Goal: Task Accomplishment & Management: Complete application form

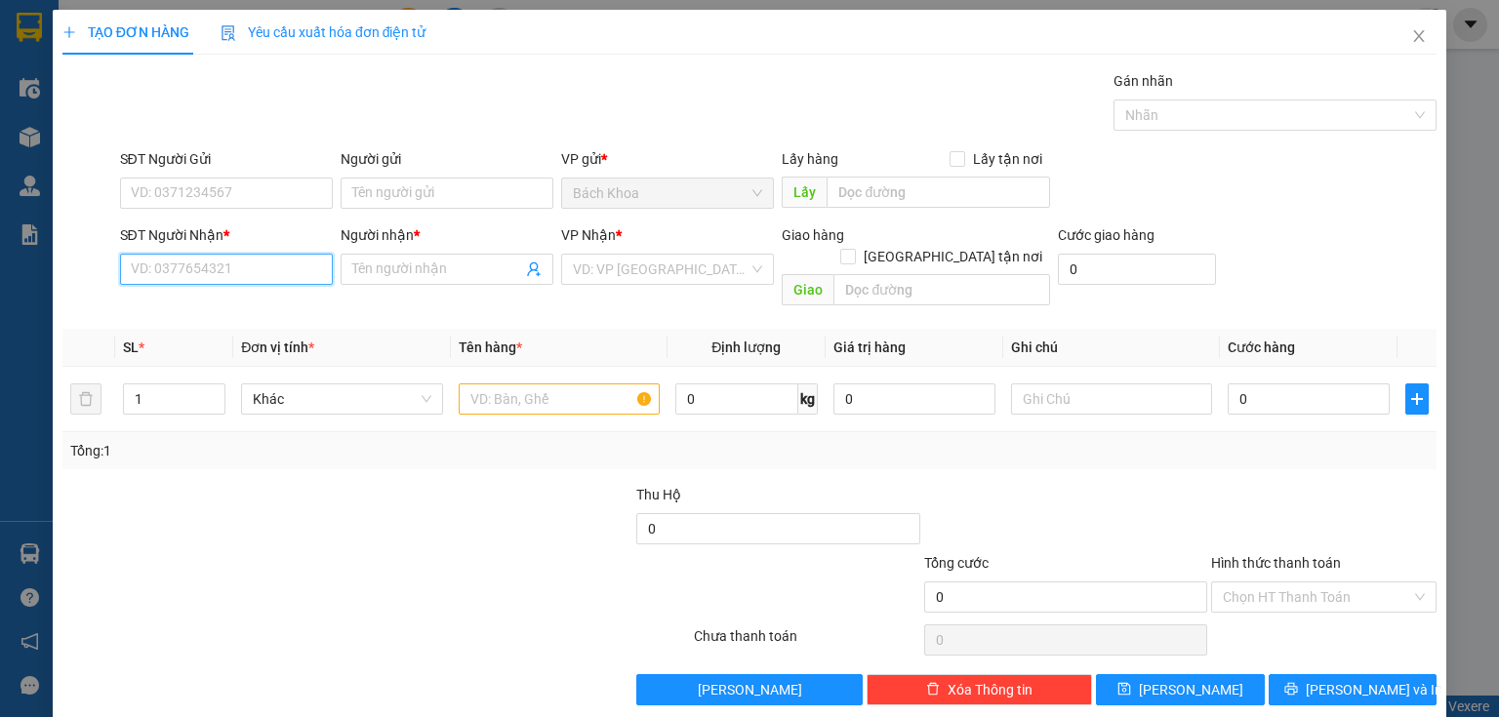
click at [217, 263] on input "SĐT Người Nhận *" at bounding box center [226, 269] width 213 height 31
click at [178, 303] on div "0858139179 - BẢO" at bounding box center [224, 307] width 187 height 21
type input "0858139179"
type input "BẢO"
type input "ĐỨC LONG"
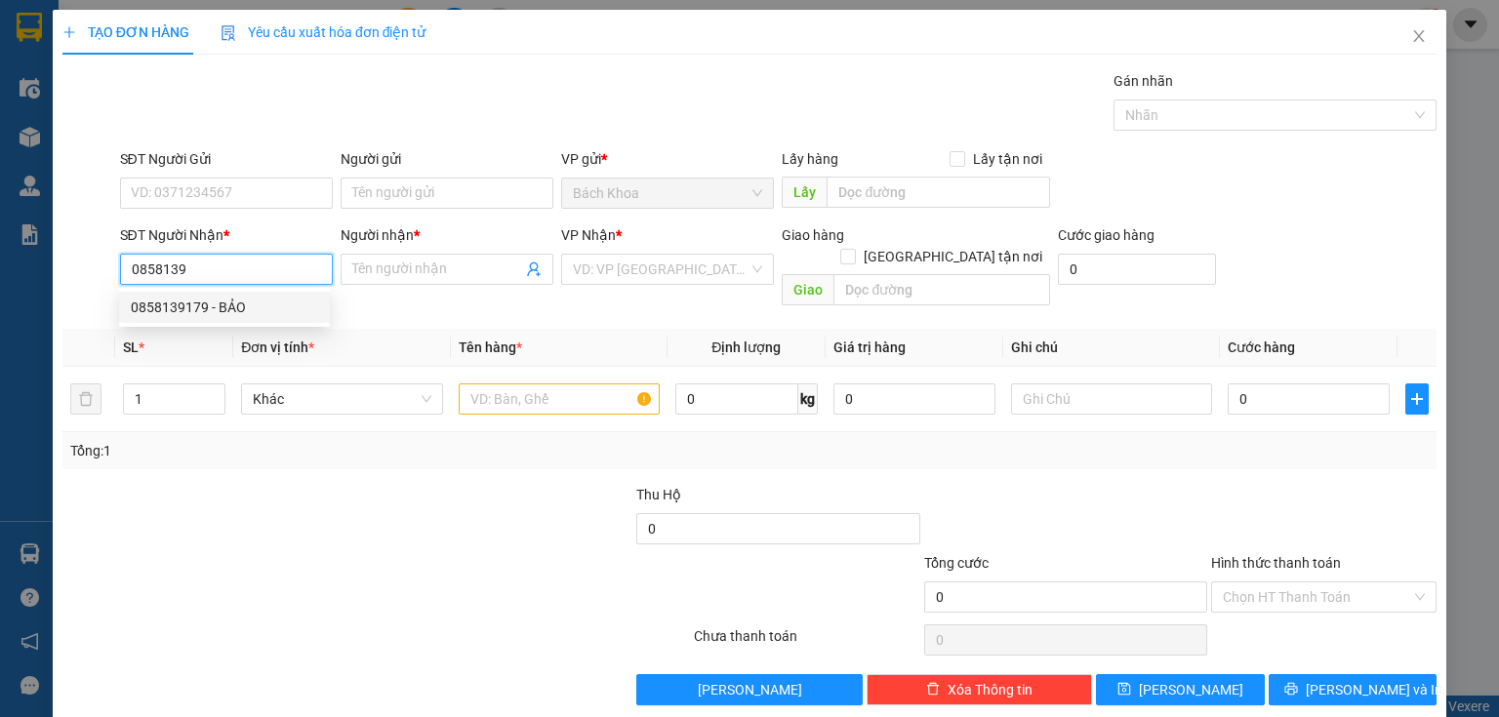
type input "30.000"
type input "60.000"
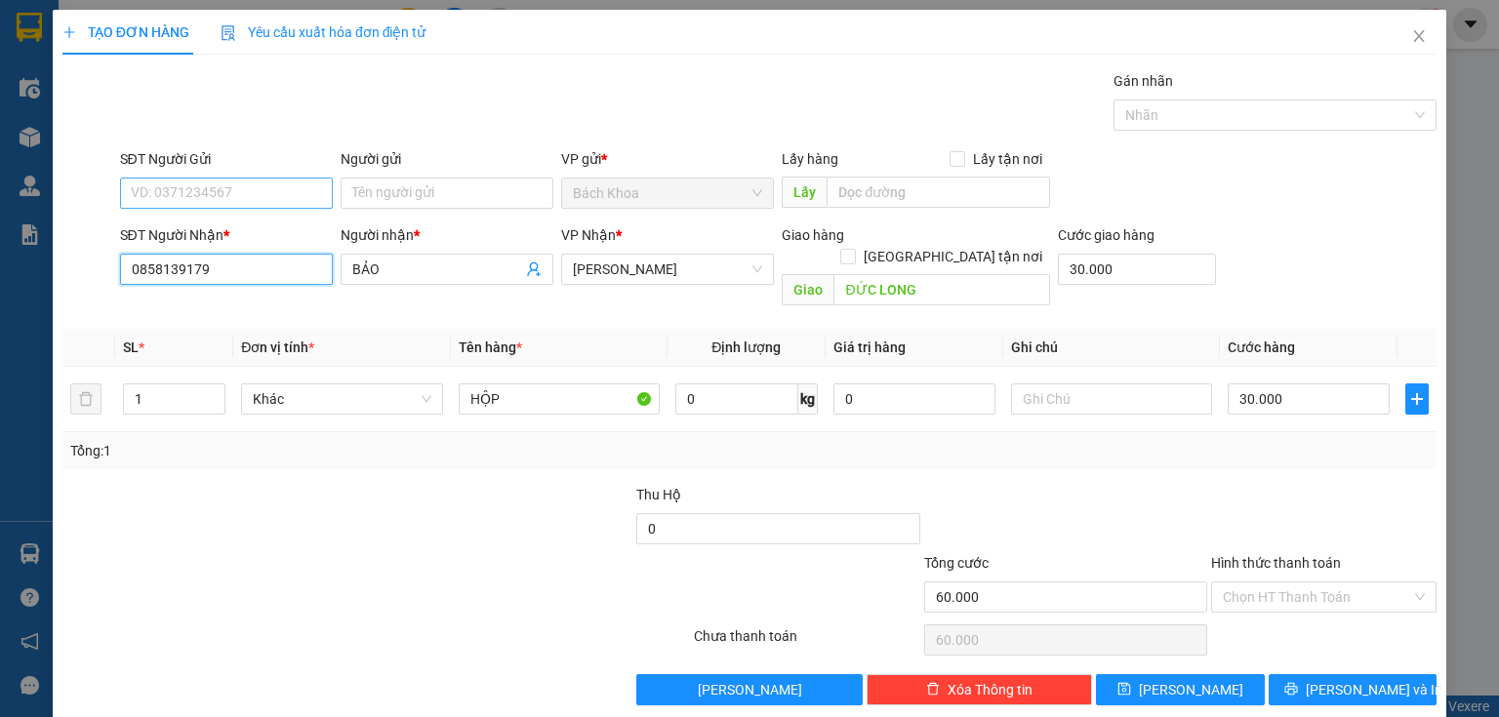
type input "0858139179"
click at [249, 200] on input "SĐT Người Gửi" at bounding box center [226, 193] width 213 height 31
click at [235, 238] on div "0948888163 - LUÂN" at bounding box center [224, 231] width 187 height 21
type input "0948888163"
type input "LUÂN"
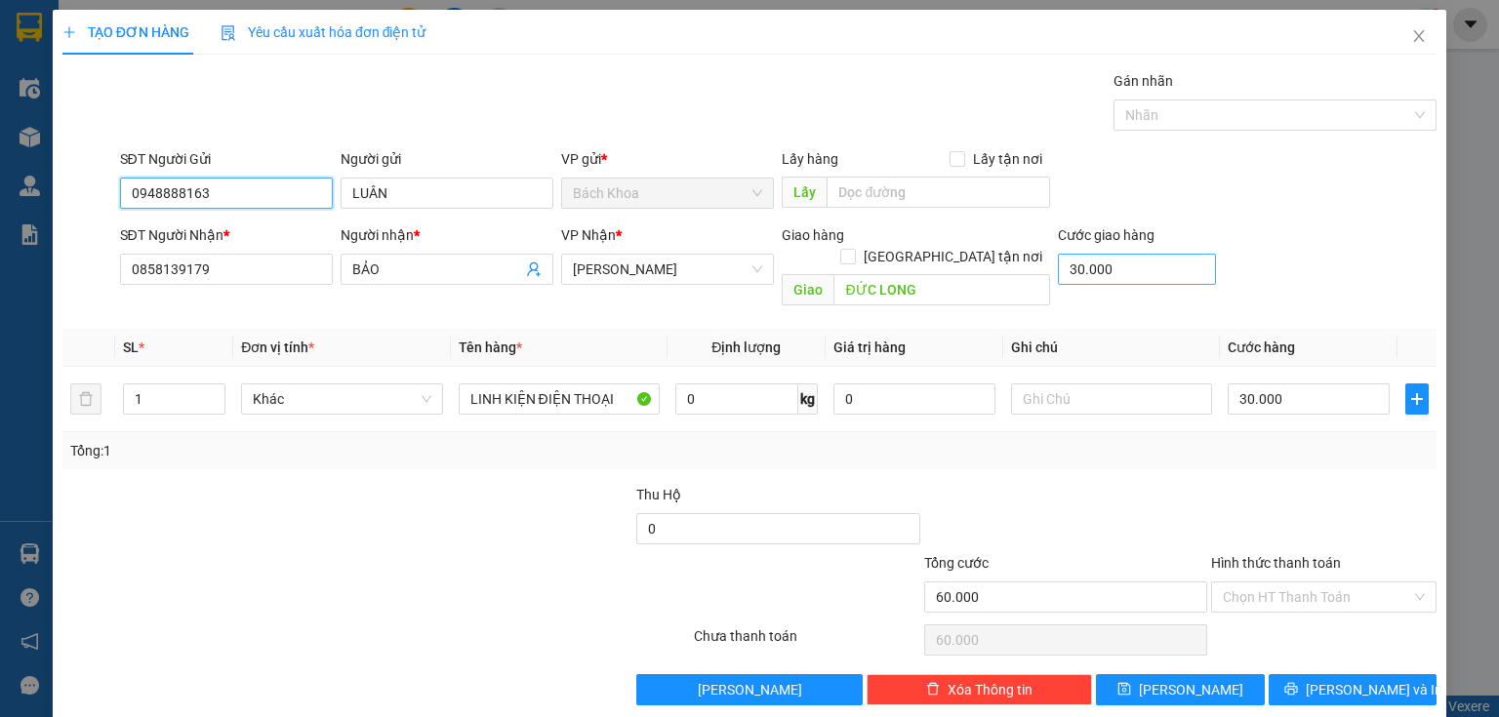
type input "0948888163"
click at [1143, 269] on input "30.000" at bounding box center [1137, 269] width 158 height 31
type input "0"
type input "30.000"
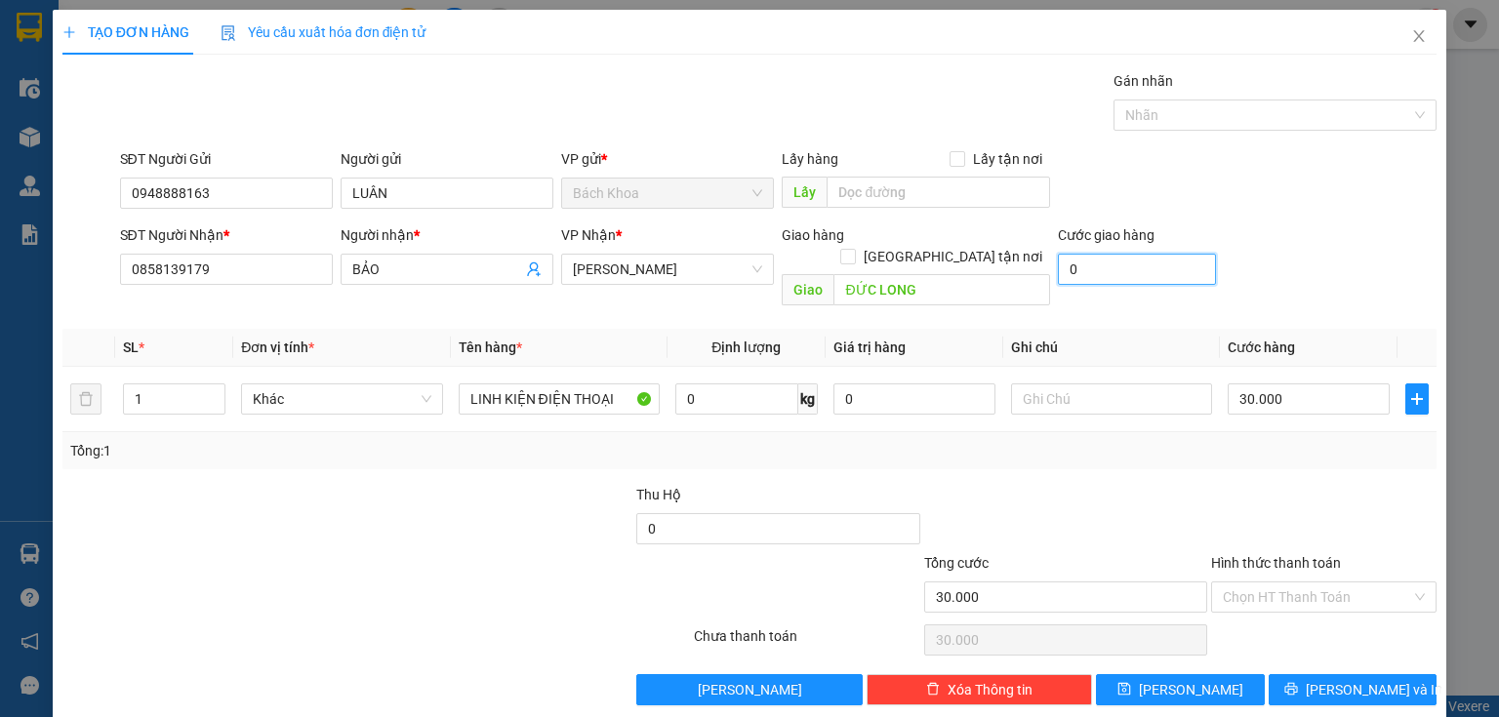
type input "0"
click at [1320, 691] on div "TẠO ĐƠN HÀNG Yêu cầu xuất hóa đơn điện tử Transit Pickup Surcharge Ids Transit …" at bounding box center [750, 365] width 1394 height 711
click at [1324, 679] on span "[PERSON_NAME] và In" at bounding box center [1374, 689] width 137 height 21
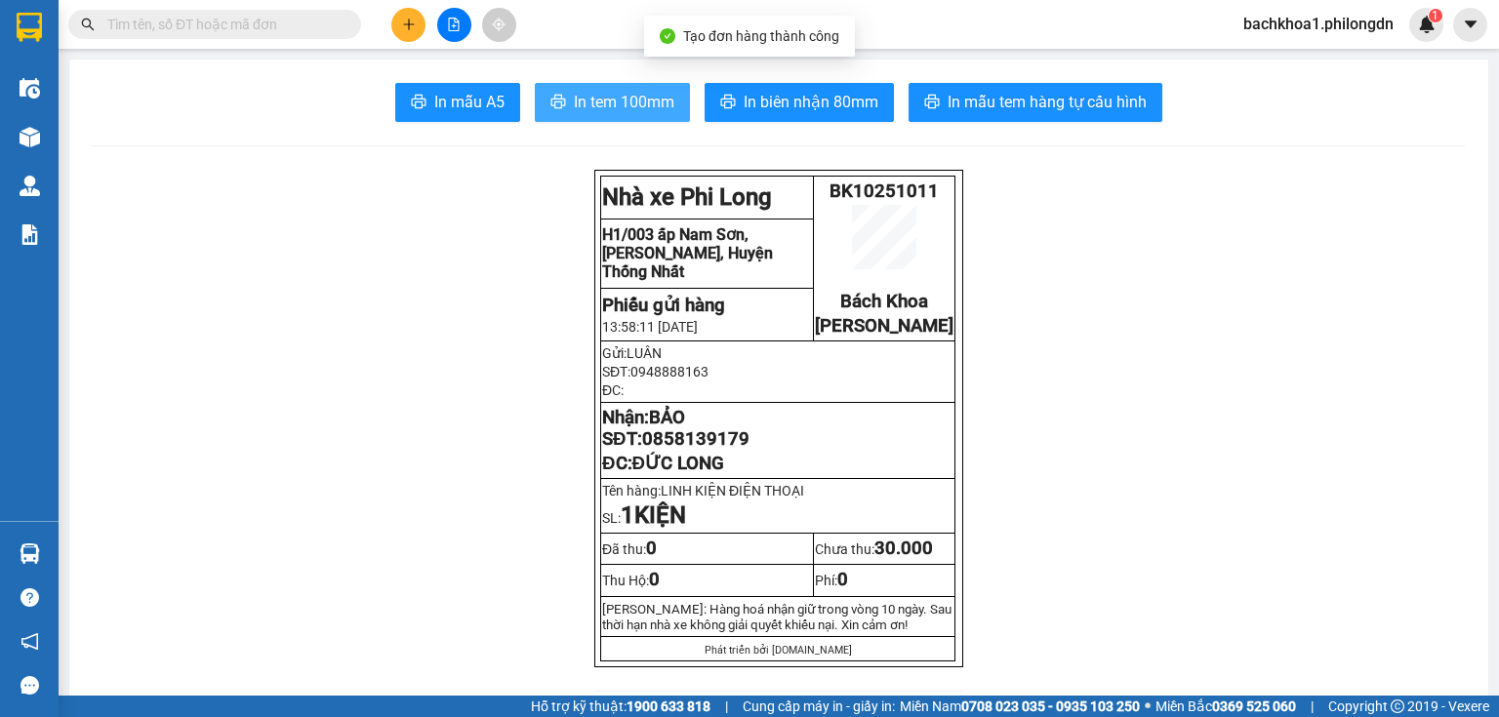
click at [583, 83] on button "In tem 100mm" at bounding box center [612, 102] width 155 height 39
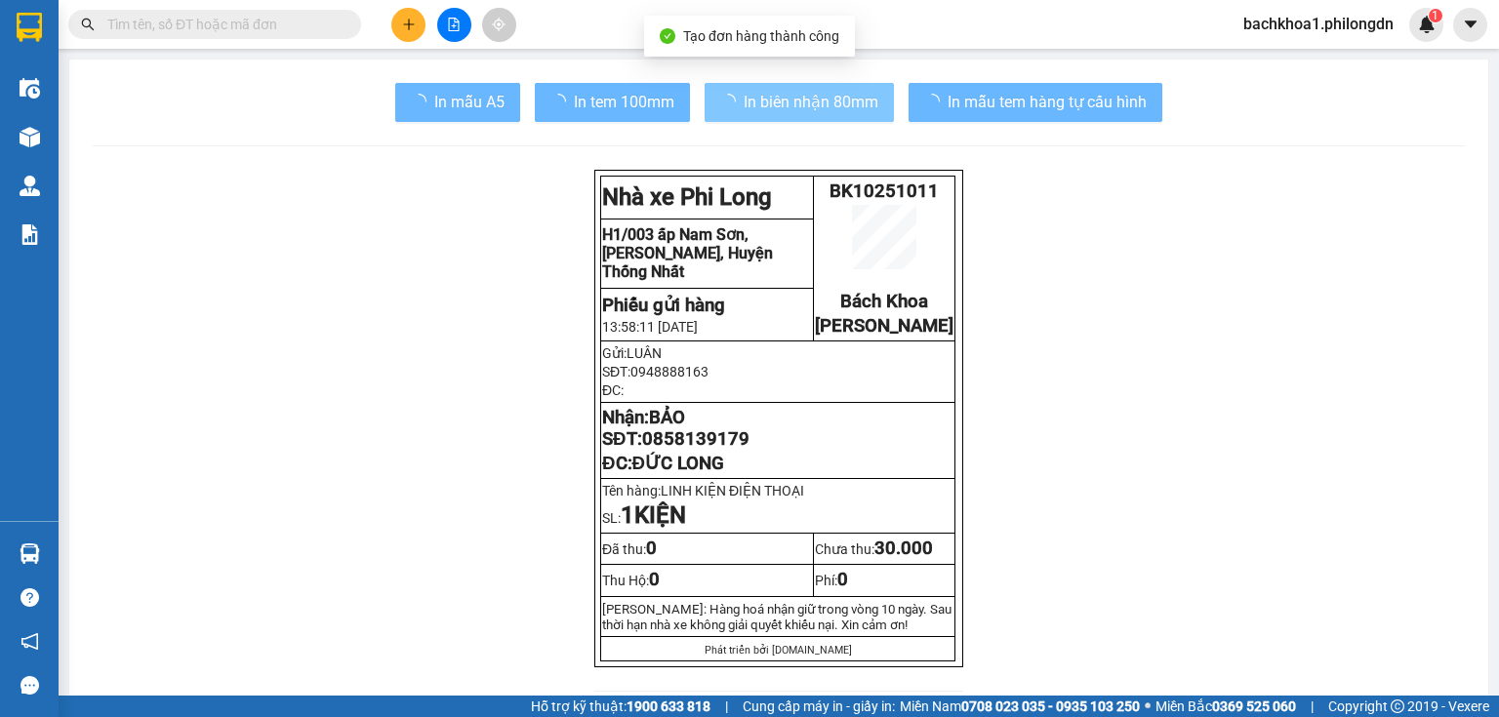
click at [760, 102] on span "In biên nhận 80mm" at bounding box center [811, 102] width 135 height 24
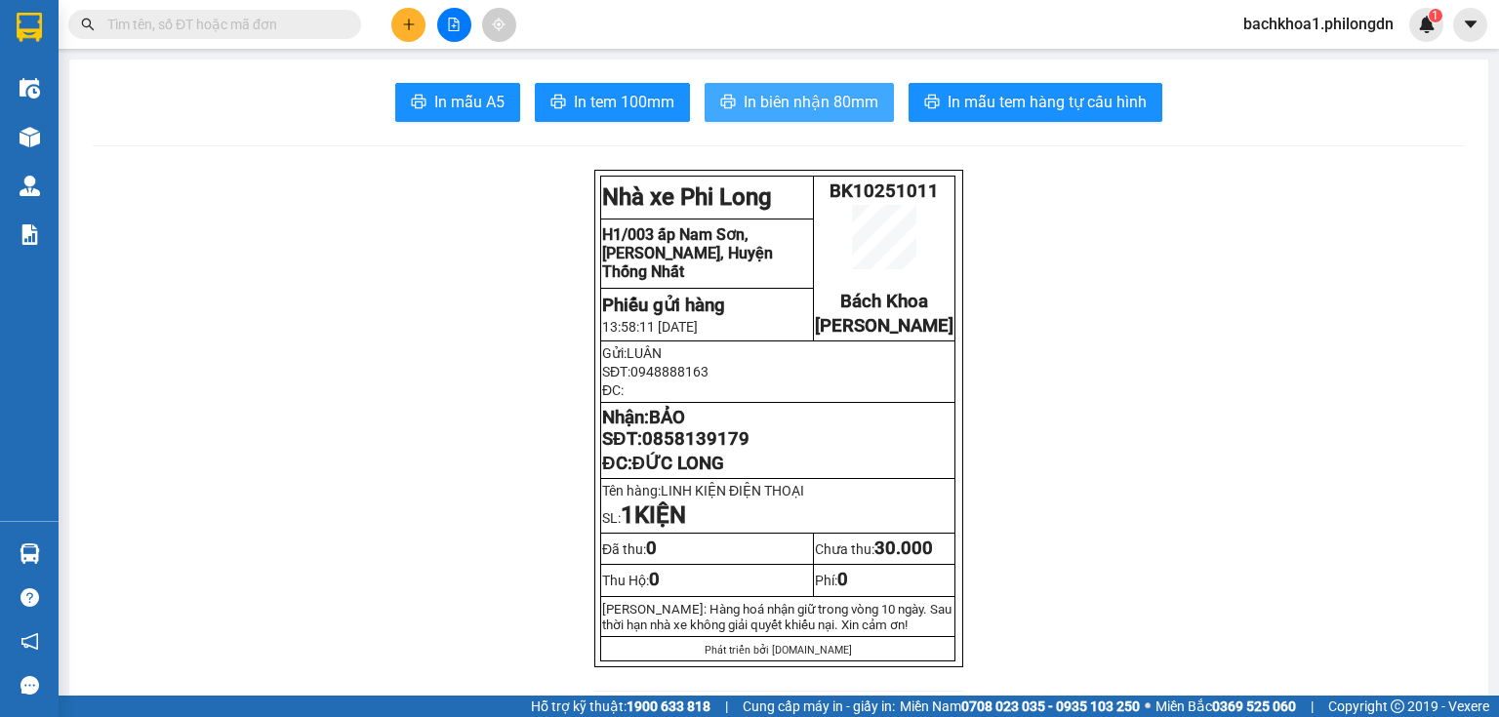
click at [836, 115] on button "In biên nhận 80mm" at bounding box center [799, 102] width 189 height 39
click at [751, 450] on p "Nhận: BẢO SĐT: 0858139179" at bounding box center [777, 428] width 351 height 43
click at [672, 450] on span "0858139179" at bounding box center [695, 438] width 107 height 21
copy span "0858139179"
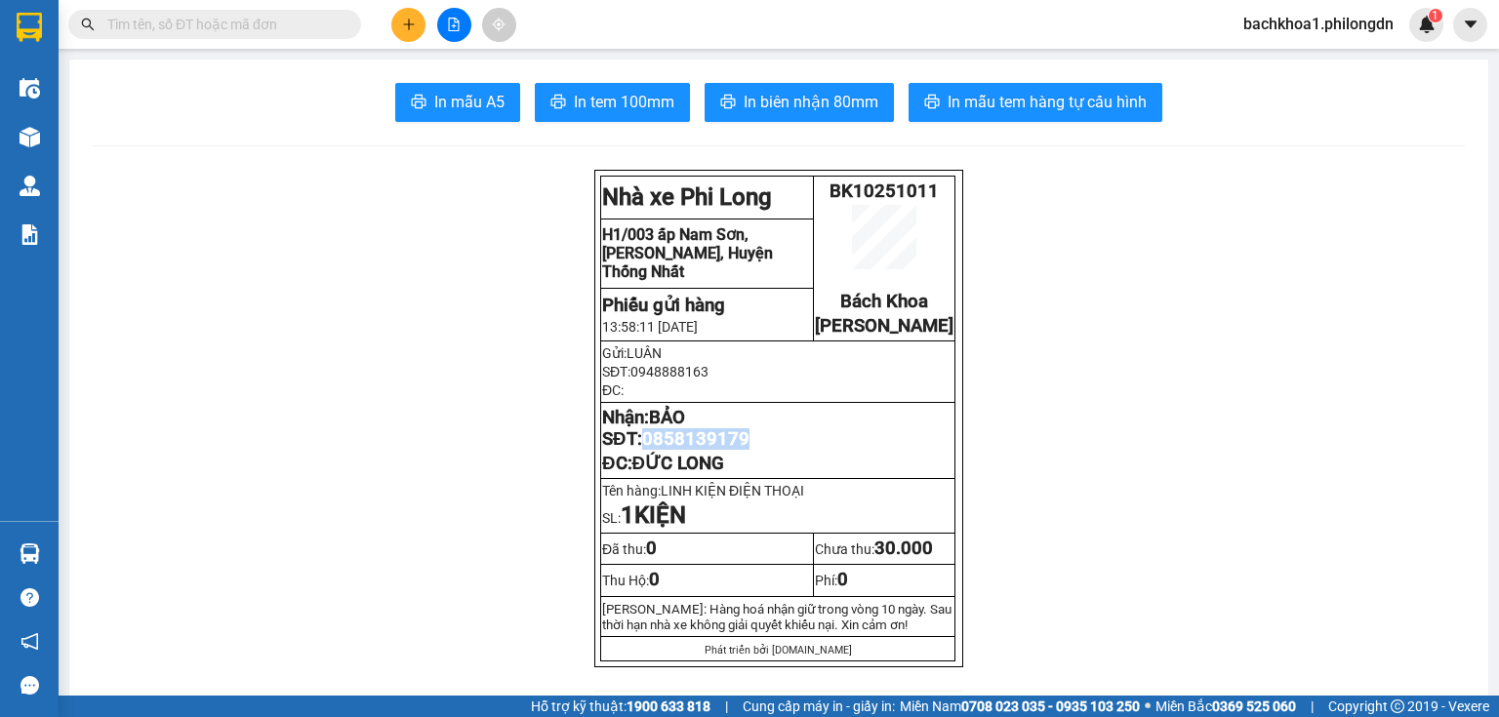
copy span "0858139179"
click at [412, 38] on button at bounding box center [408, 25] width 34 height 34
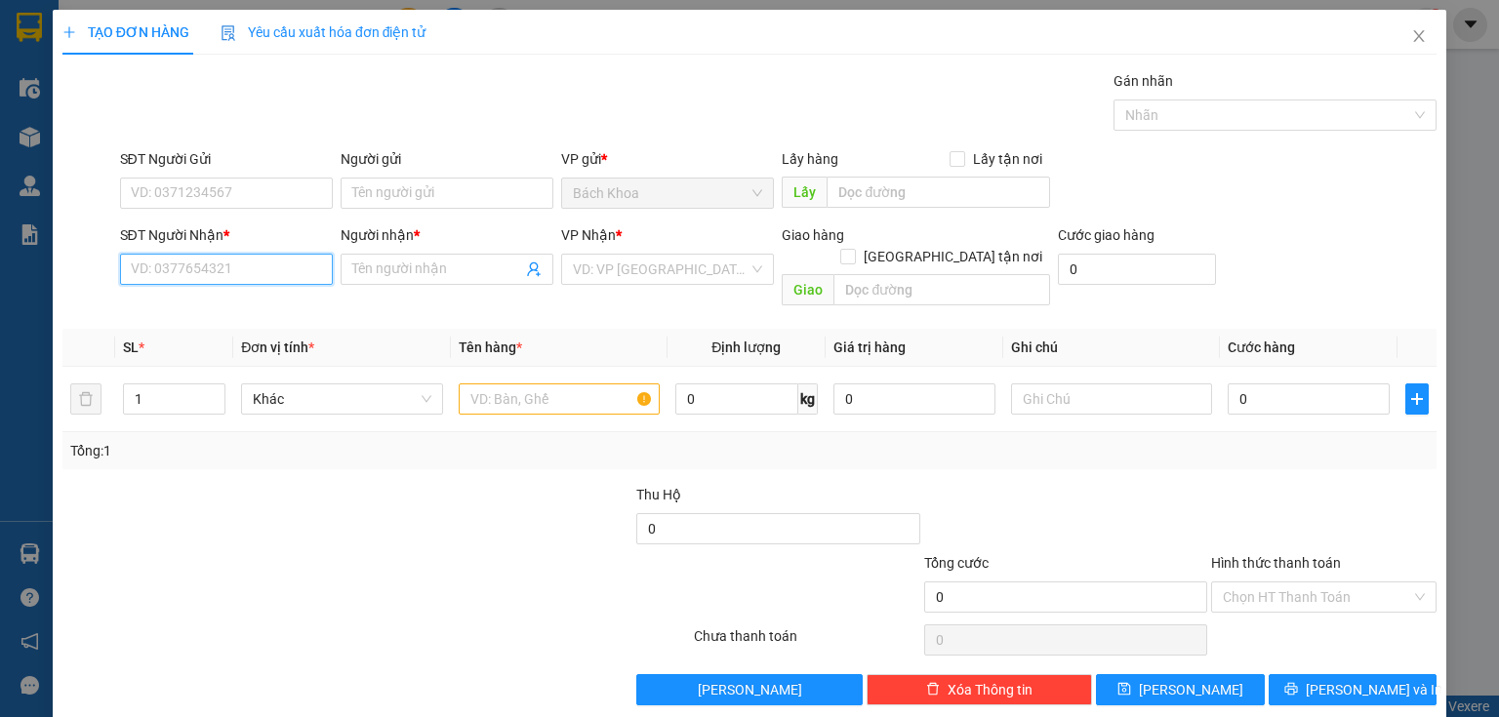
click at [275, 265] on input "SĐT Người Nhận *" at bounding box center [226, 269] width 213 height 31
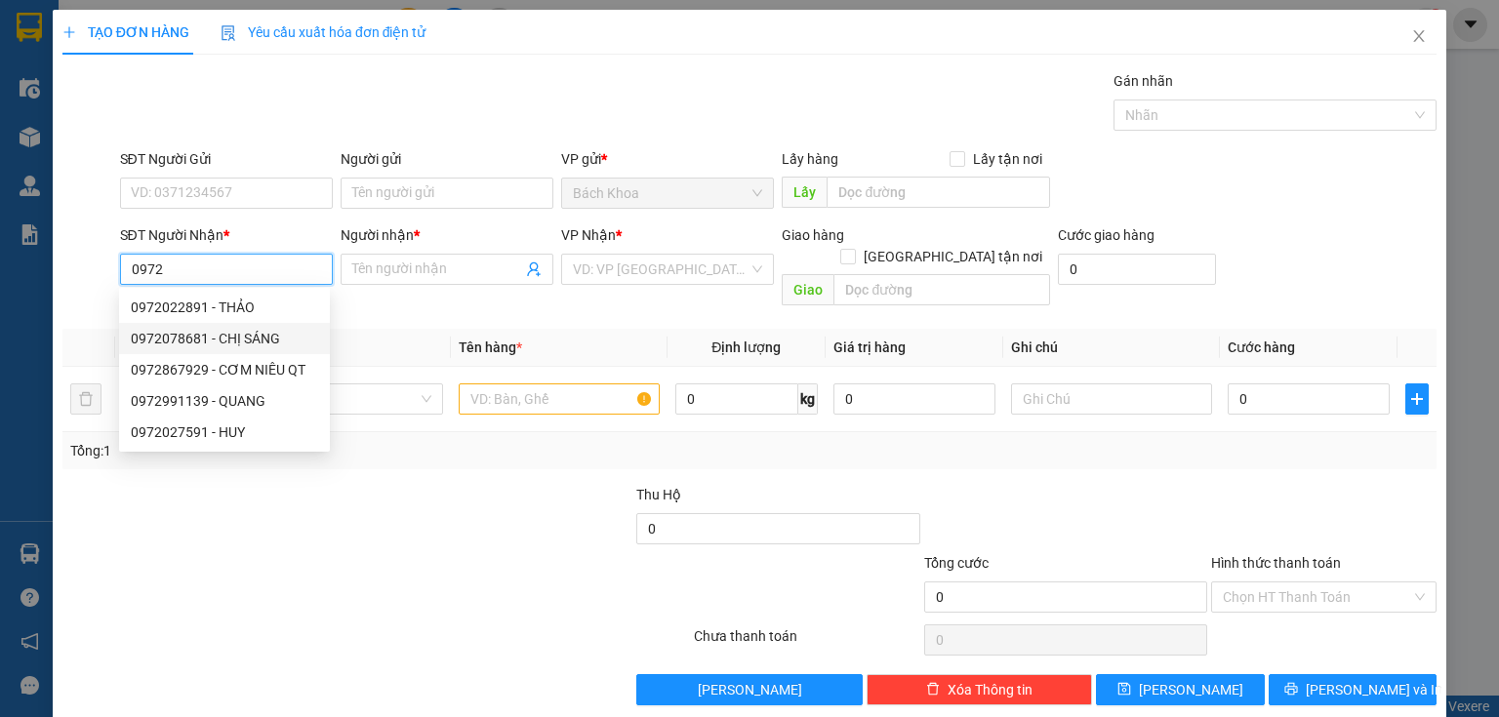
click at [274, 331] on div "0972078681 - CHỊ SÁNG" at bounding box center [224, 338] width 187 height 21
type input "0972078681"
type input "CHỊ SÁNG"
type input "PHÚC NHẠC"
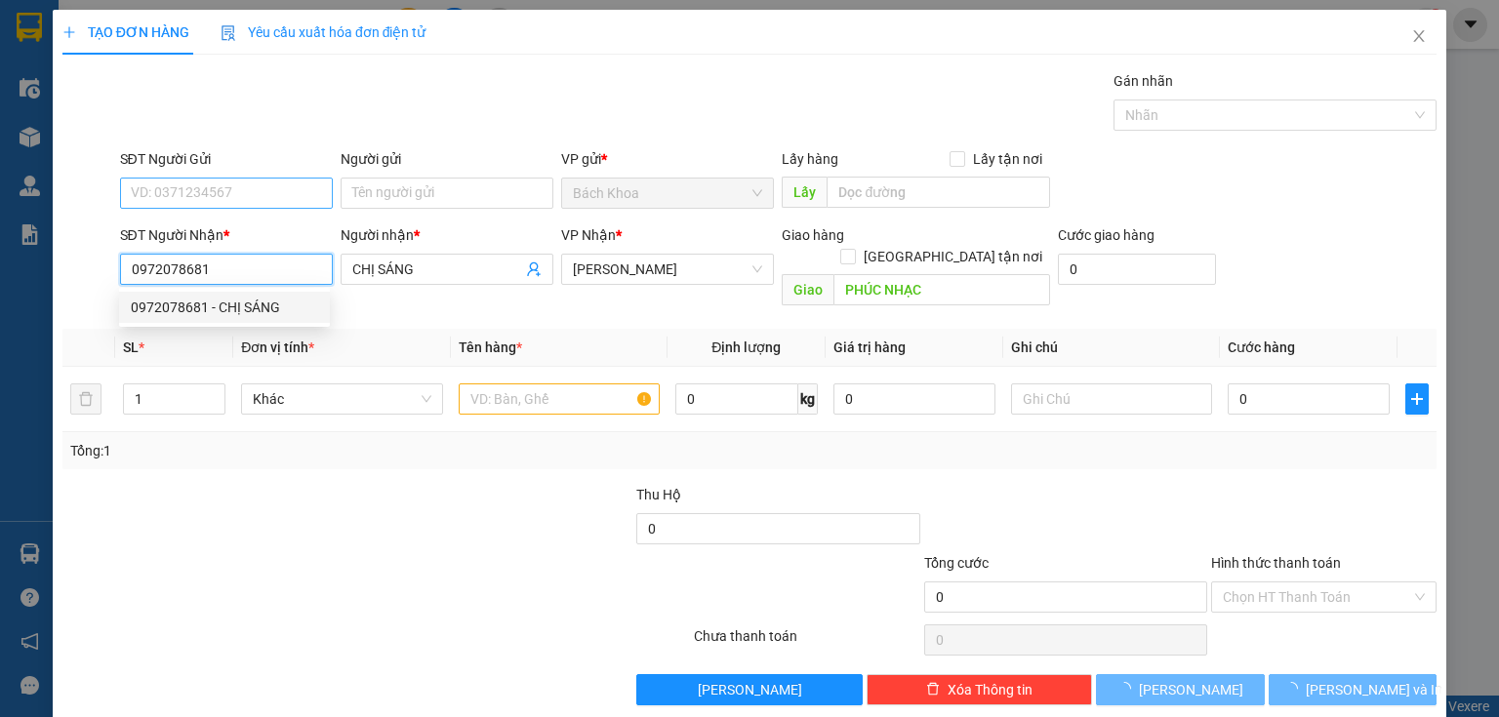
type input "50.000"
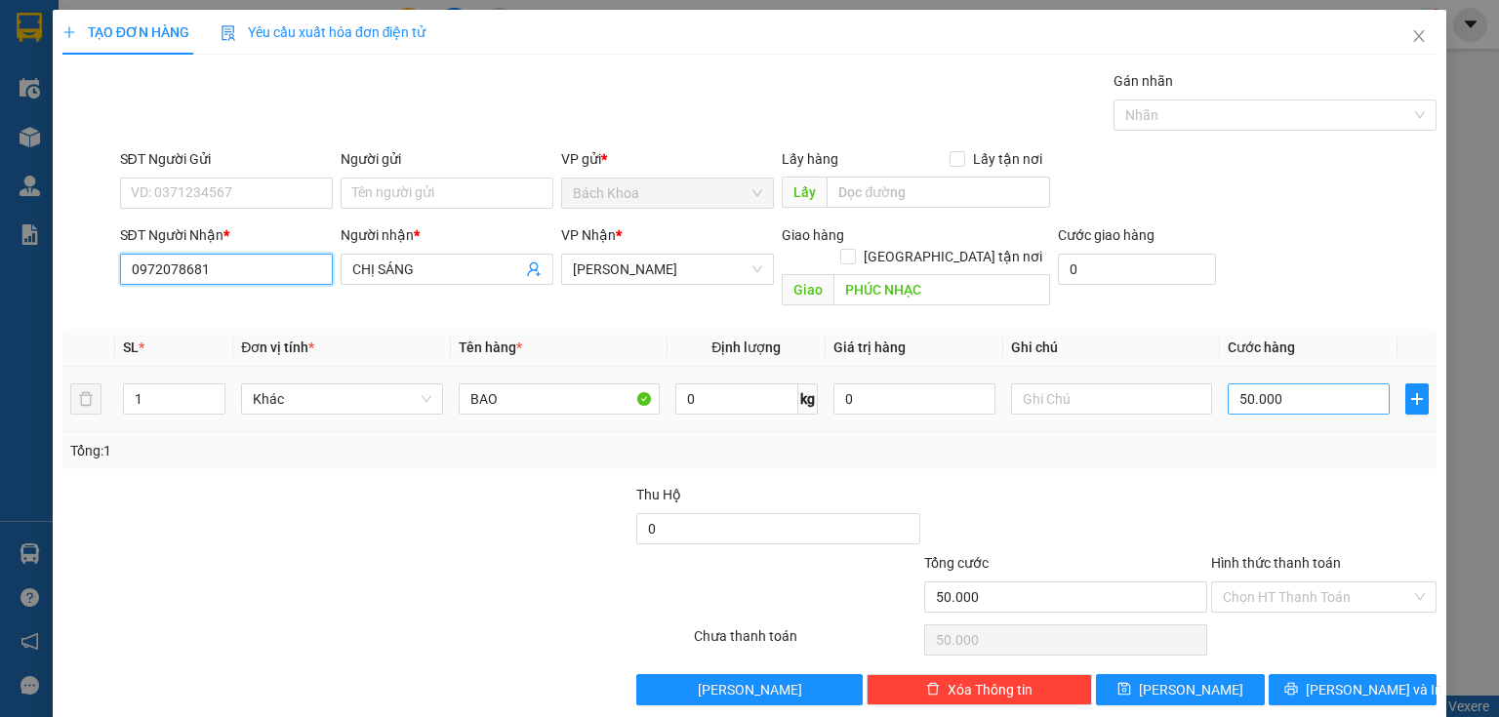
type input "0972078681"
click at [1335, 385] on input "50.000" at bounding box center [1309, 399] width 162 height 31
type input "1"
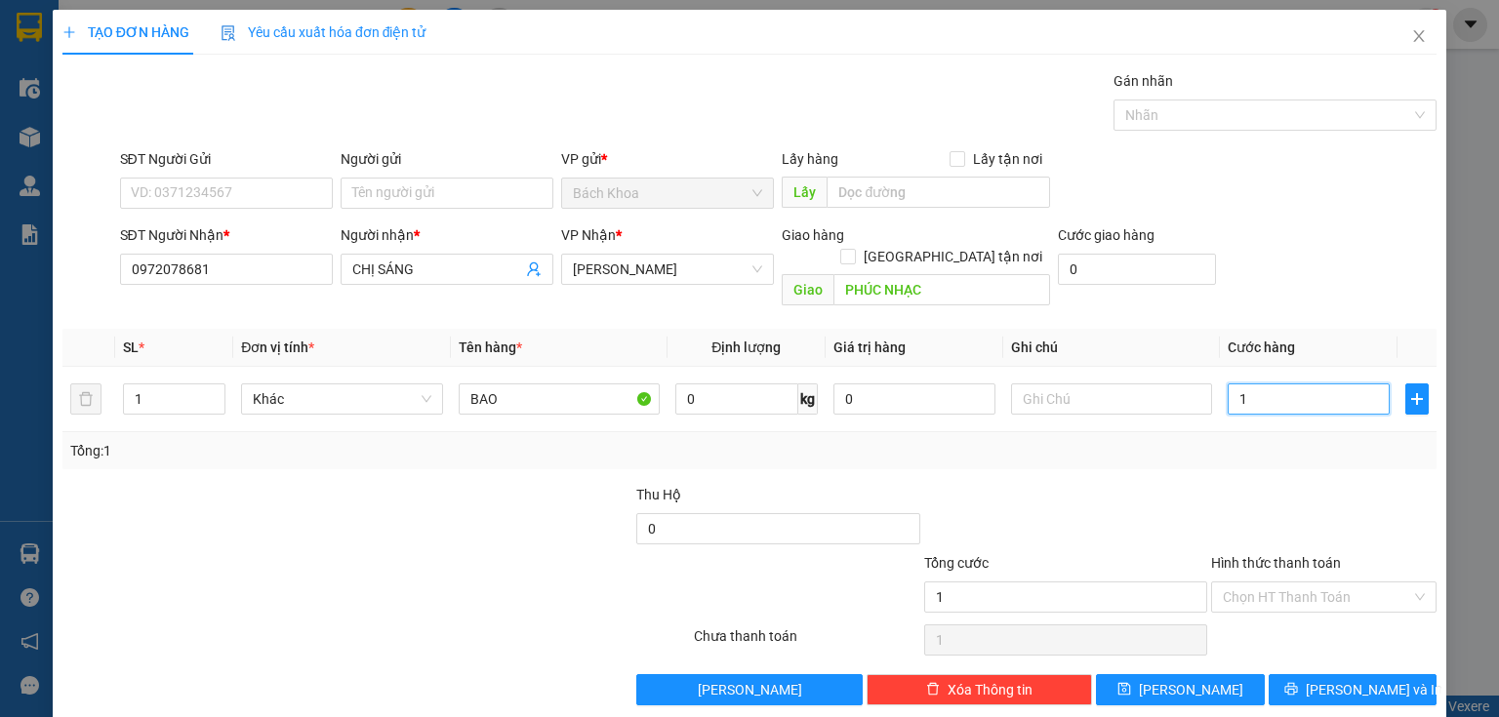
type input "15"
type input "150"
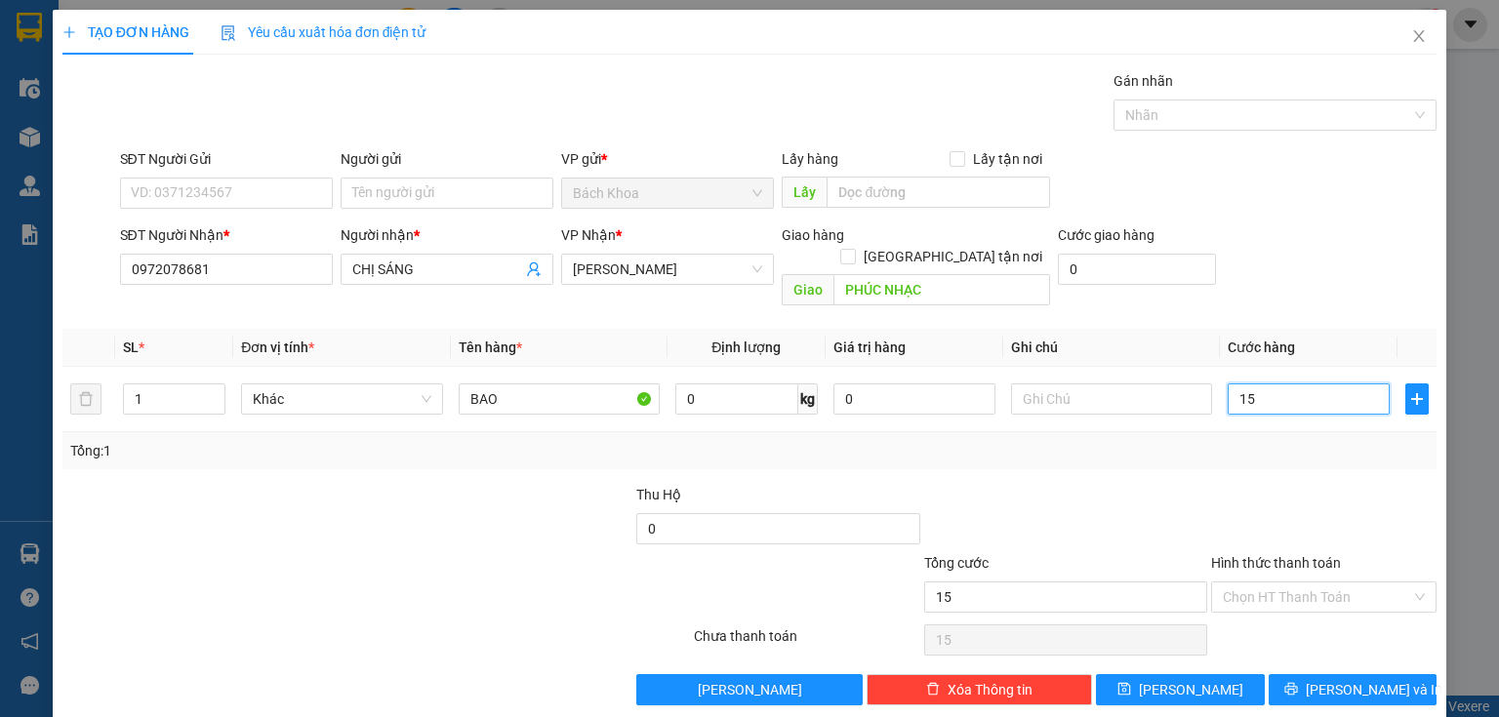
type input "150"
type input "1.500"
type input "15.000"
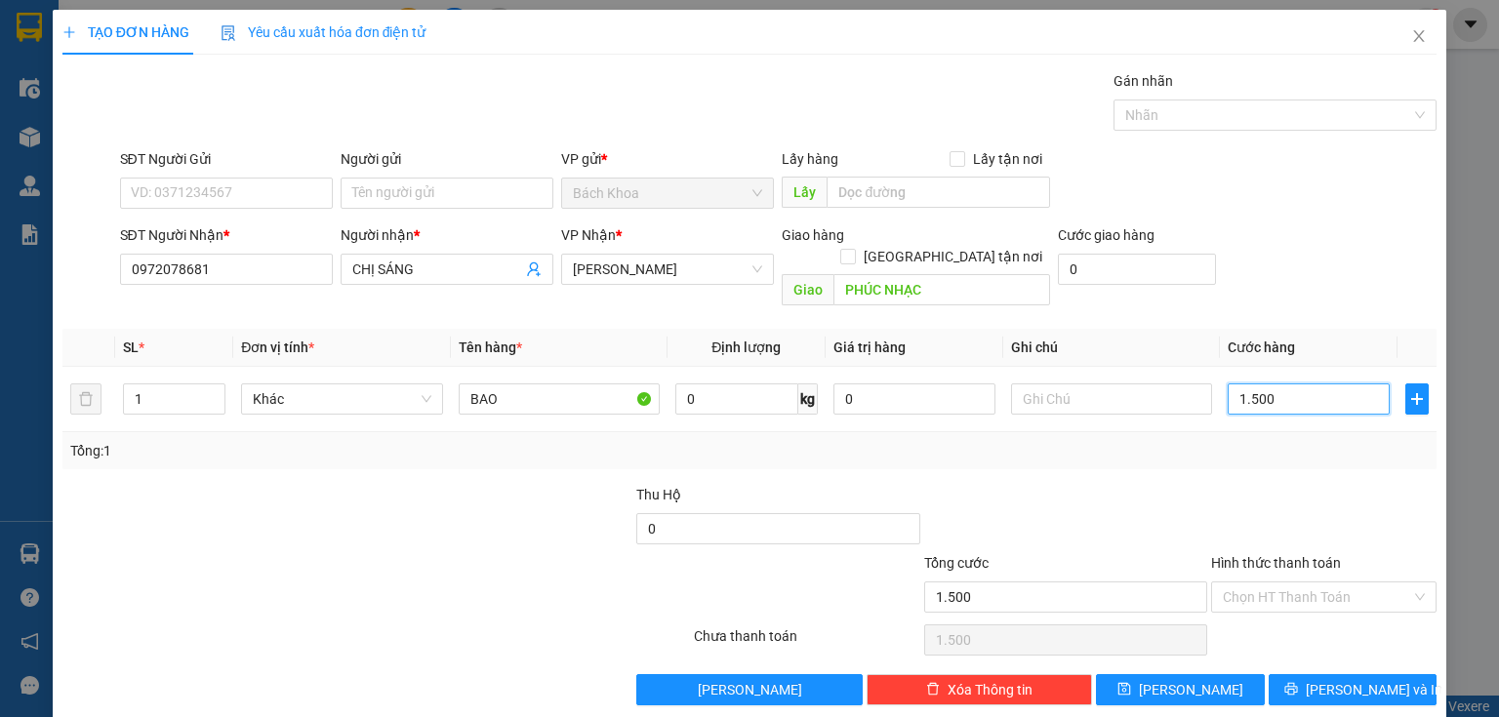
type input "15.000"
type input "150.000"
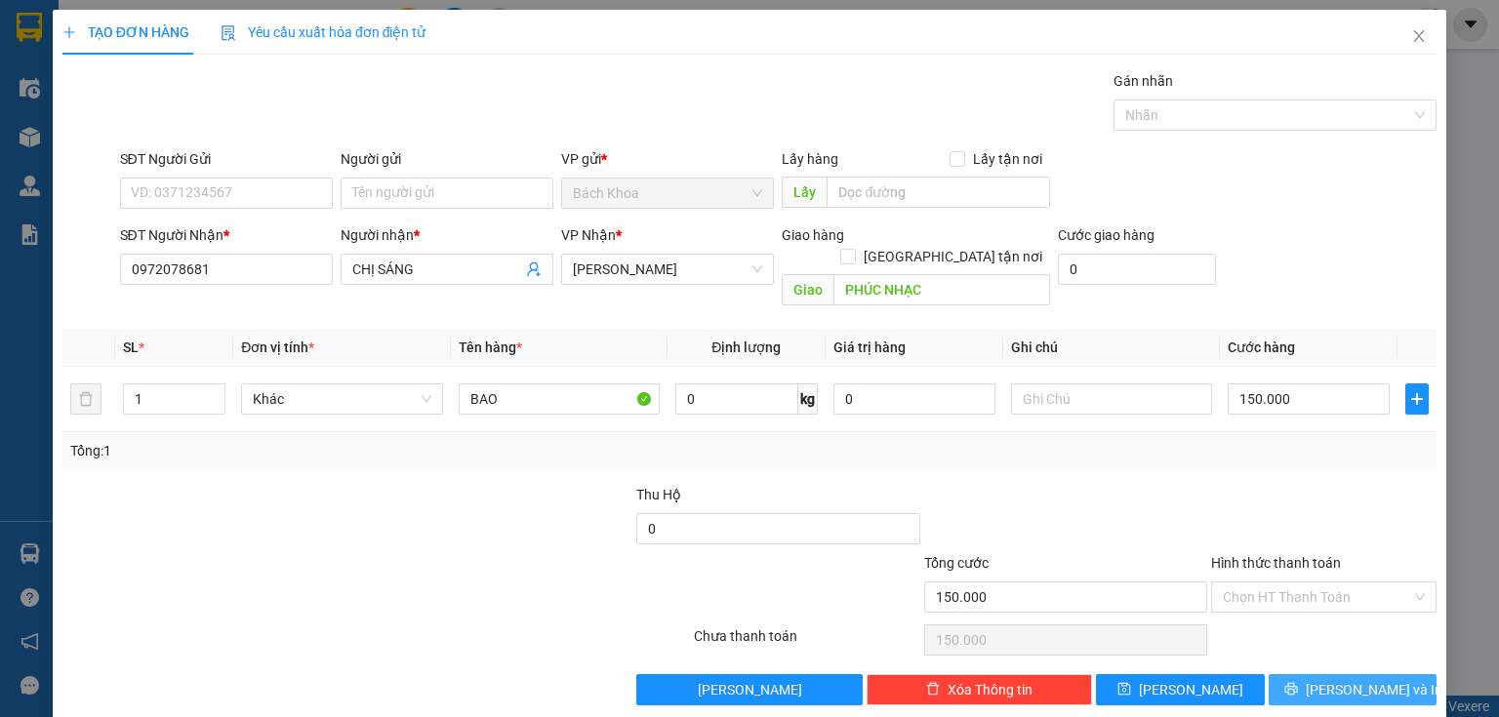
click at [1345, 679] on span "[PERSON_NAME] và In" at bounding box center [1374, 689] width 137 height 21
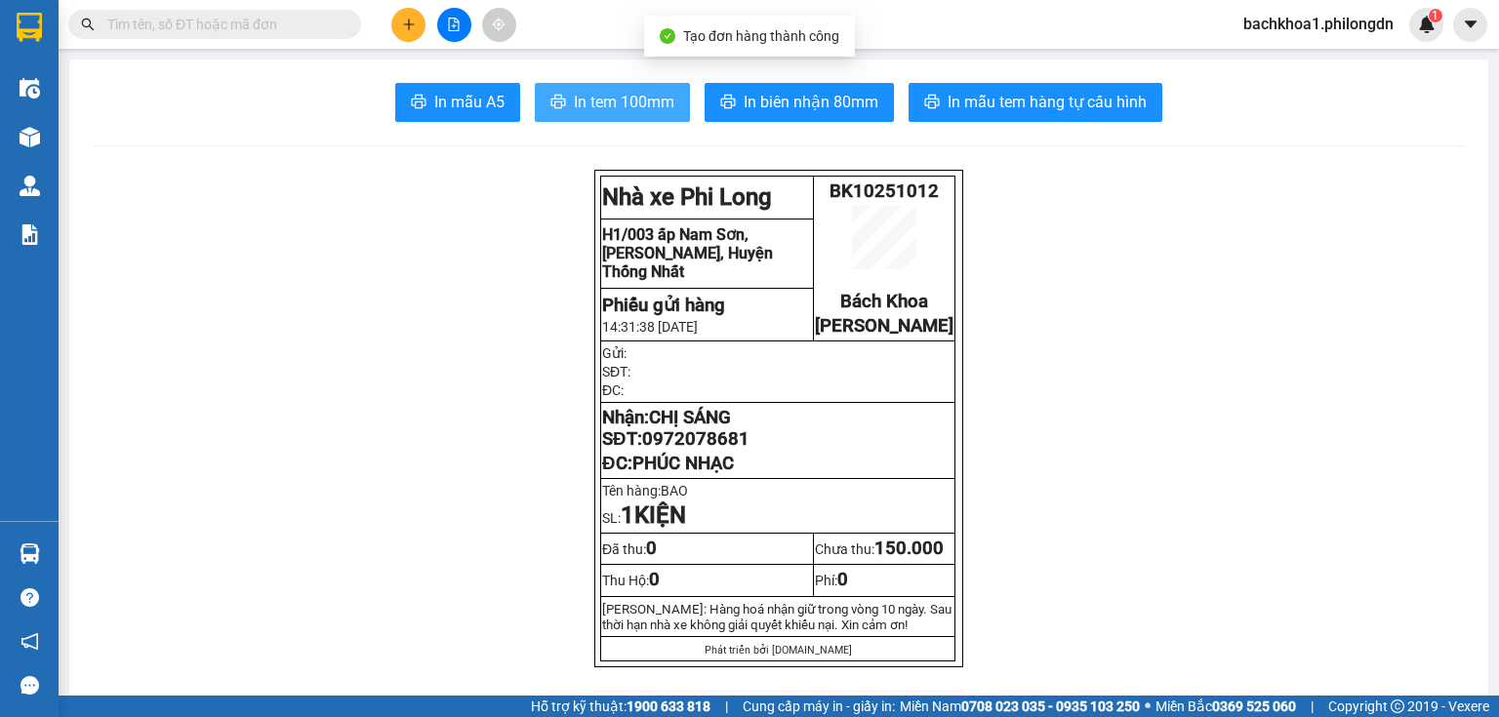
click at [553, 109] on icon "printer" at bounding box center [558, 102] width 16 height 16
click at [719, 450] on span "0972078681" at bounding box center [695, 438] width 107 height 21
drag, startPoint x: 719, startPoint y: 457, endPoint x: 640, endPoint y: 96, distance: 369.7
click at [640, 96] on span "In tem 100mm" at bounding box center [624, 102] width 101 height 24
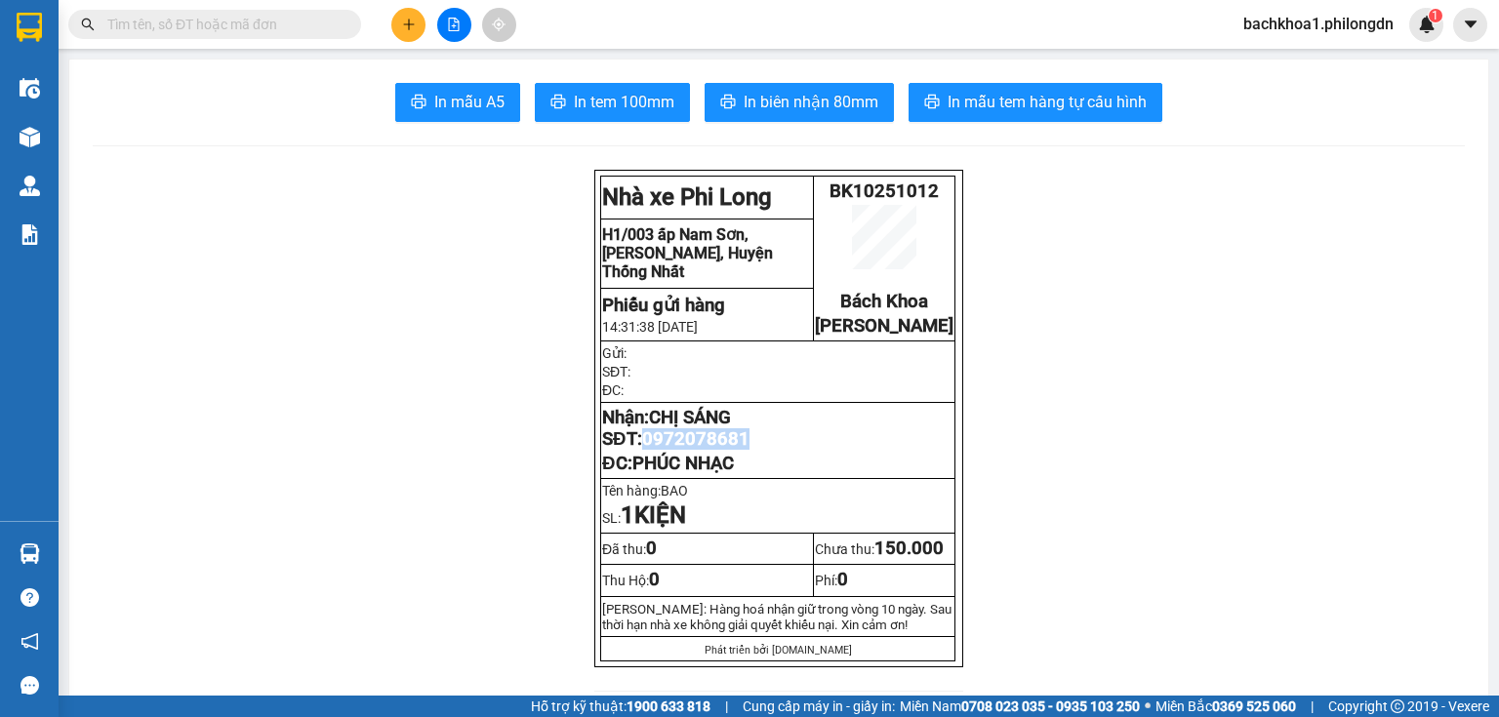
copy span "0972078681"
click at [410, 26] on icon "plus" at bounding box center [409, 25] width 14 height 14
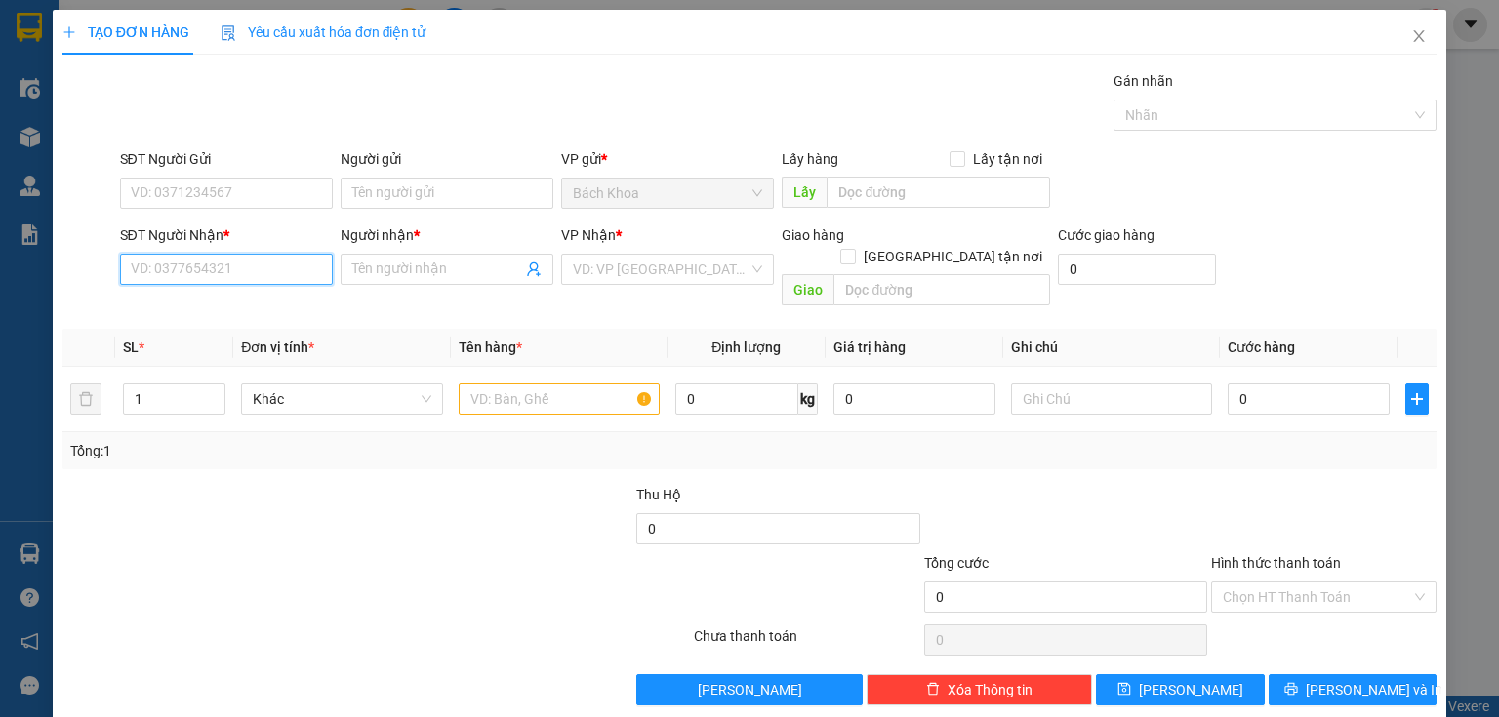
click at [306, 274] on input "SĐT Người Nhận *" at bounding box center [226, 269] width 213 height 31
type input "0397842218"
click at [279, 305] on div "0397842218 - SƯ CÔ DIỆU THẢO" at bounding box center [231, 307] width 201 height 21
type input "SƯ CÔ [PERSON_NAME]"
type input "XUÂN BẮC"
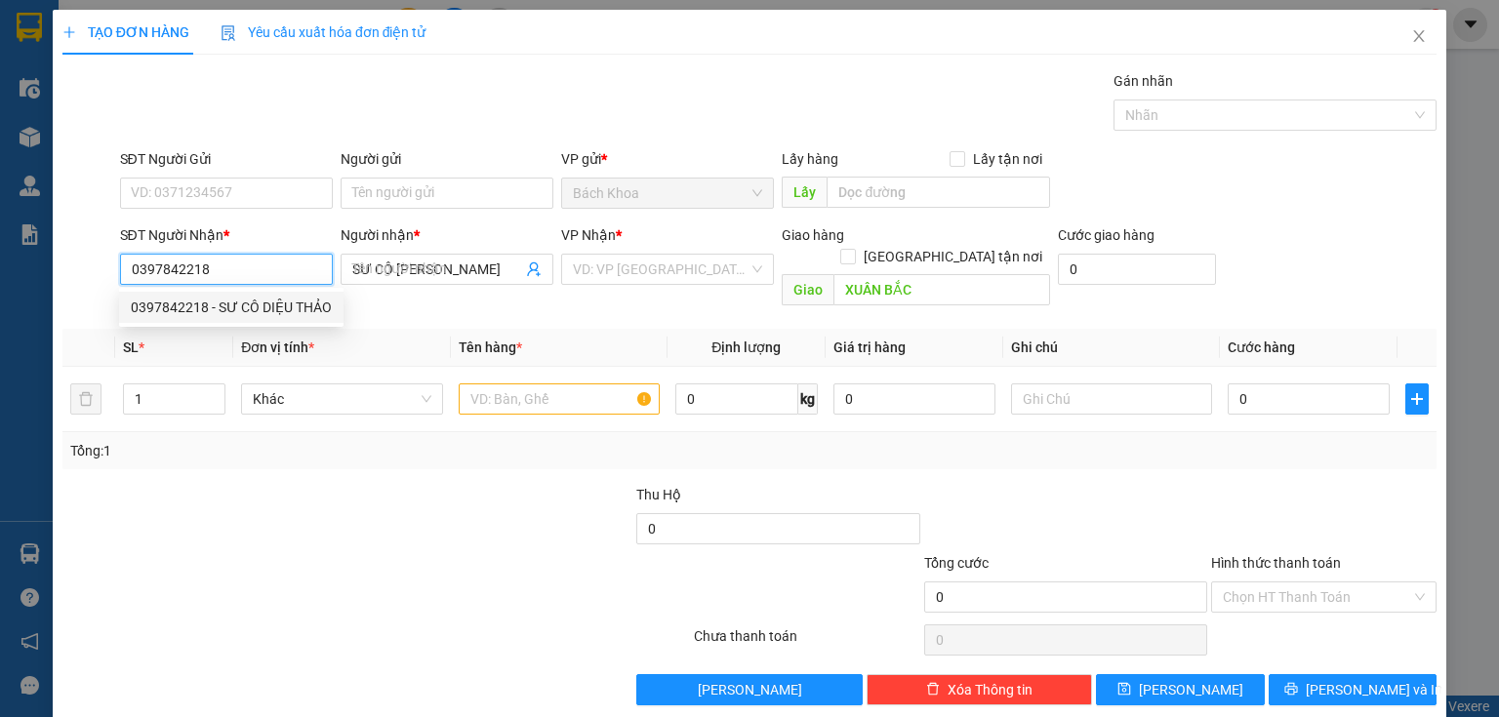
type input "100.000"
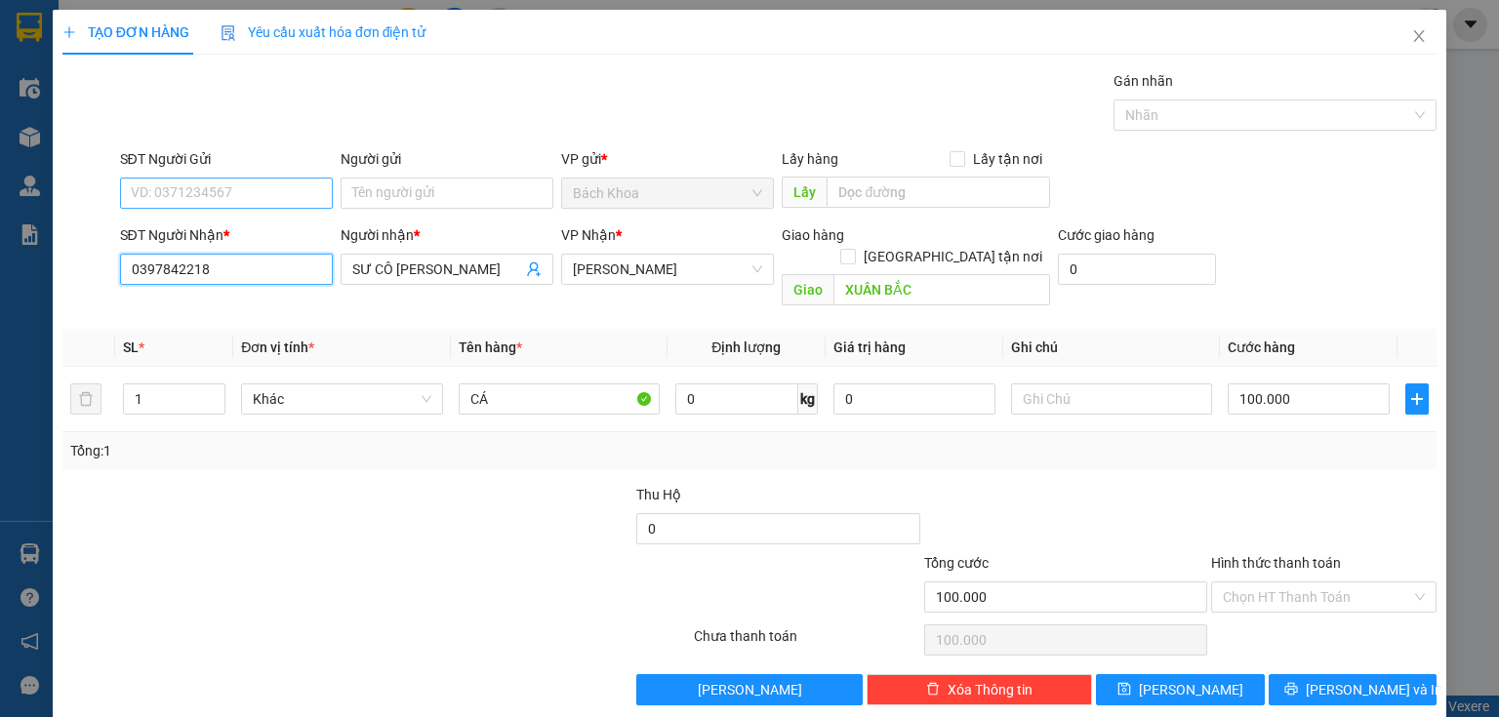
type input "0397842218"
click at [268, 199] on input "SĐT Người Gửi" at bounding box center [226, 193] width 213 height 31
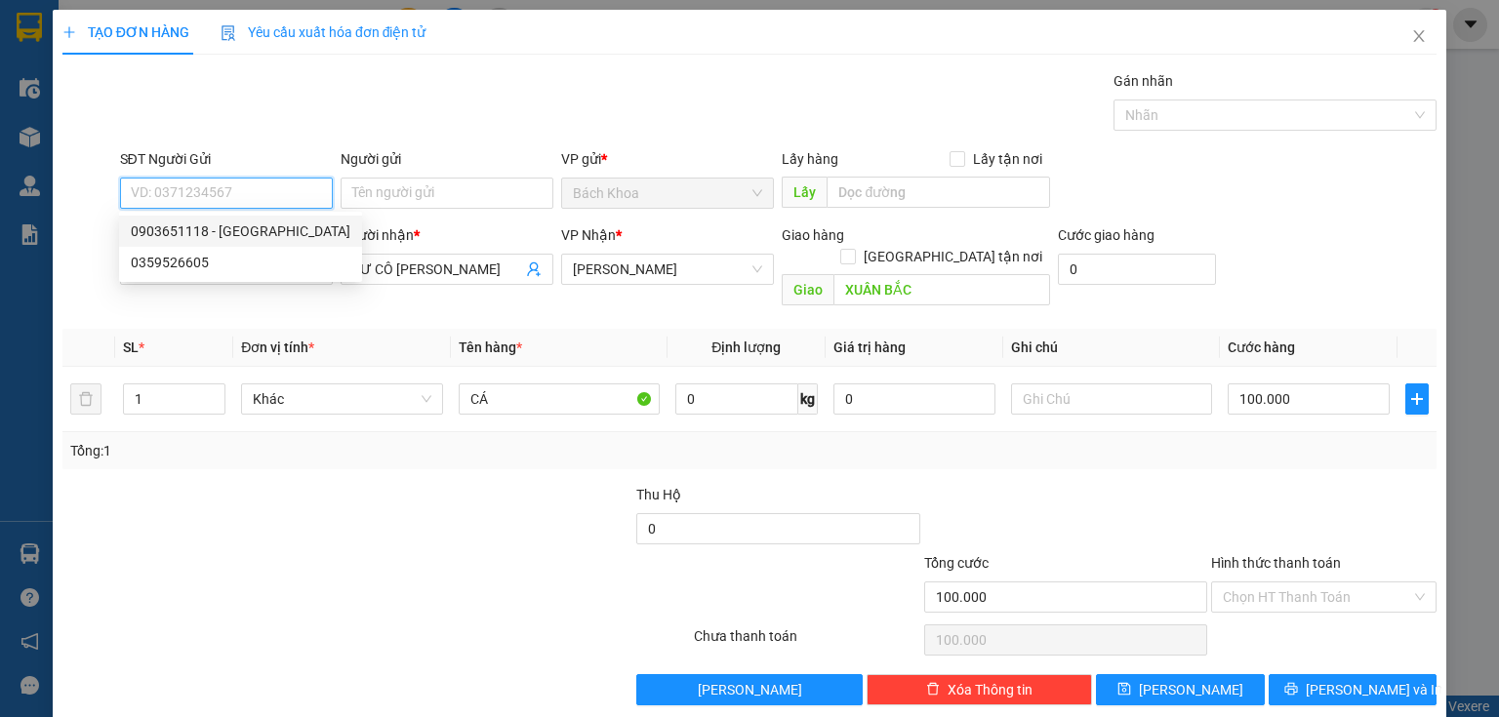
click at [277, 229] on div "0903651118 - [GEOGRAPHIC_DATA]" at bounding box center [241, 231] width 220 height 21
type input "0903651118"
type input "HÀ"
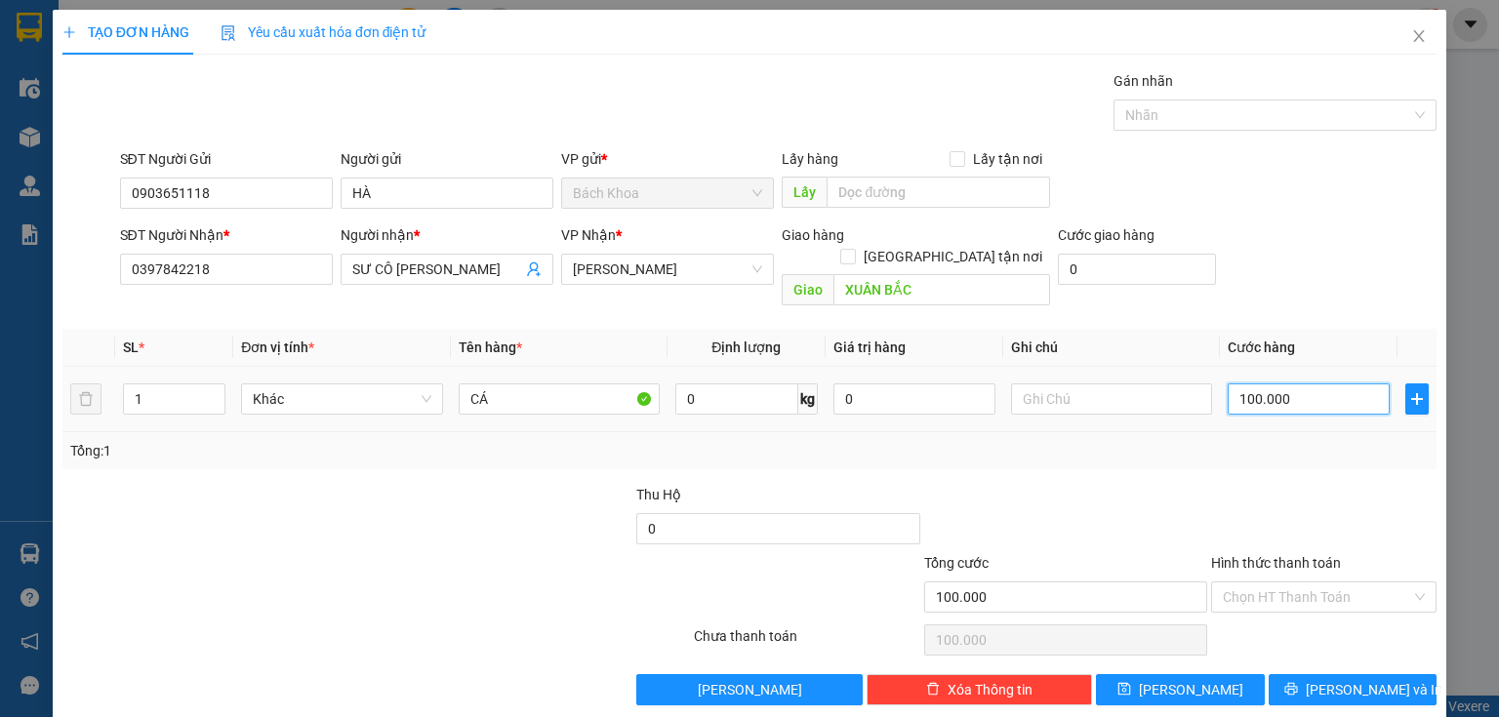
click at [1288, 384] on input "100.000" at bounding box center [1309, 399] width 162 height 31
type input "5"
type input "50"
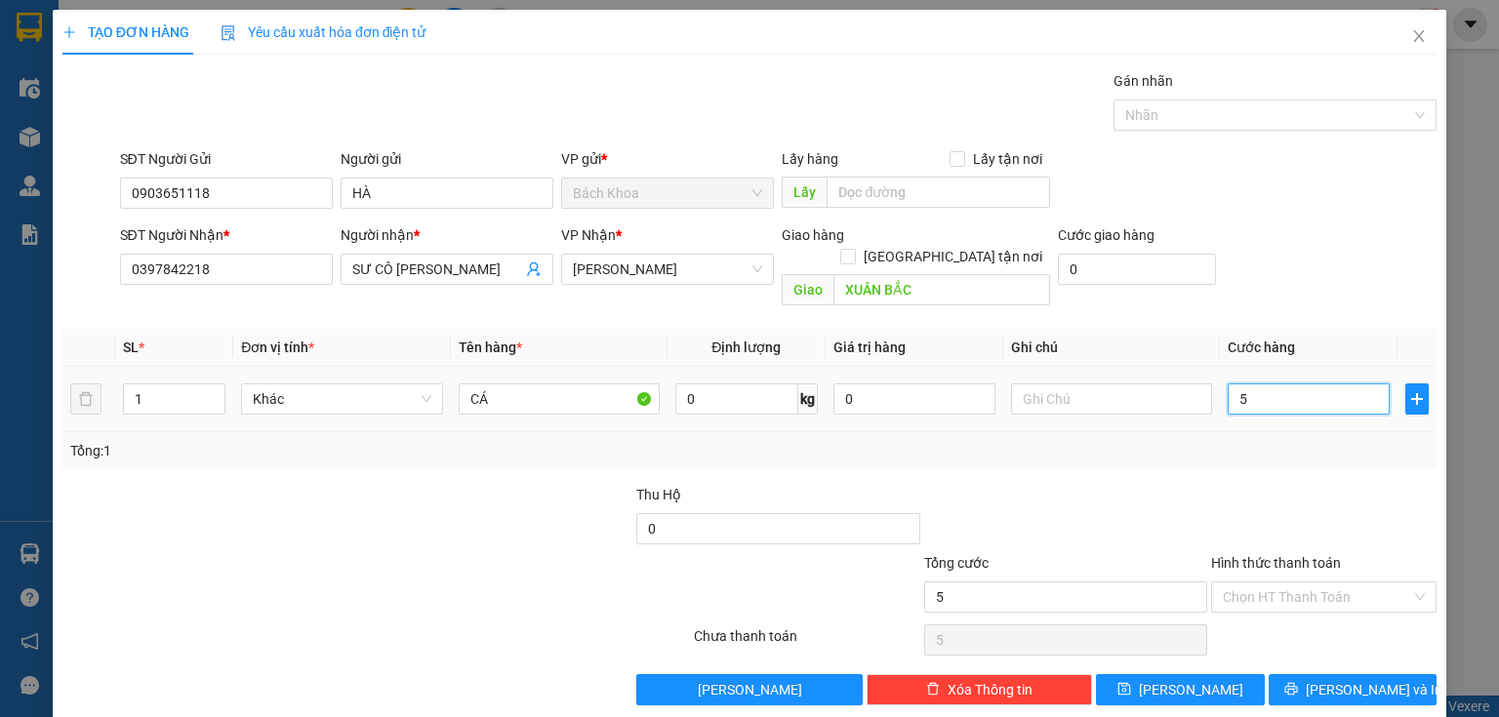
type input "50"
type input "50.000"
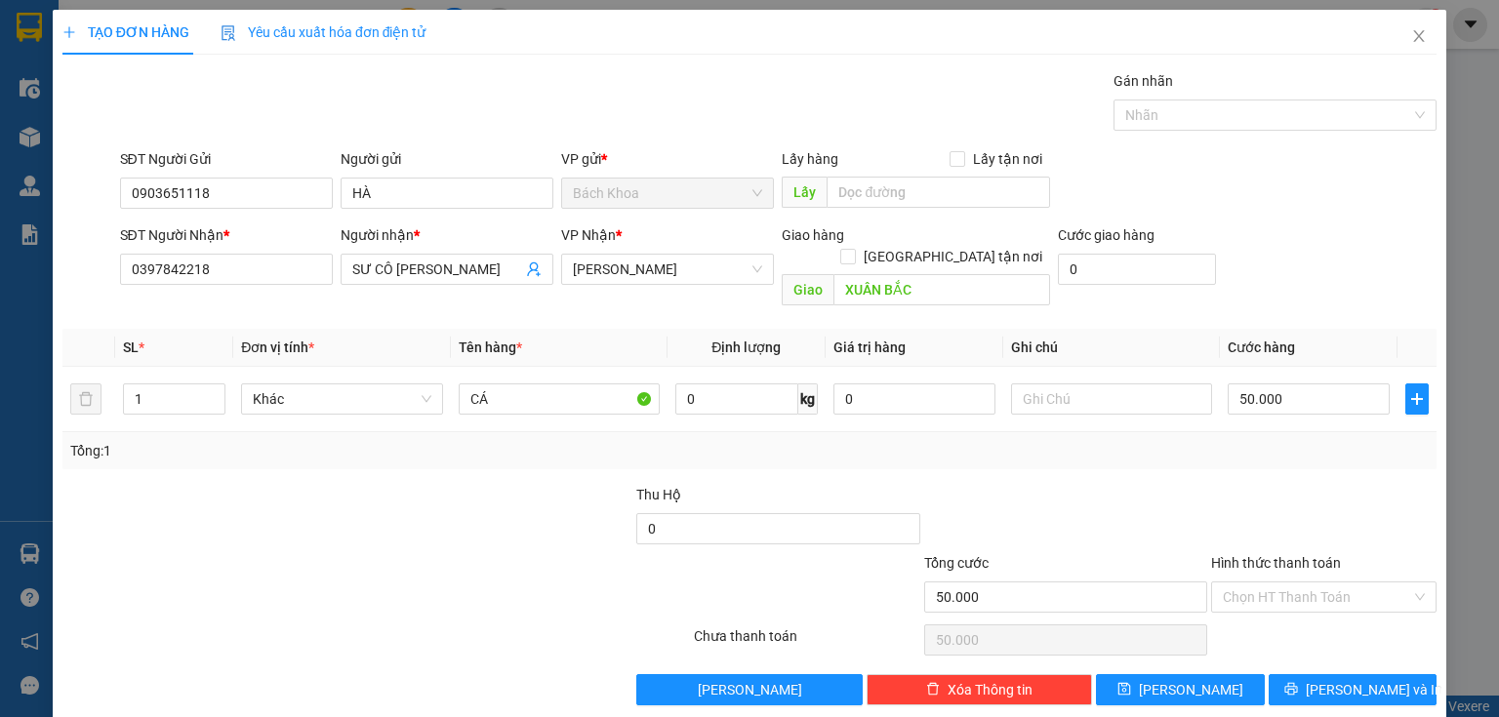
click at [1209, 484] on div at bounding box center [1323, 518] width 229 height 68
click at [1267, 587] on input "Hình thức thanh toán" at bounding box center [1317, 597] width 188 height 29
click at [1272, 613] on div "Tại văn phòng" at bounding box center [1313, 612] width 201 height 21
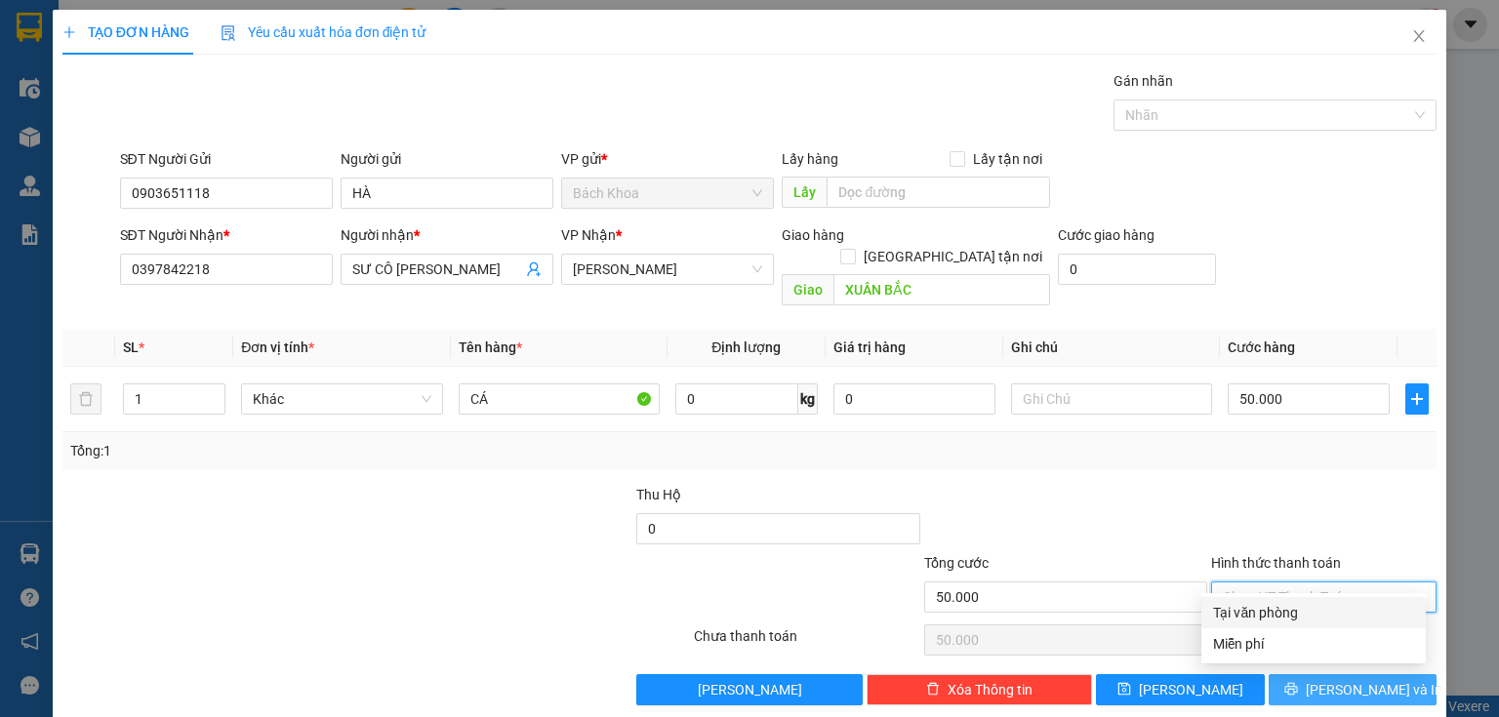
type input "0"
click at [1321, 674] on button "[PERSON_NAME] và In" at bounding box center [1353, 689] width 169 height 31
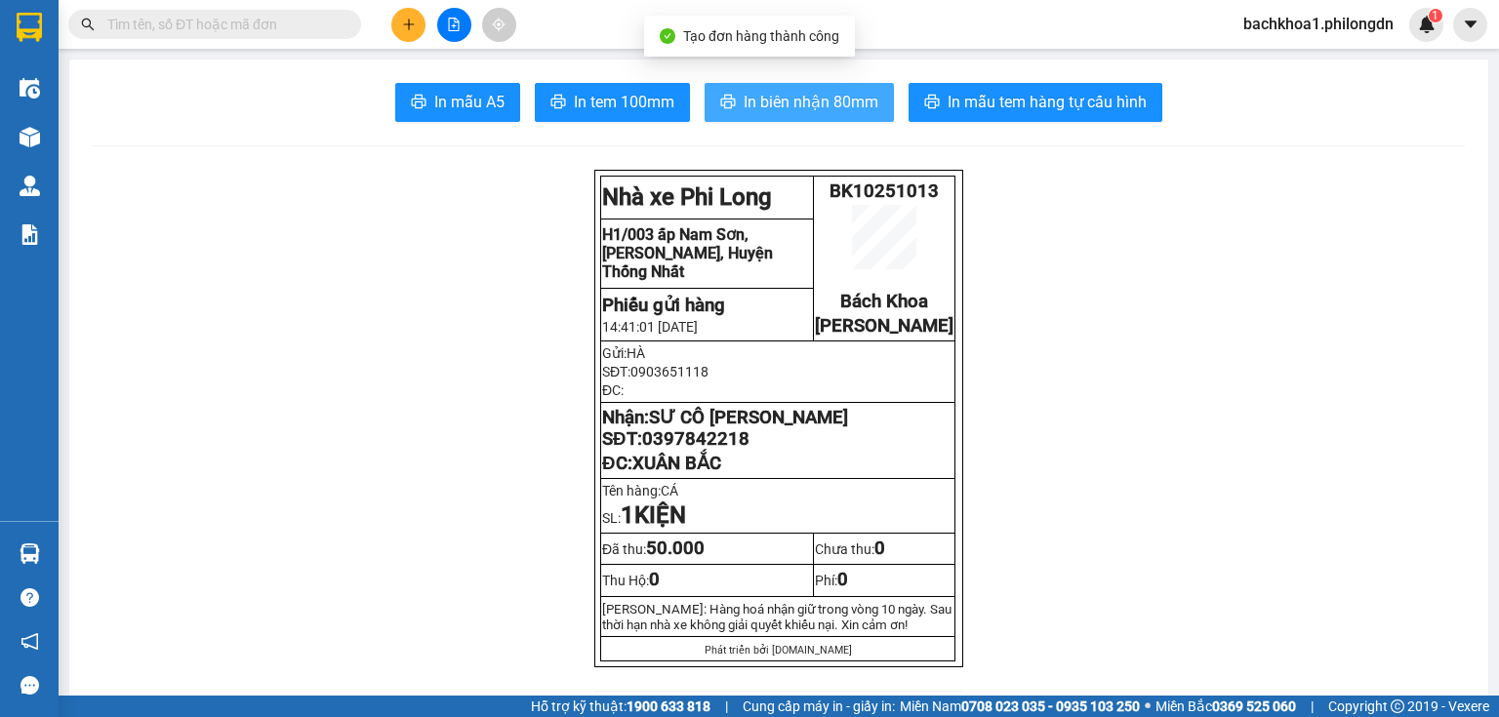
click at [798, 91] on span "In biên nhận 80mm" at bounding box center [811, 102] width 135 height 24
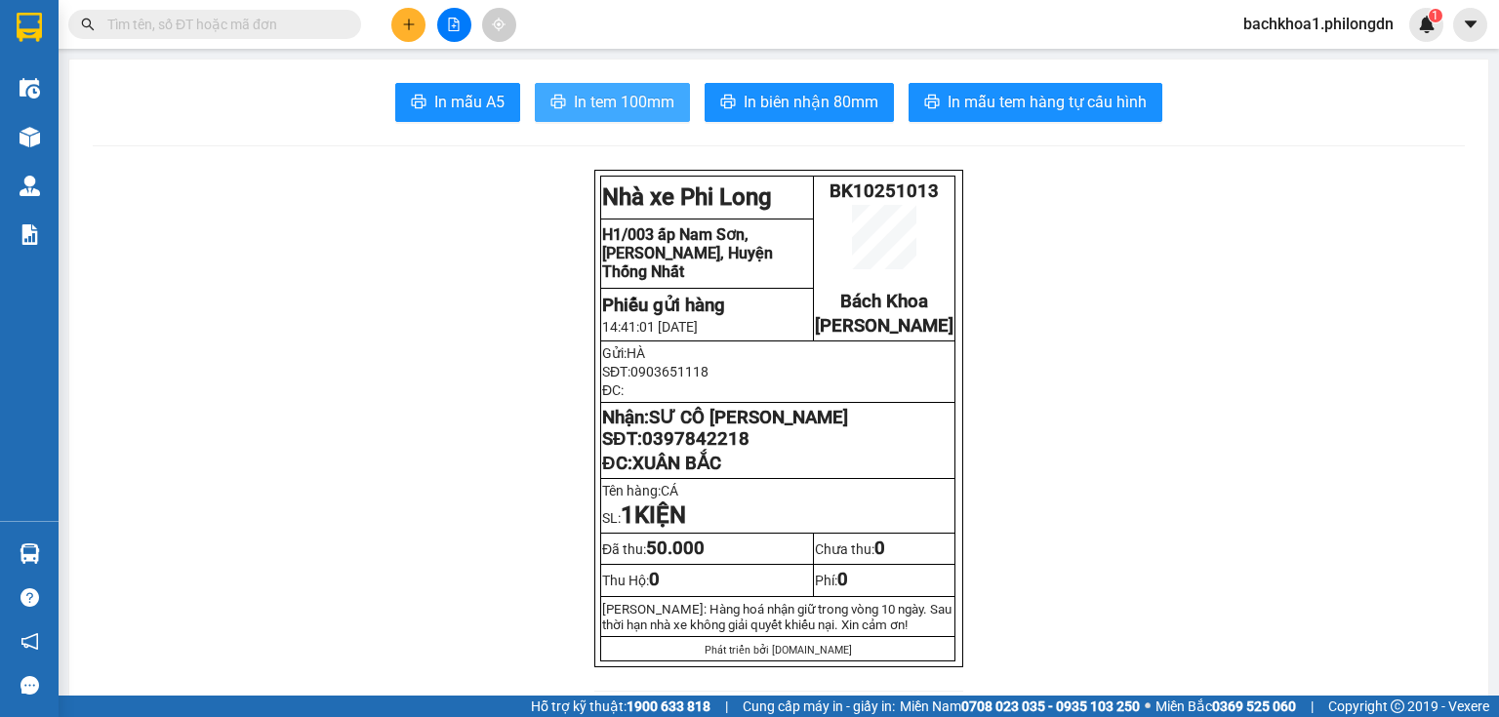
click at [648, 102] on span "In tem 100mm" at bounding box center [624, 102] width 101 height 24
click at [725, 450] on span "0397842218" at bounding box center [695, 438] width 107 height 21
copy span "0397842218"
click at [402, 18] on icon "plus" at bounding box center [409, 25] width 14 height 14
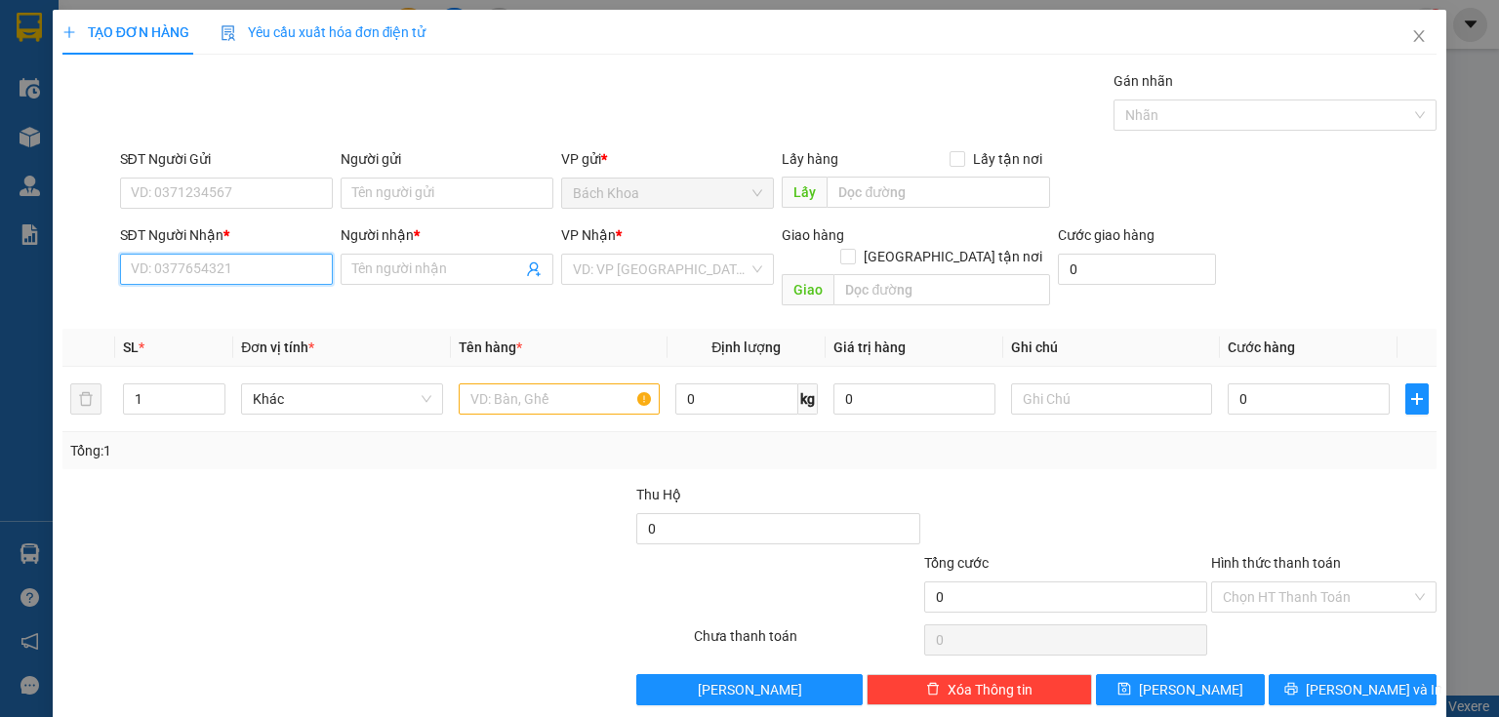
click at [301, 273] on input "SĐT Người Nhận *" at bounding box center [226, 269] width 213 height 31
click at [245, 302] on div "0337258268 - PHÚ" at bounding box center [224, 307] width 187 height 21
type input "0337258268"
type input "PHÚ"
type input "DỐC MƠ"
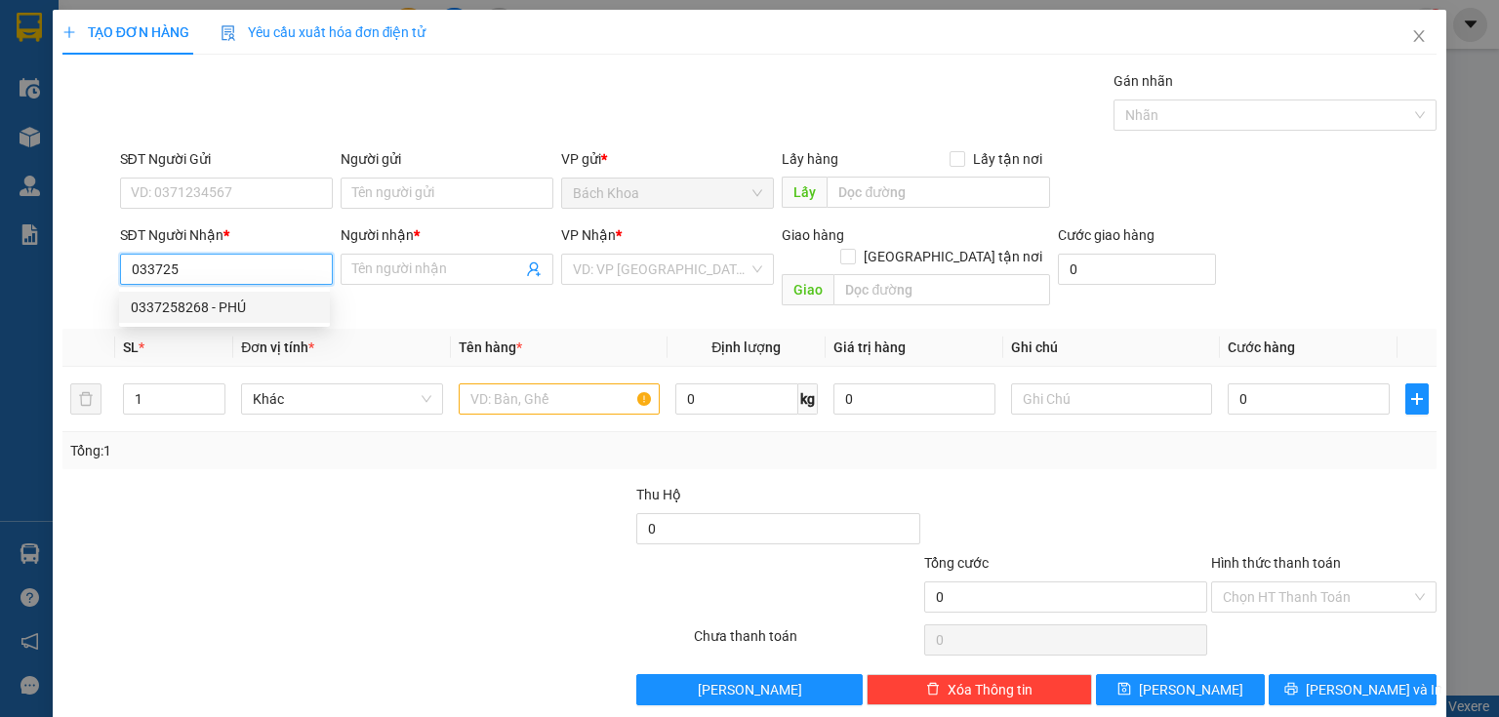
type input "40.000"
type input "80.000"
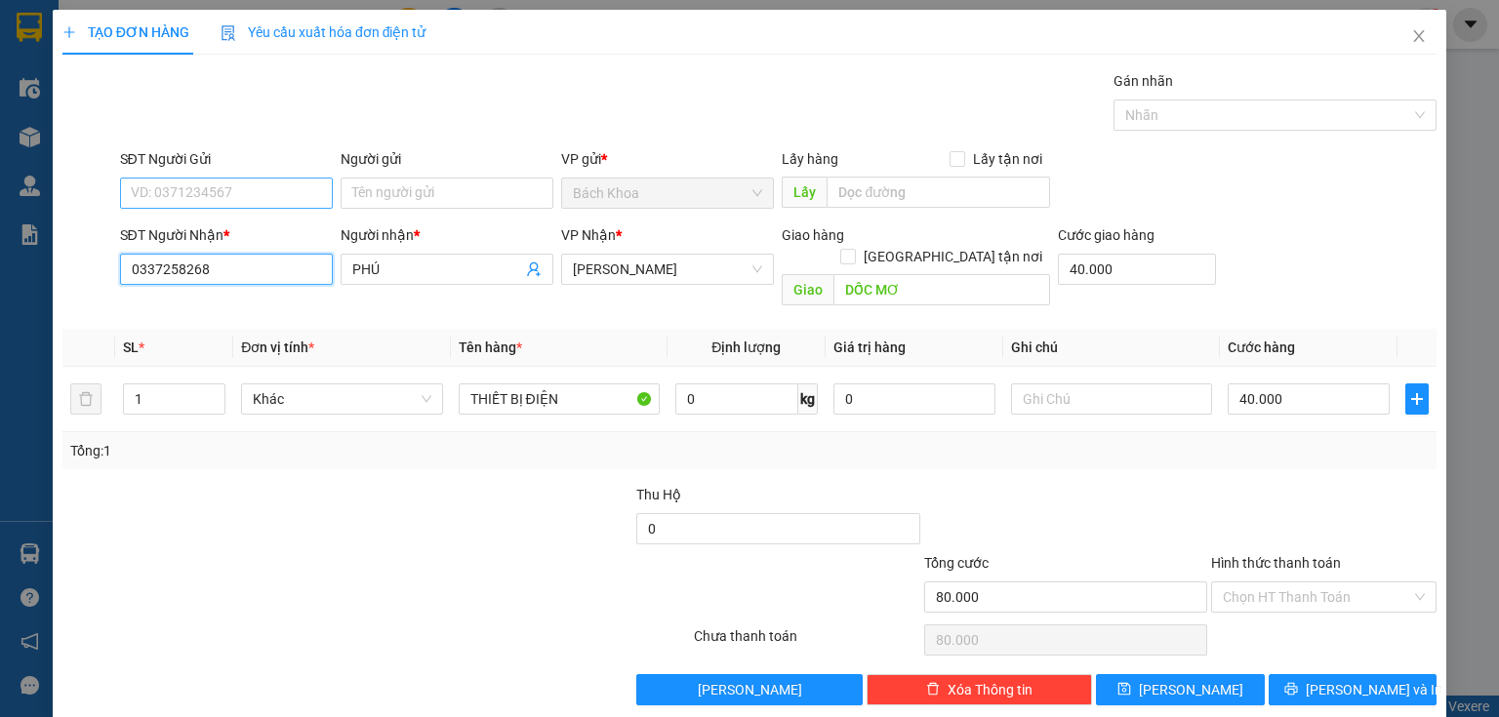
type input "0337258268"
click at [269, 182] on input "SĐT Người Gửi" at bounding box center [226, 193] width 213 height 31
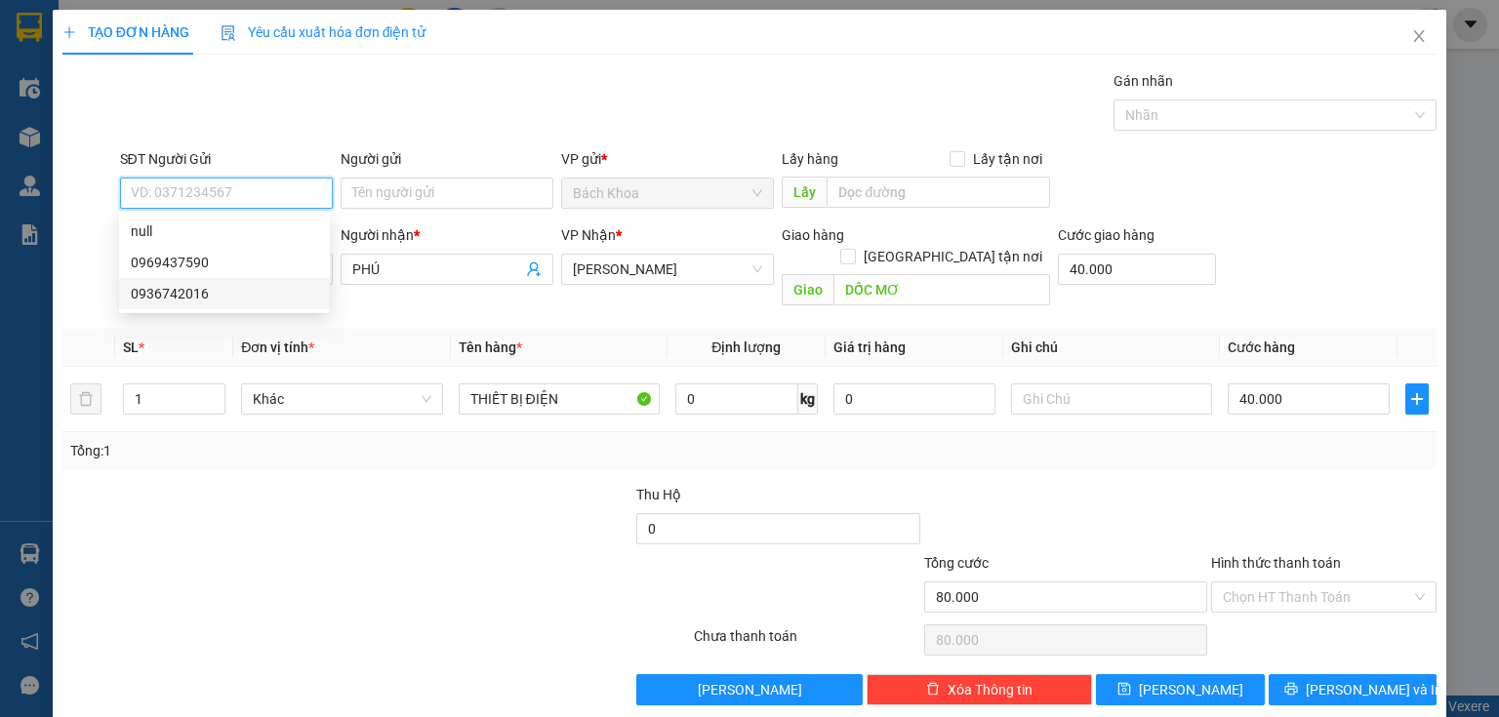
click at [282, 294] on div "0936742016" at bounding box center [224, 293] width 187 height 21
type input "0936742016"
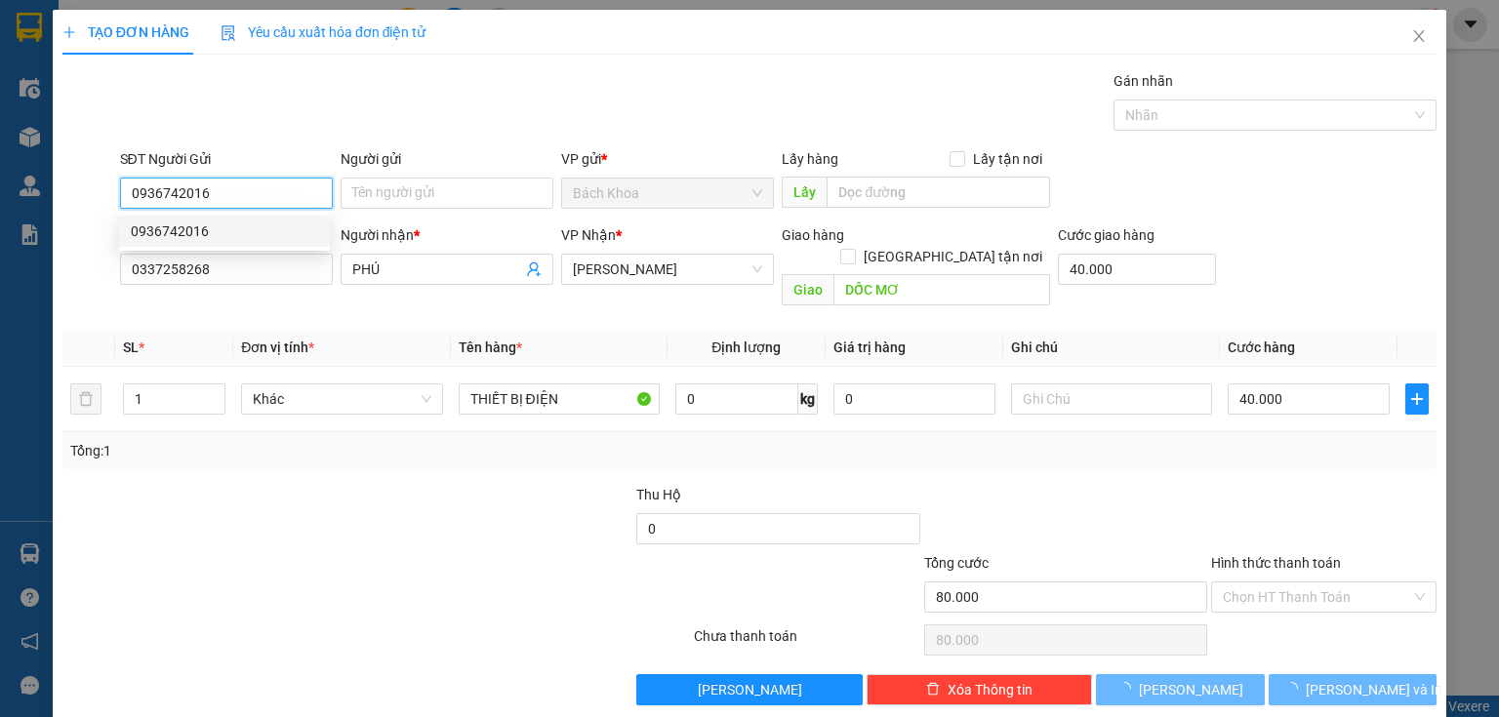
type input "190.000"
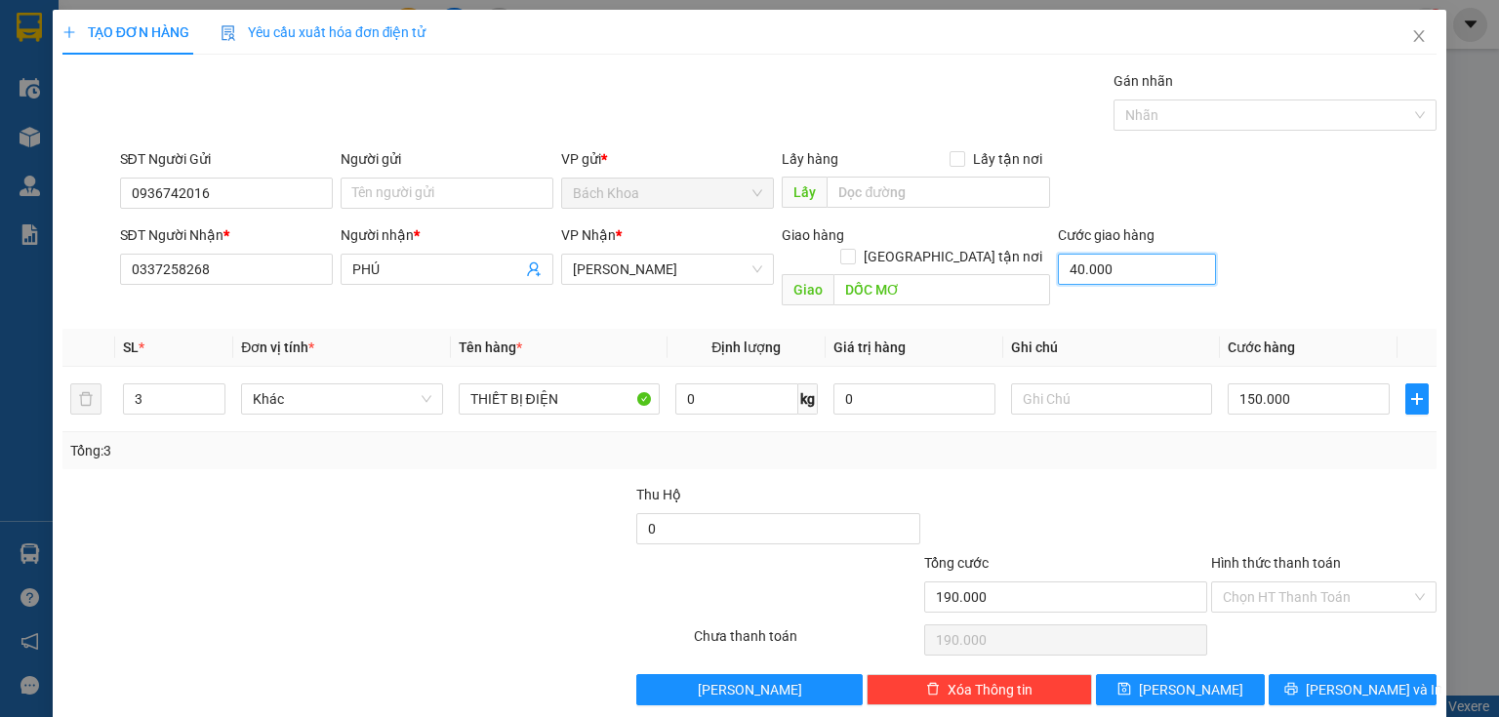
click at [1128, 269] on input "40.000" at bounding box center [1137, 269] width 158 height 31
type input "0"
type input "150.000"
type input "0"
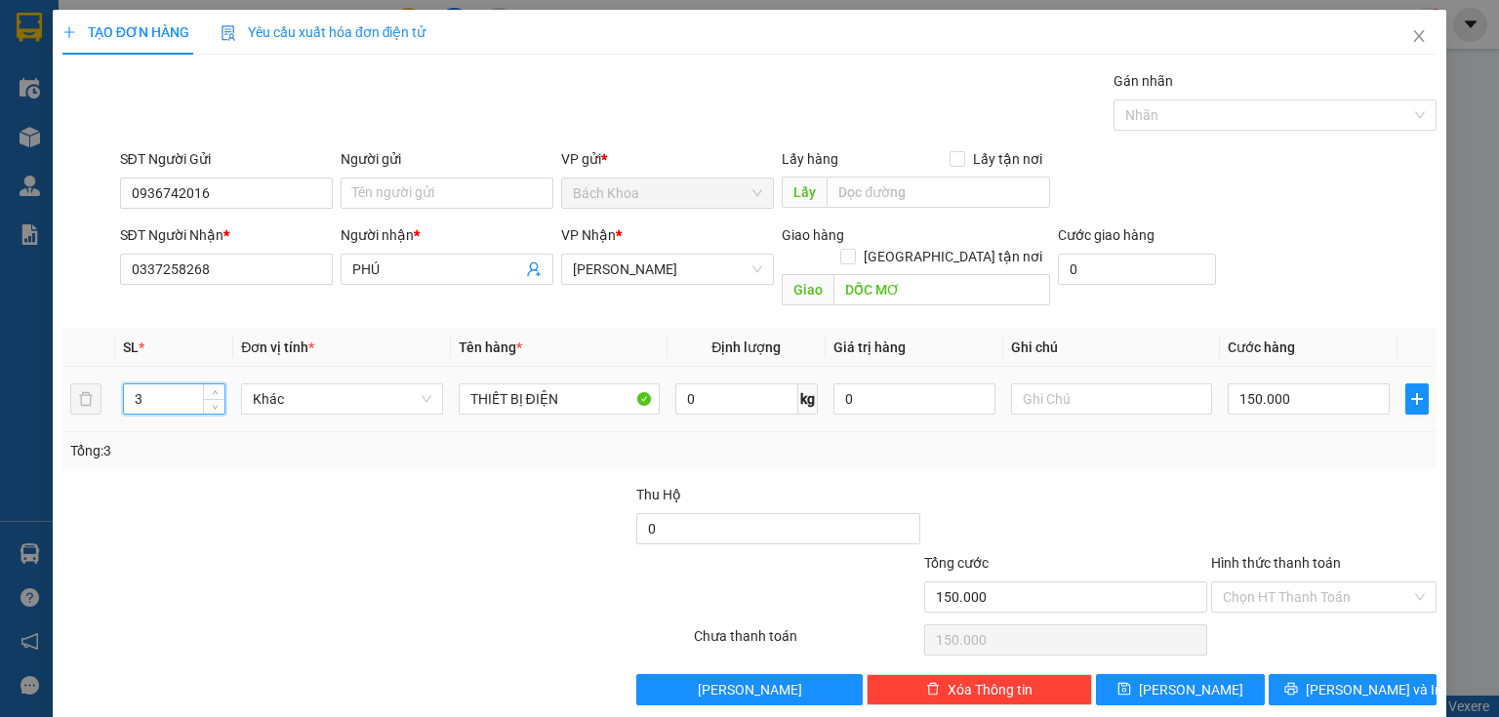
drag, startPoint x: 157, startPoint y: 383, endPoint x: 0, endPoint y: 403, distance: 158.5
click at [0, 403] on div "TẠO ĐƠN HÀNG Yêu cầu xuất hóa đơn điện tử Transit Pickup Surcharge Ids Transit …" at bounding box center [749, 358] width 1499 height 717
type input "1"
click at [1267, 384] on input "150.000" at bounding box center [1309, 399] width 162 height 31
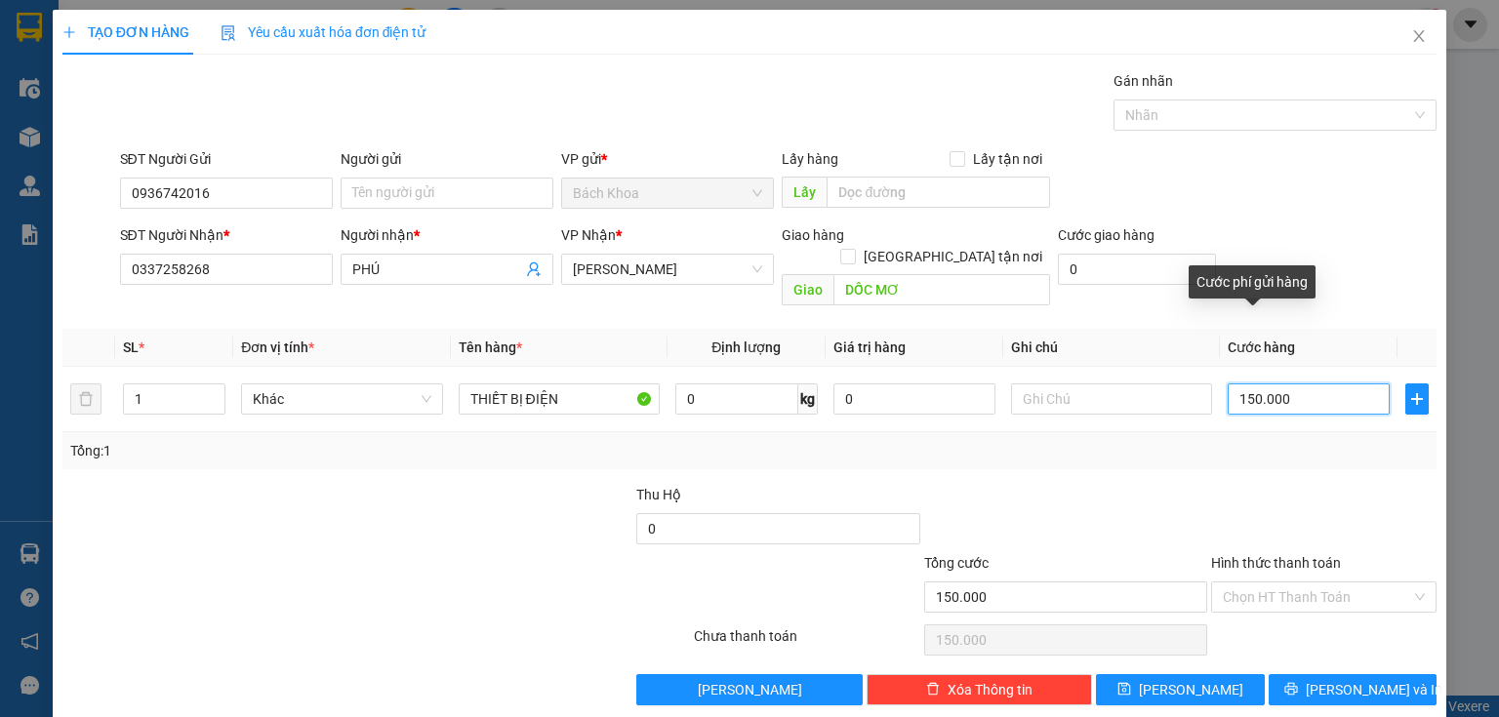
type input "5"
type input "50"
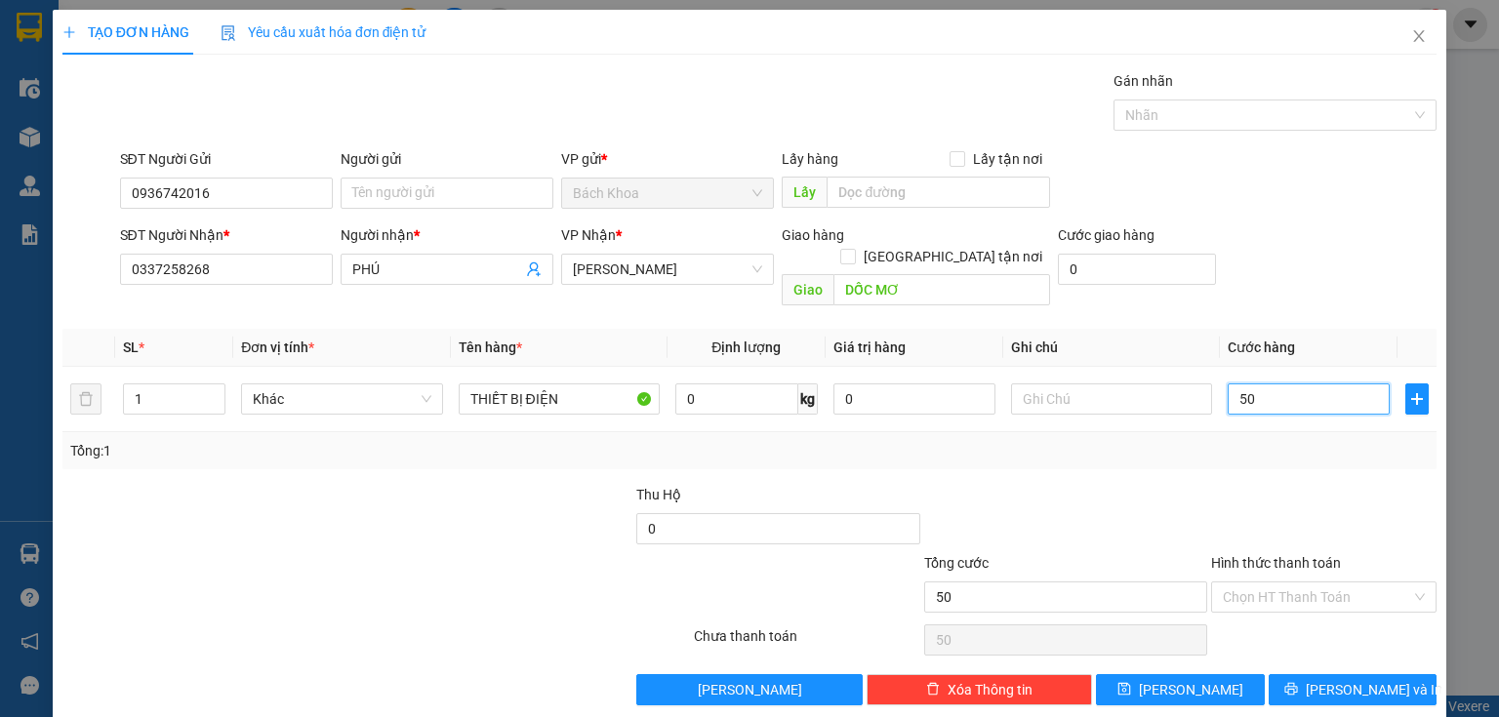
type input "50"
type input "50.000"
click at [1312, 488] on div at bounding box center [1323, 518] width 229 height 68
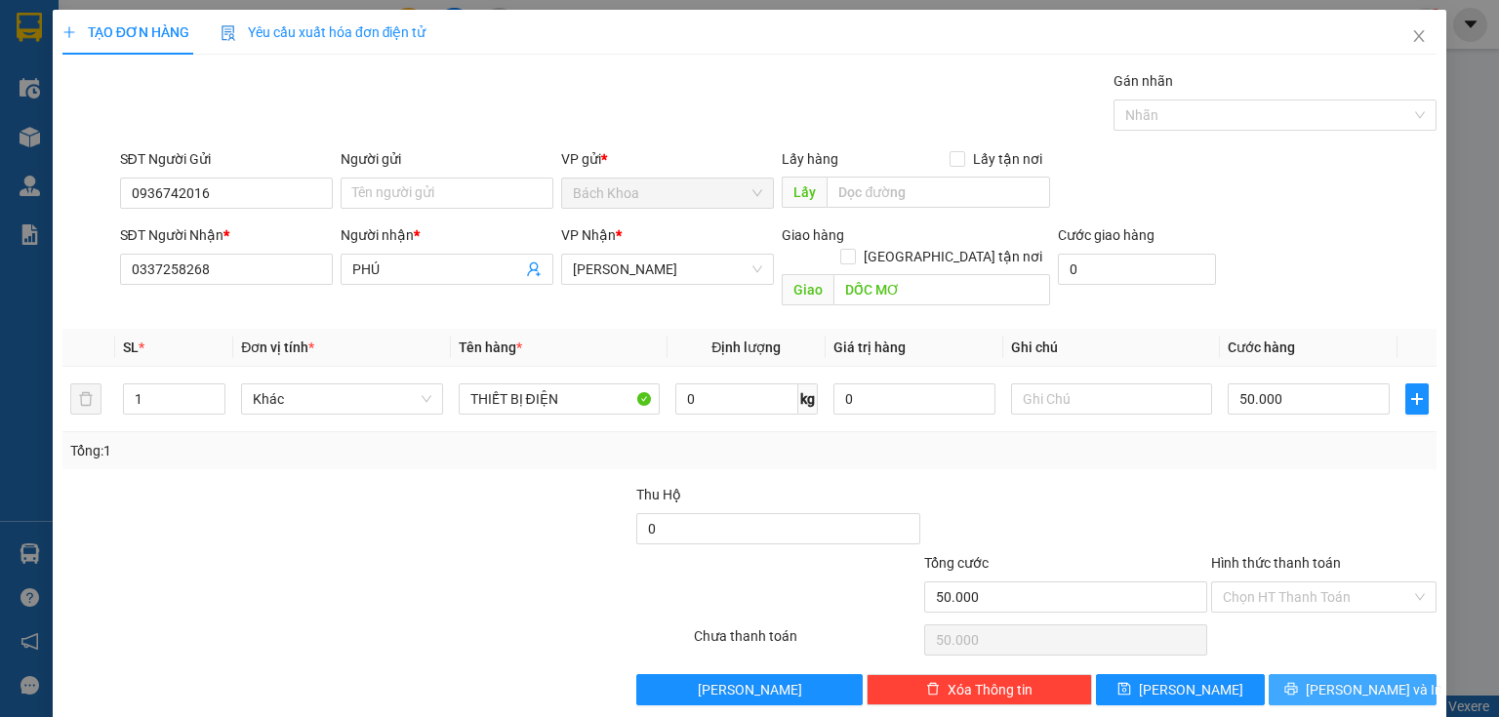
click at [1370, 679] on span "[PERSON_NAME] và In" at bounding box center [1374, 689] width 137 height 21
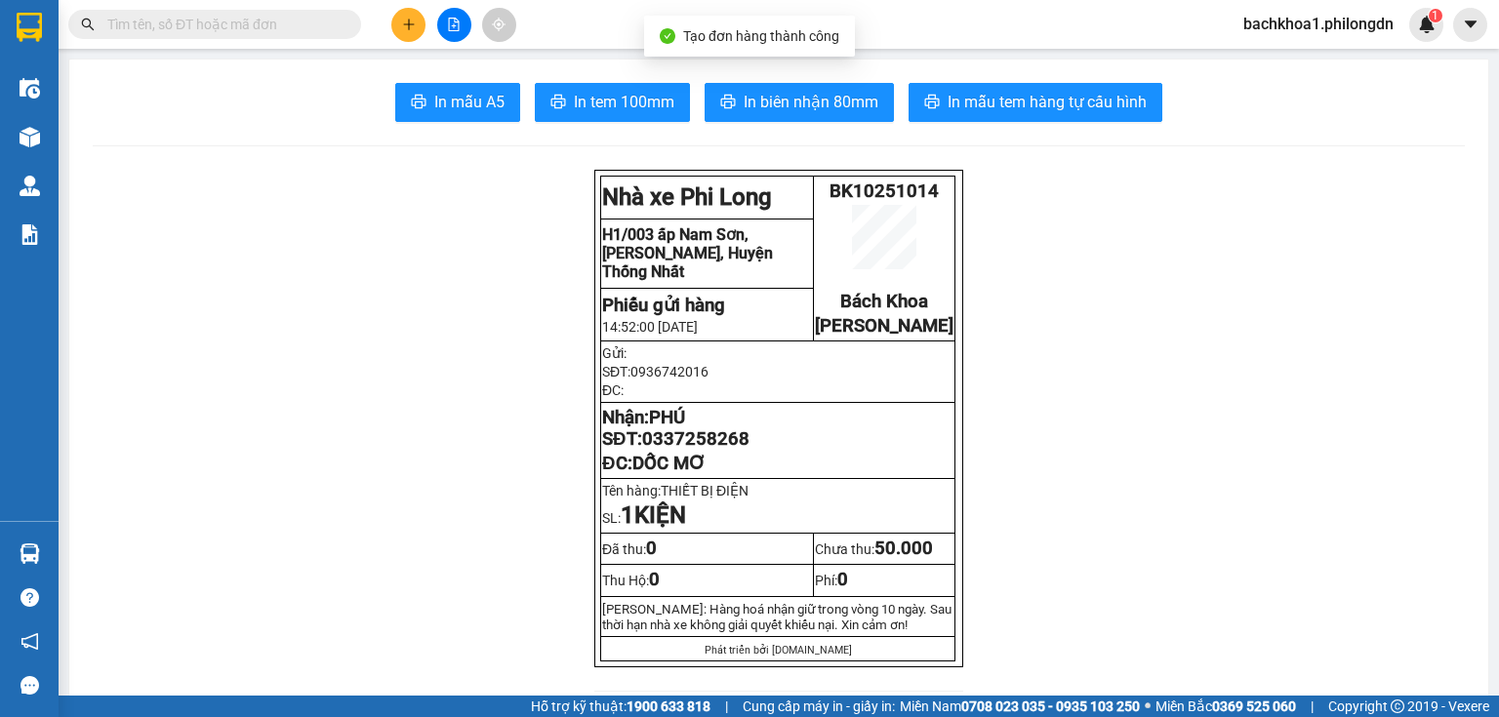
drag, startPoint x: 618, startPoint y: 92, endPoint x: 627, endPoint y: 112, distance: 22.3
click at [618, 94] on span "In tem 100mm" at bounding box center [624, 102] width 101 height 24
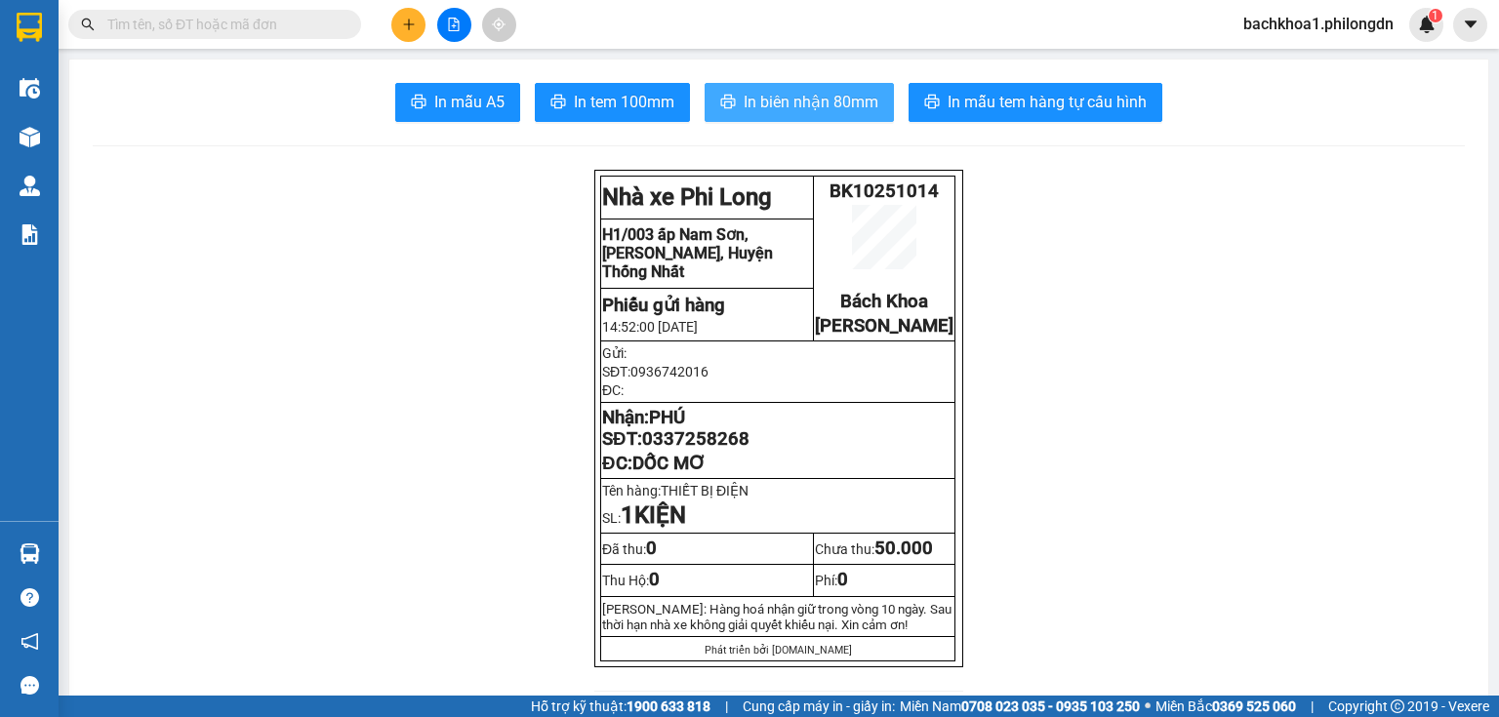
click at [836, 91] on span "In biên nhận 80mm" at bounding box center [811, 102] width 135 height 24
click at [878, 105] on button "In biên nhận 80mm" at bounding box center [799, 102] width 189 height 39
drag, startPoint x: 839, startPoint y: 88, endPoint x: 854, endPoint y: 127, distance: 41.7
click at [843, 95] on button "In biên nhận 80mm" at bounding box center [799, 102] width 189 height 39
copy span "0337258268"
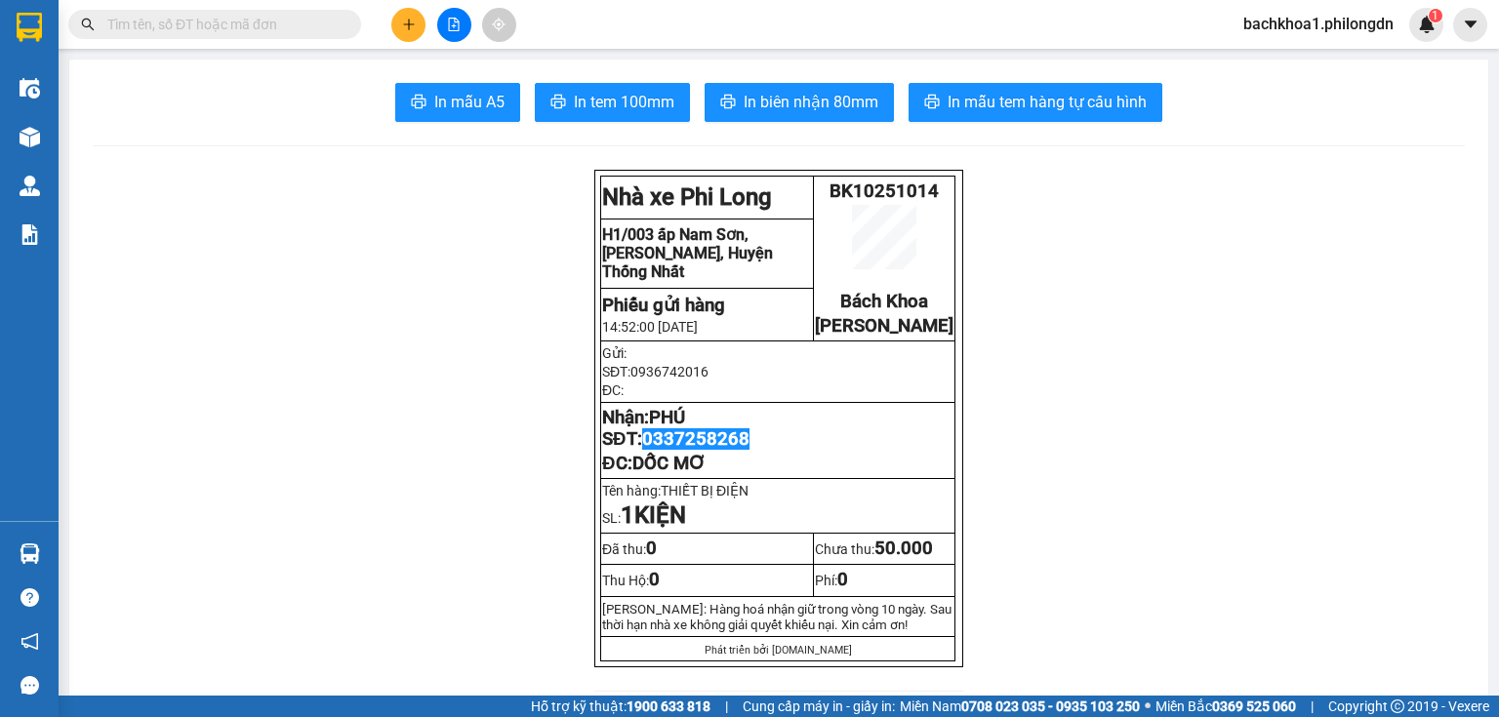
copy span "0337258268"
click at [404, 31] on button at bounding box center [408, 25] width 34 height 34
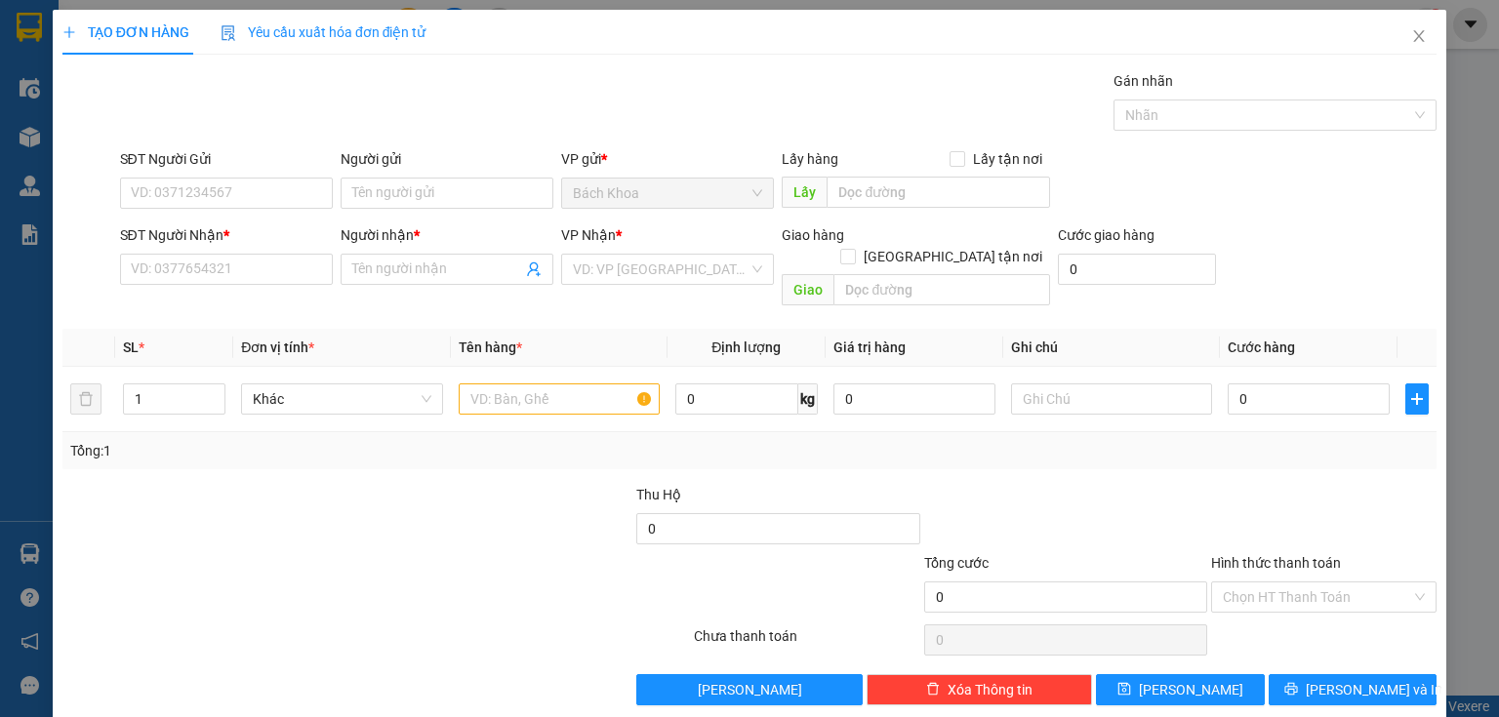
click at [296, 284] on div "SĐT Người Nhận * VD: 0377654321" at bounding box center [226, 258] width 213 height 68
click at [268, 256] on input "SĐT Người Nhận *" at bounding box center [226, 269] width 213 height 31
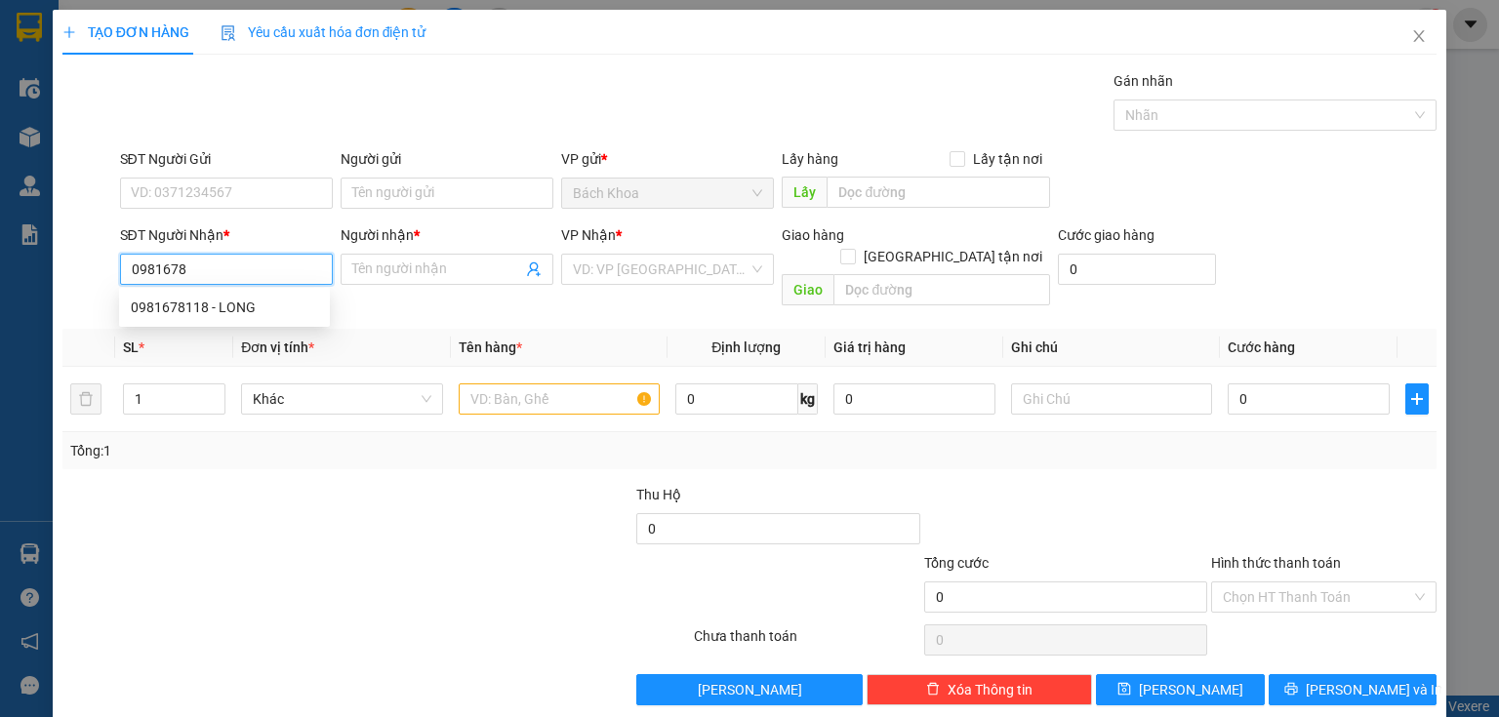
click at [280, 277] on input "0981678" at bounding box center [226, 269] width 213 height 31
click at [287, 300] on div "0981678118 - LONG" at bounding box center [224, 307] width 187 height 21
type input "0981678118"
type input "LONG"
type input "PHÚ TÚC"
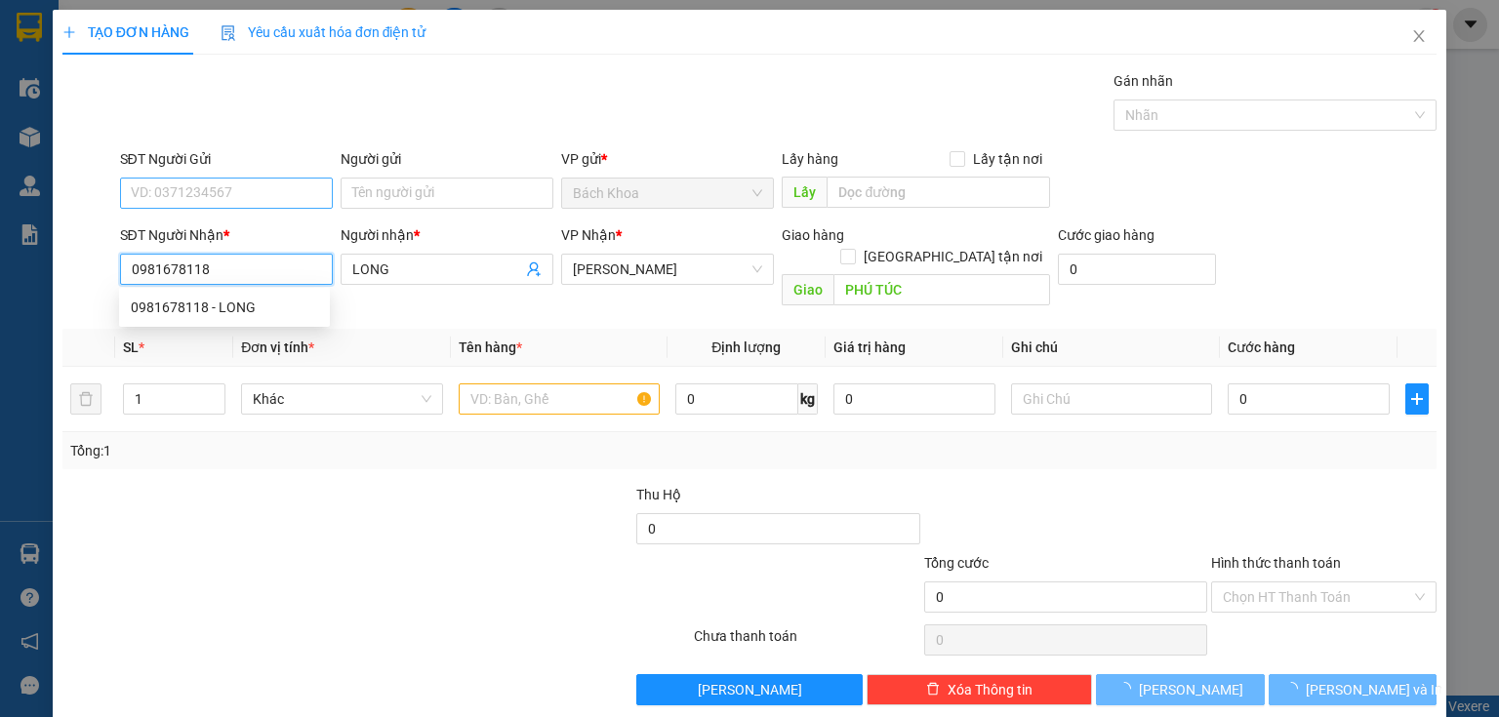
type input "30.000"
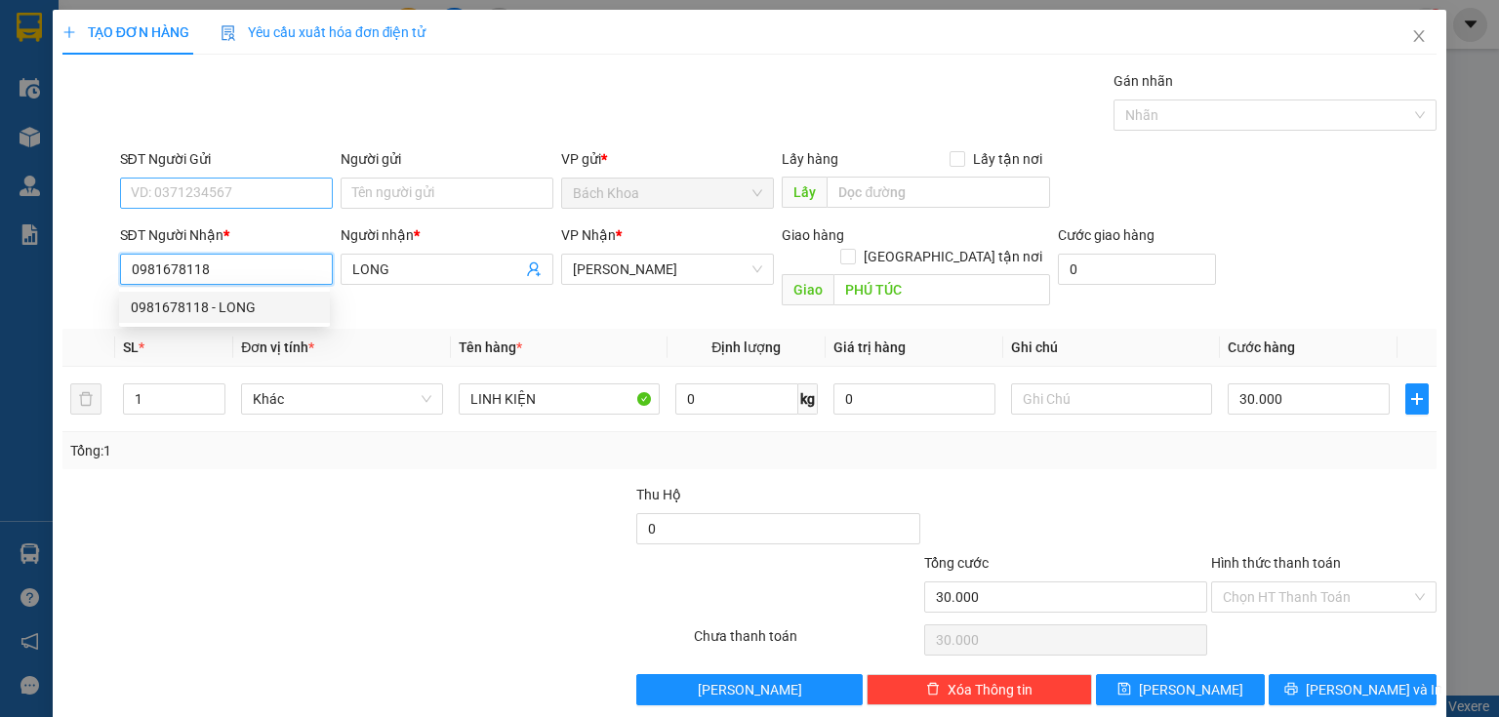
type input "0981678118"
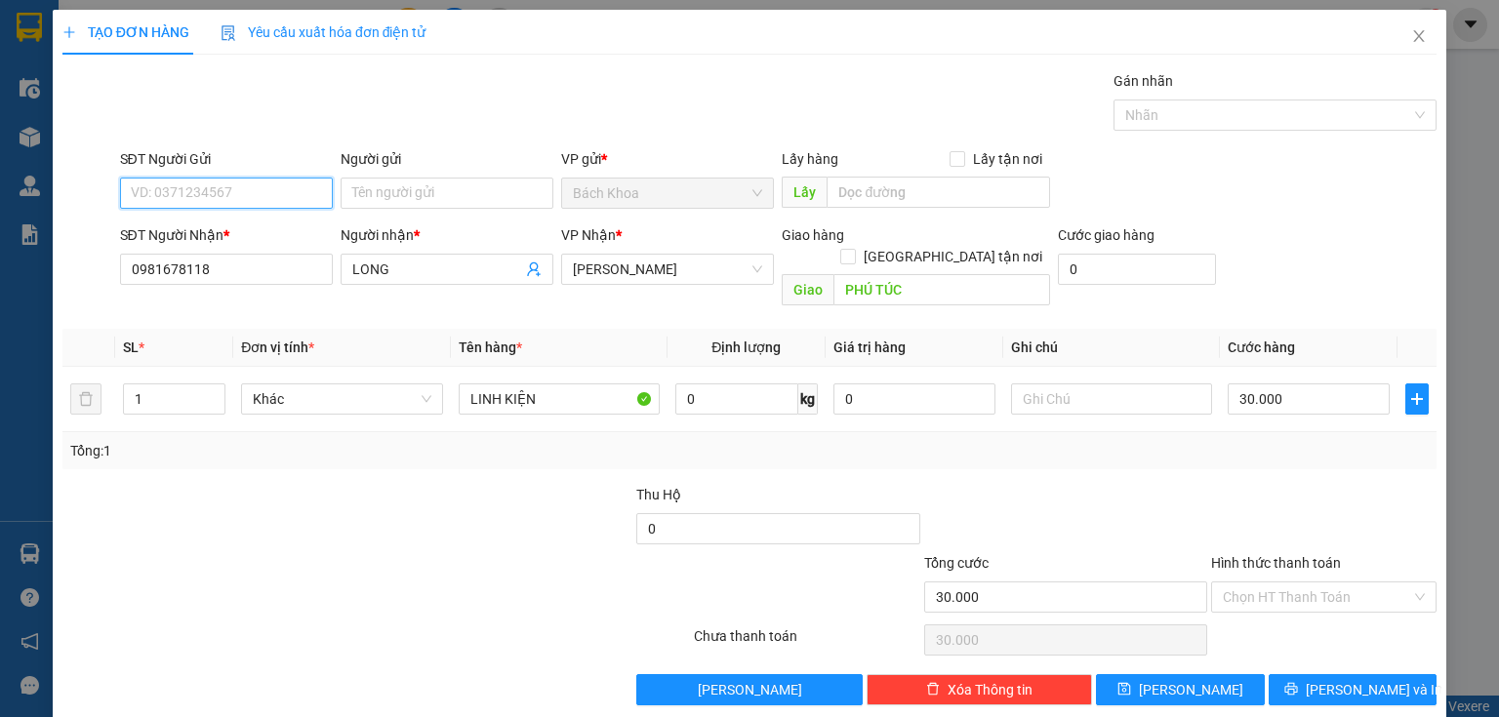
click at [299, 182] on input "SĐT Người Gửi" at bounding box center [226, 193] width 213 height 31
click at [277, 224] on div "0906408738 - [GEOGRAPHIC_DATA]" at bounding box center [241, 231] width 220 height 21
type input "0906408738"
type input "NAM VIỆT"
type input "0906408738"
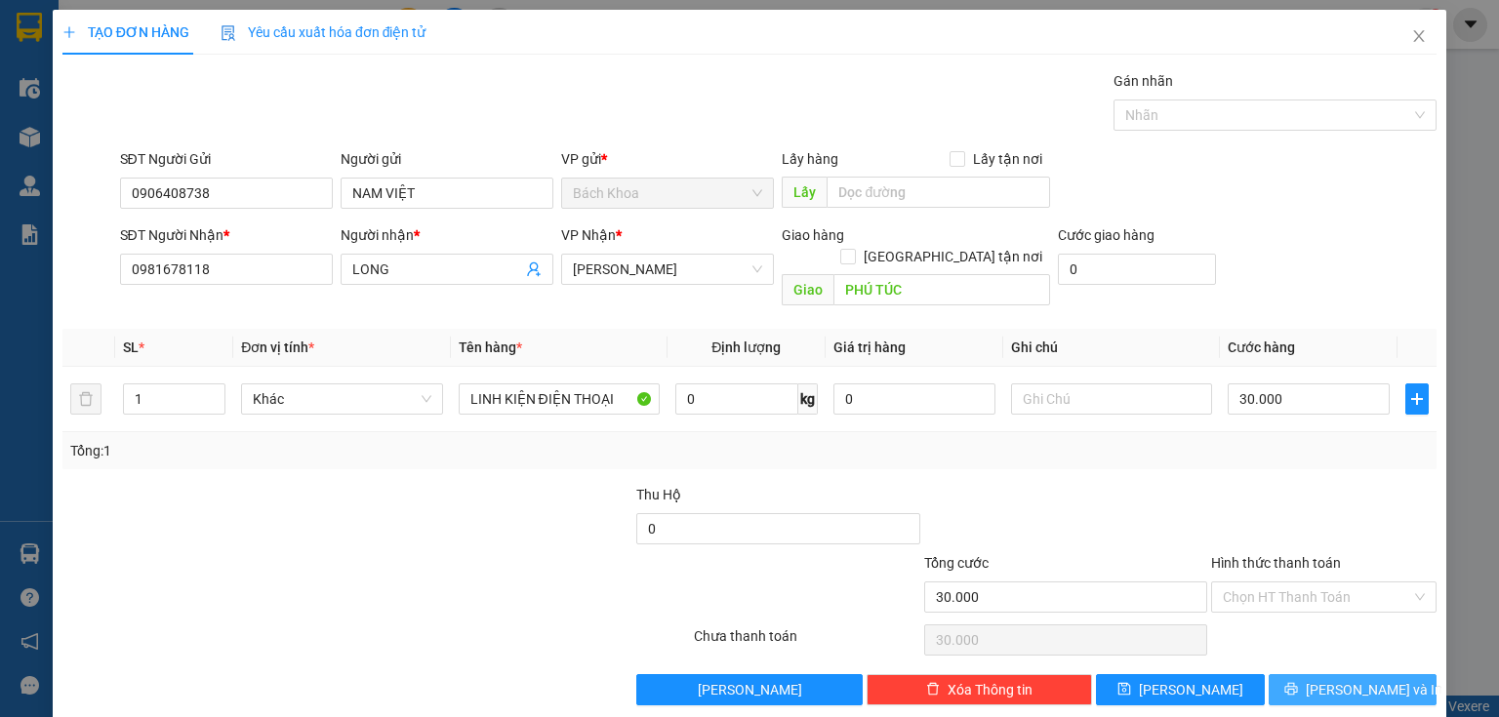
click at [1364, 679] on span "[PERSON_NAME] và In" at bounding box center [1374, 689] width 137 height 21
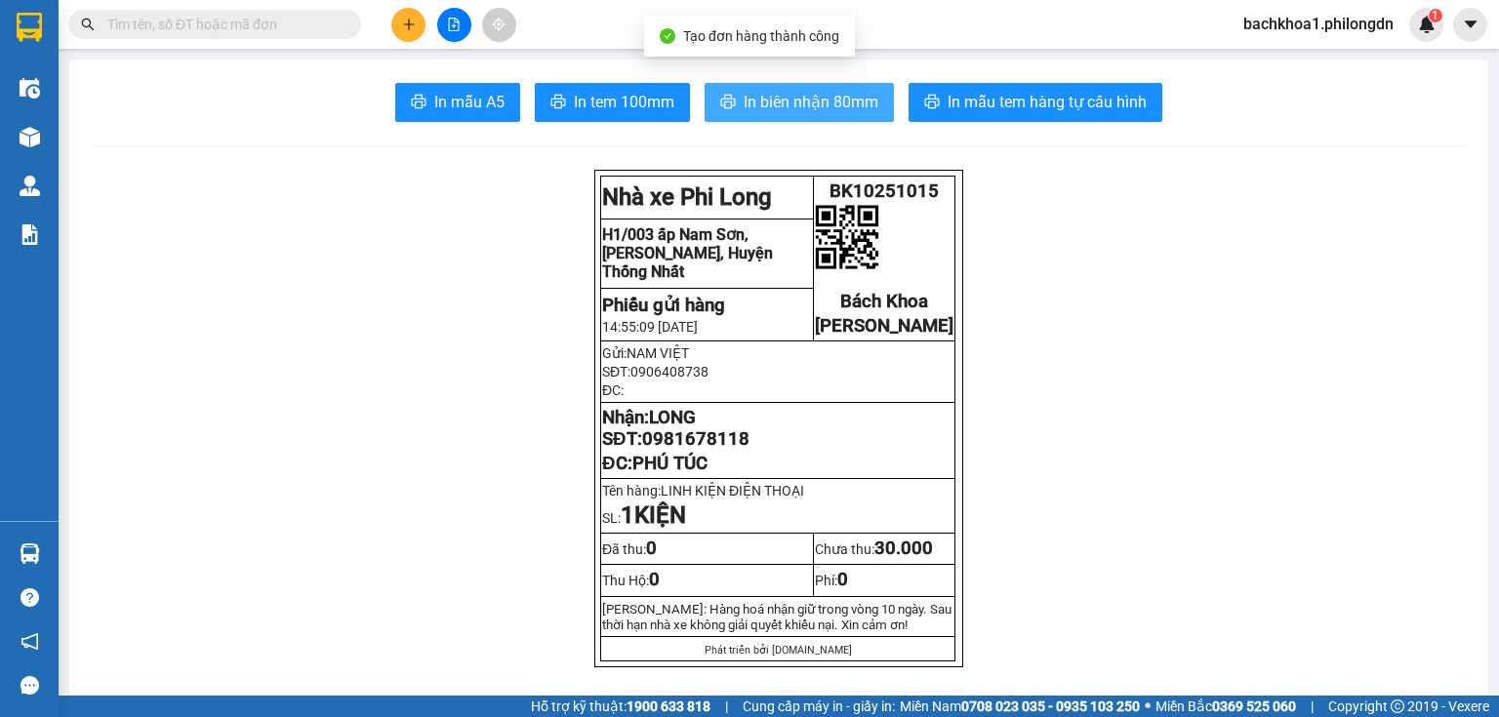
click at [792, 108] on span "In biên nhận 80mm" at bounding box center [811, 102] width 135 height 24
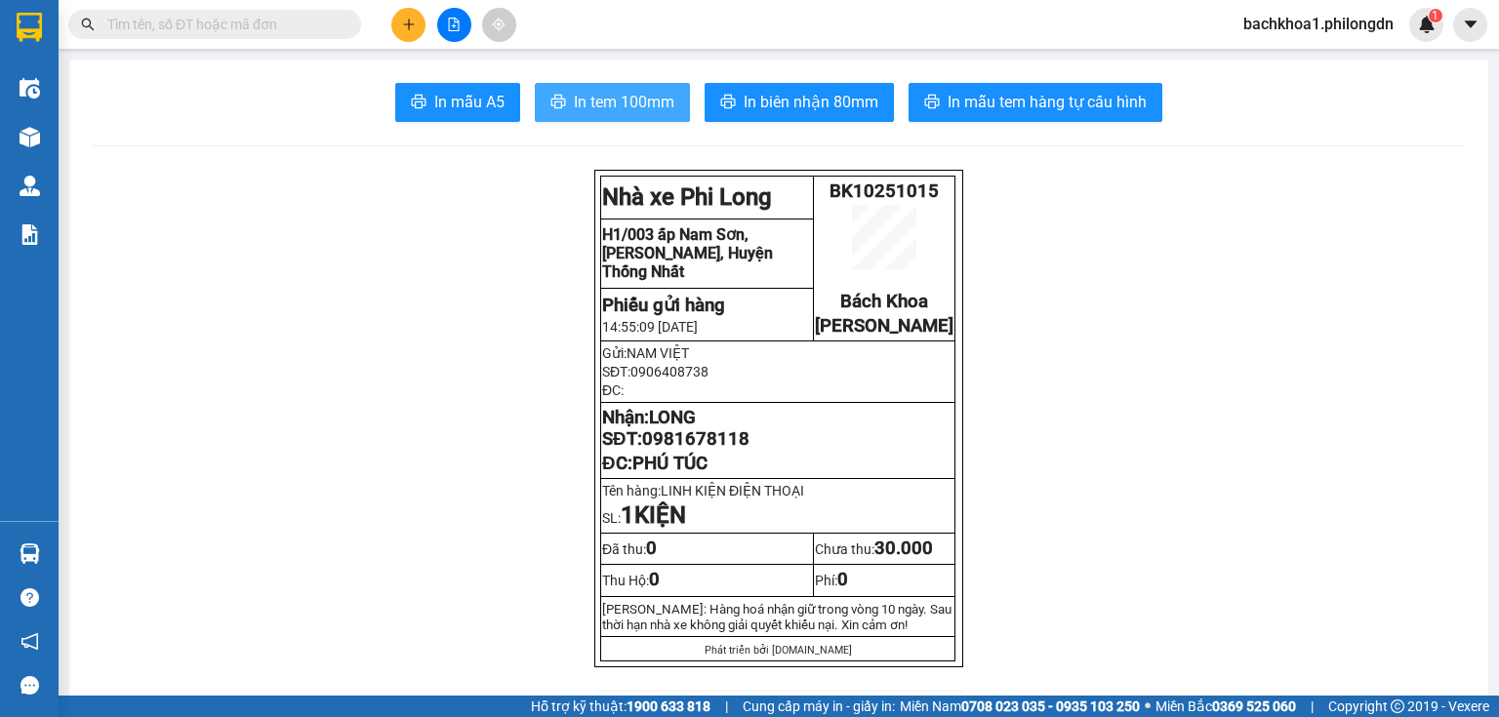
click at [613, 102] on span "In tem 100mm" at bounding box center [624, 102] width 101 height 24
click at [714, 450] on span "0981678118" at bounding box center [695, 438] width 107 height 21
copy span "0981678118"
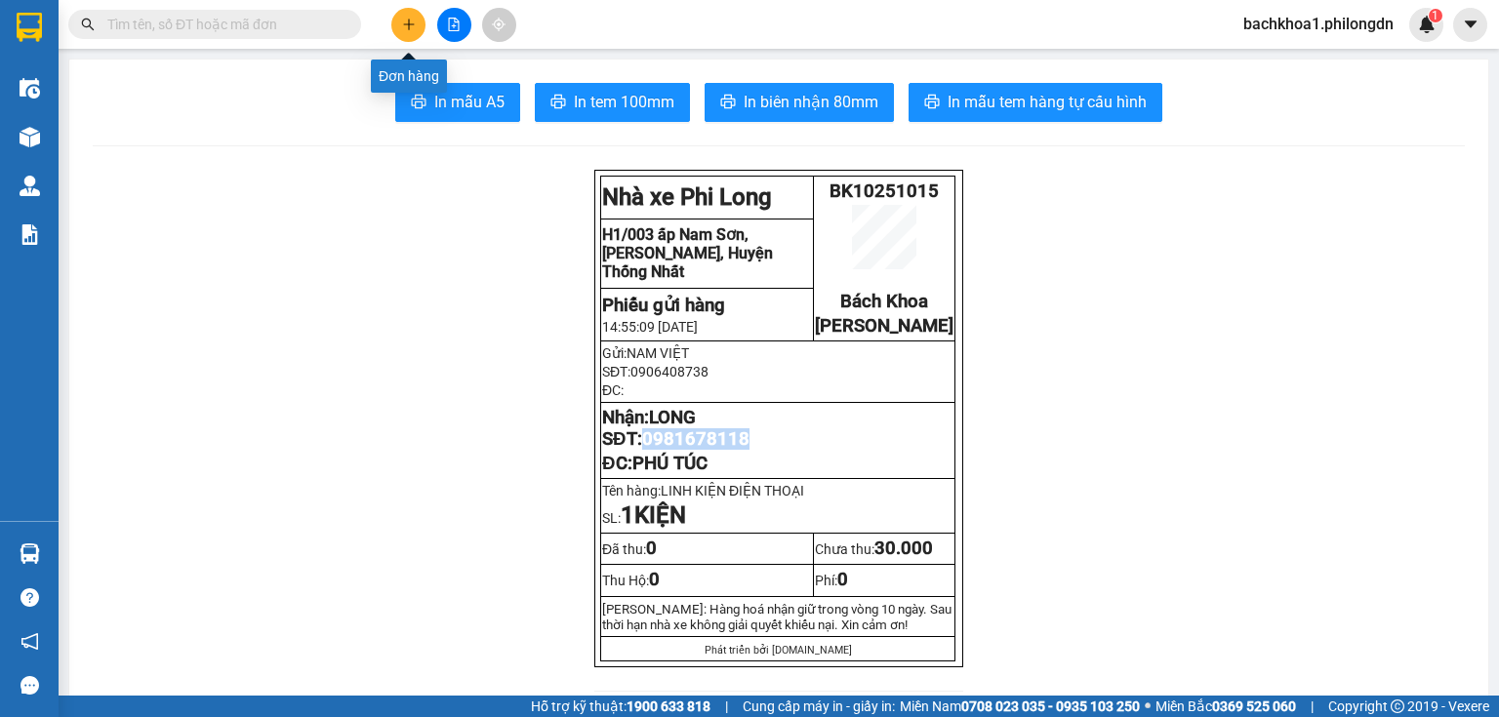
click at [408, 22] on icon "plus" at bounding box center [409, 25] width 14 height 14
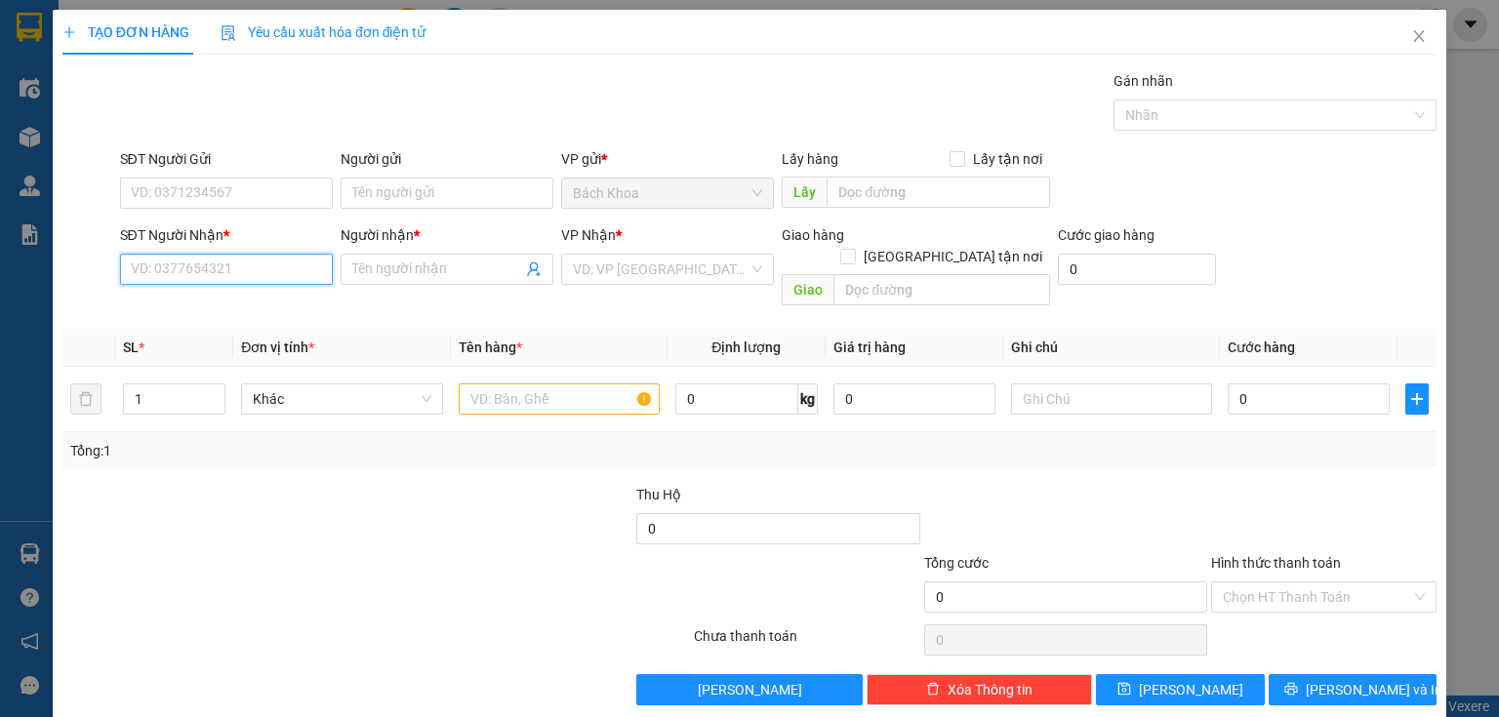
click at [227, 277] on input "SĐT Người Nhận *" at bounding box center [226, 269] width 213 height 31
click at [255, 296] on div "0966667937 - HÂN NGÔ" at bounding box center [224, 307] width 211 height 31
type input "0966667937"
type input "HÂN NGÔ"
type input "[PERSON_NAME]"
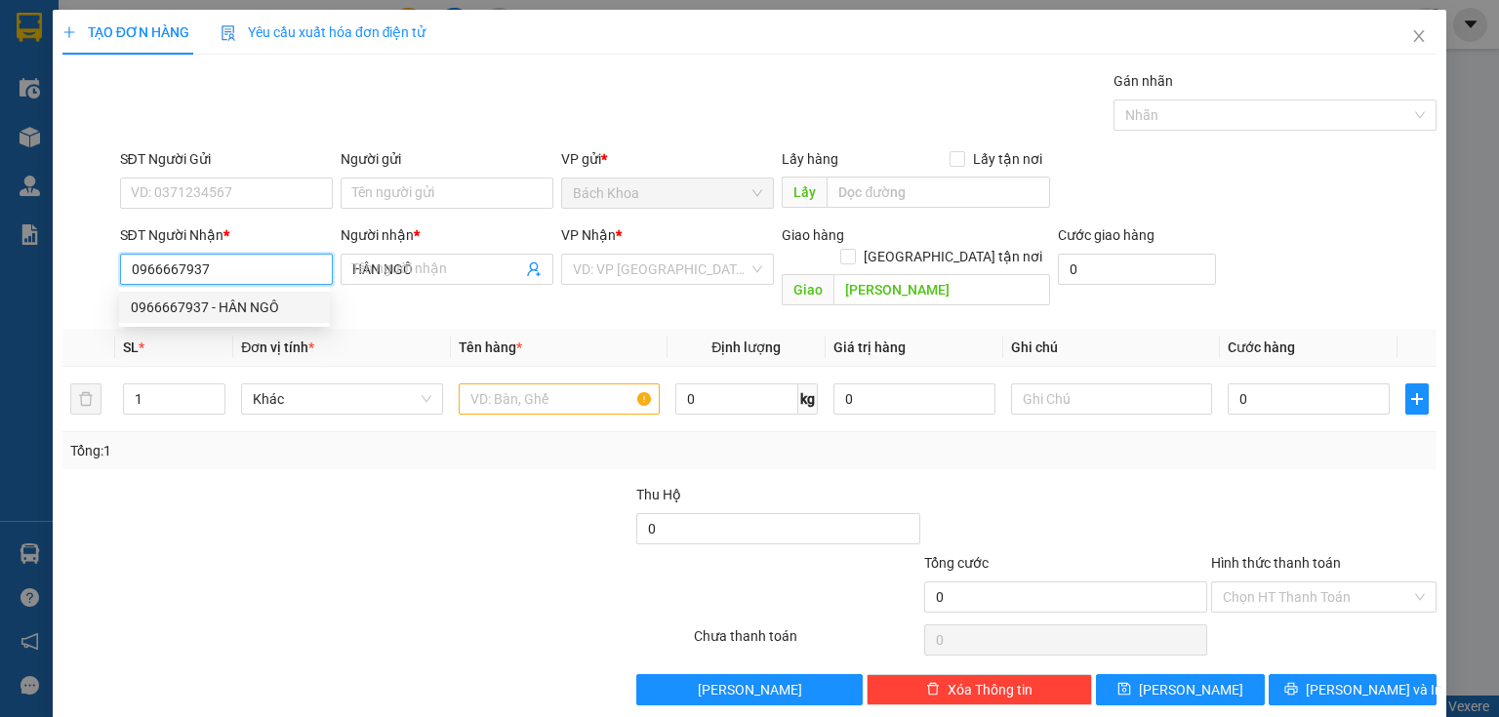
type input "30.000"
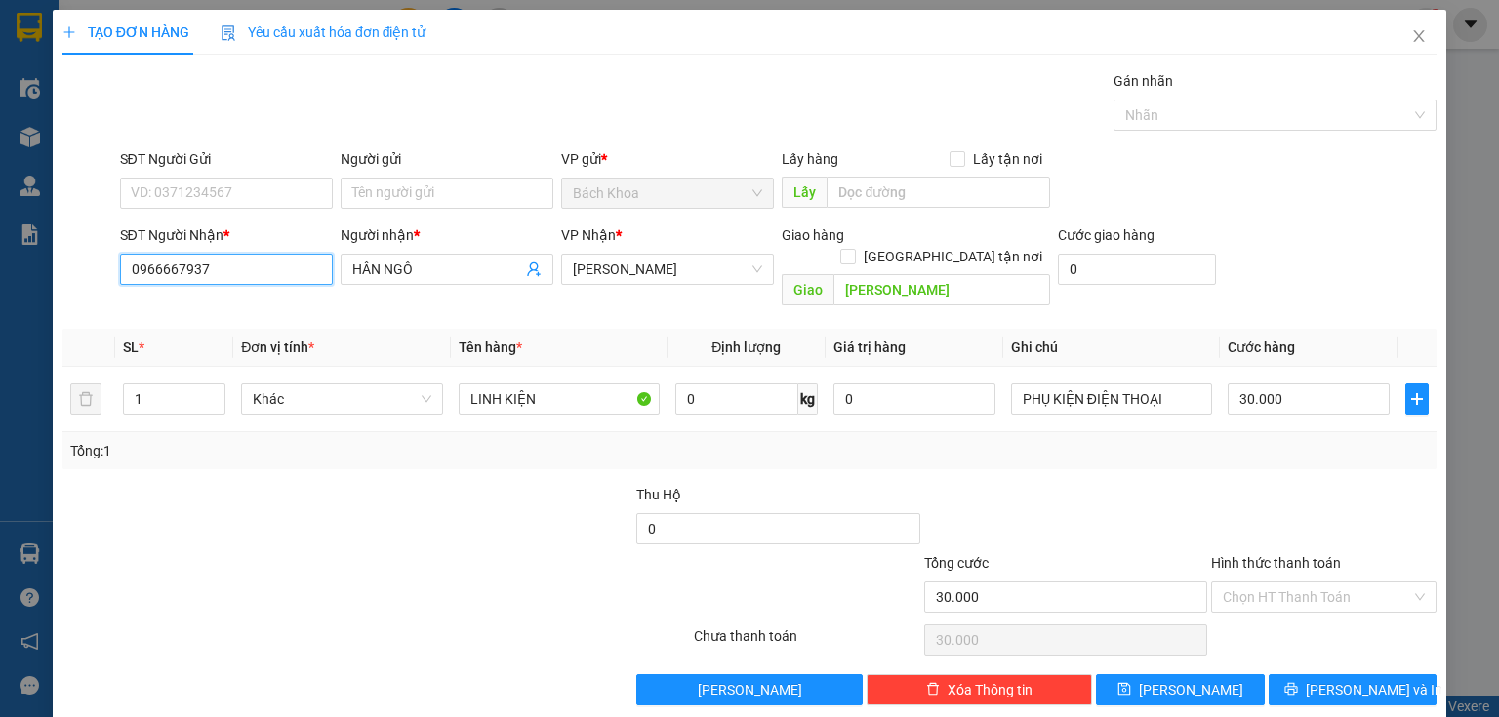
type input "0966667937"
click at [271, 215] on div "SĐT Người Gửi VD: 0371234567" at bounding box center [226, 182] width 213 height 68
click at [284, 202] on input "SĐT Người Gửi" at bounding box center [226, 193] width 213 height 31
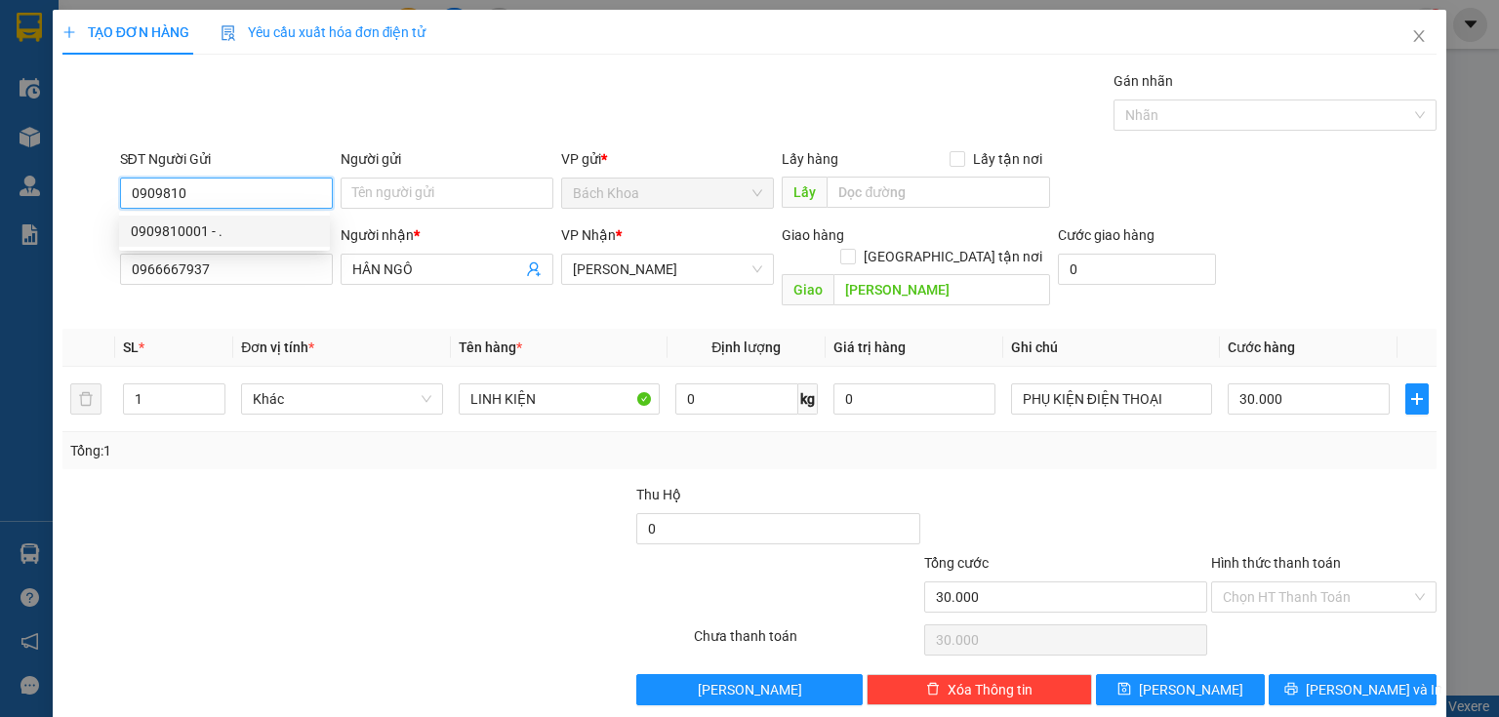
click at [284, 224] on div "0909810001 - ." at bounding box center [224, 231] width 187 height 21
type input "0909810001"
type input "."
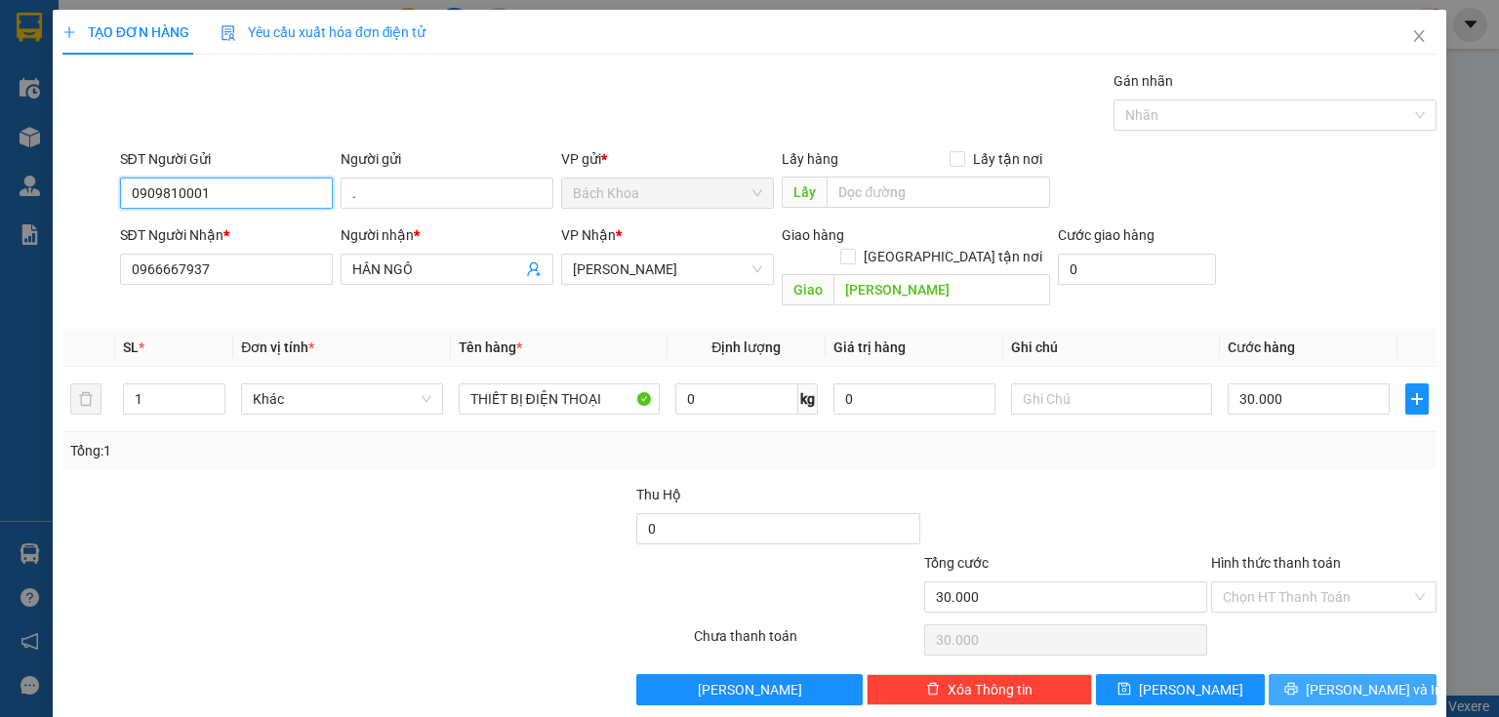
type input "0909810001"
click at [1298, 682] on span "printer" at bounding box center [1291, 690] width 14 height 16
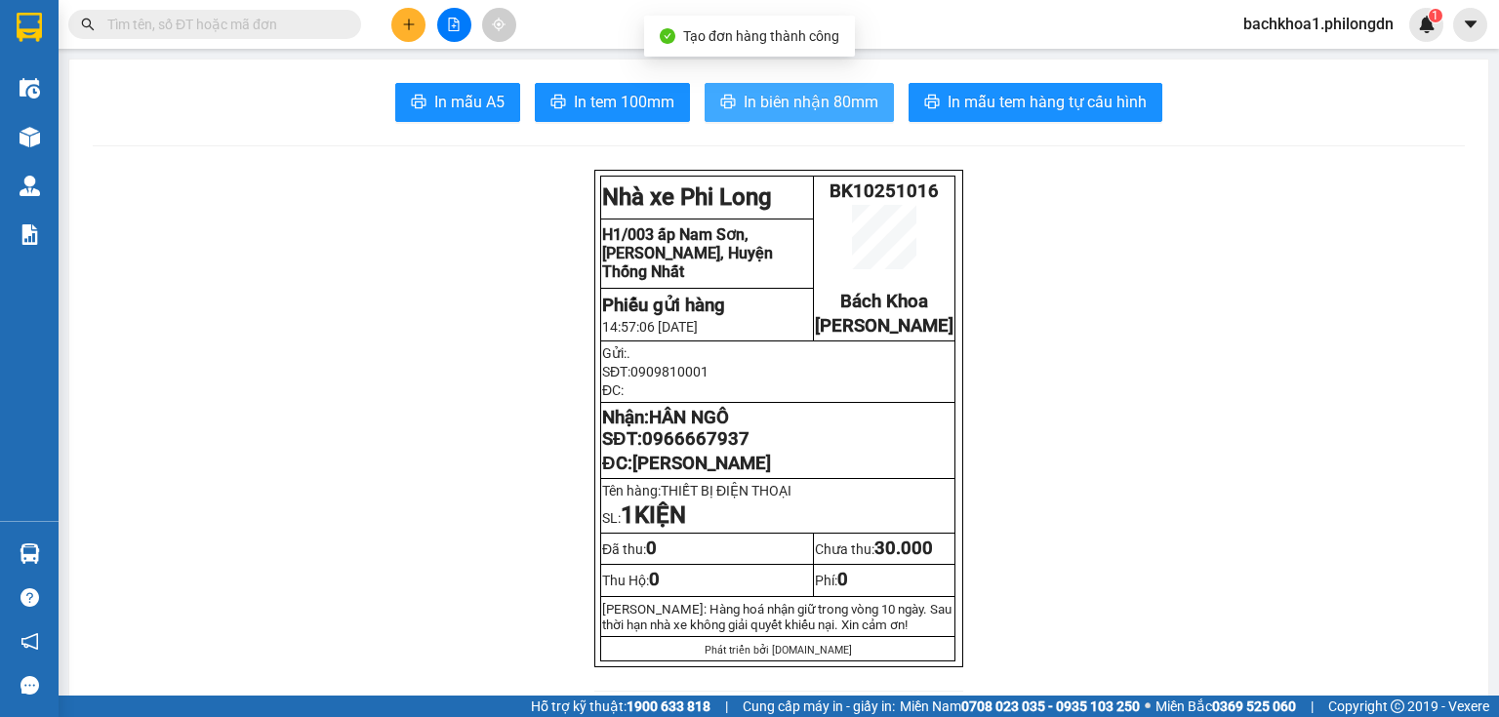
click at [828, 103] on span "In biên nhận 80mm" at bounding box center [811, 102] width 135 height 24
click at [795, 102] on span "In biên nhận 80mm" at bounding box center [811, 102] width 135 height 24
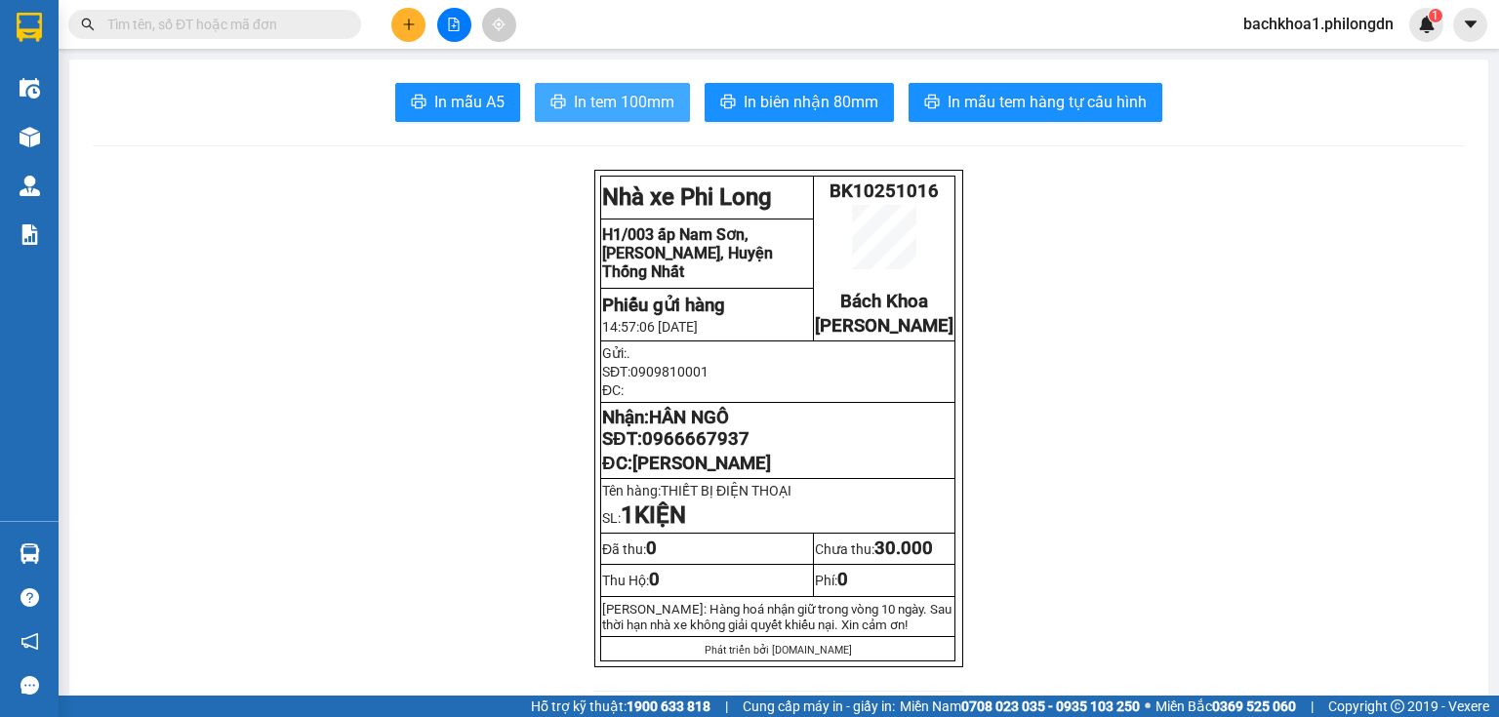
click at [655, 109] on span "In tem 100mm" at bounding box center [624, 102] width 101 height 24
click at [717, 450] on span "0966667937" at bounding box center [695, 438] width 107 height 21
copy span "0966667937"
click at [409, 27] on icon "plus" at bounding box center [408, 24] width 1 height 11
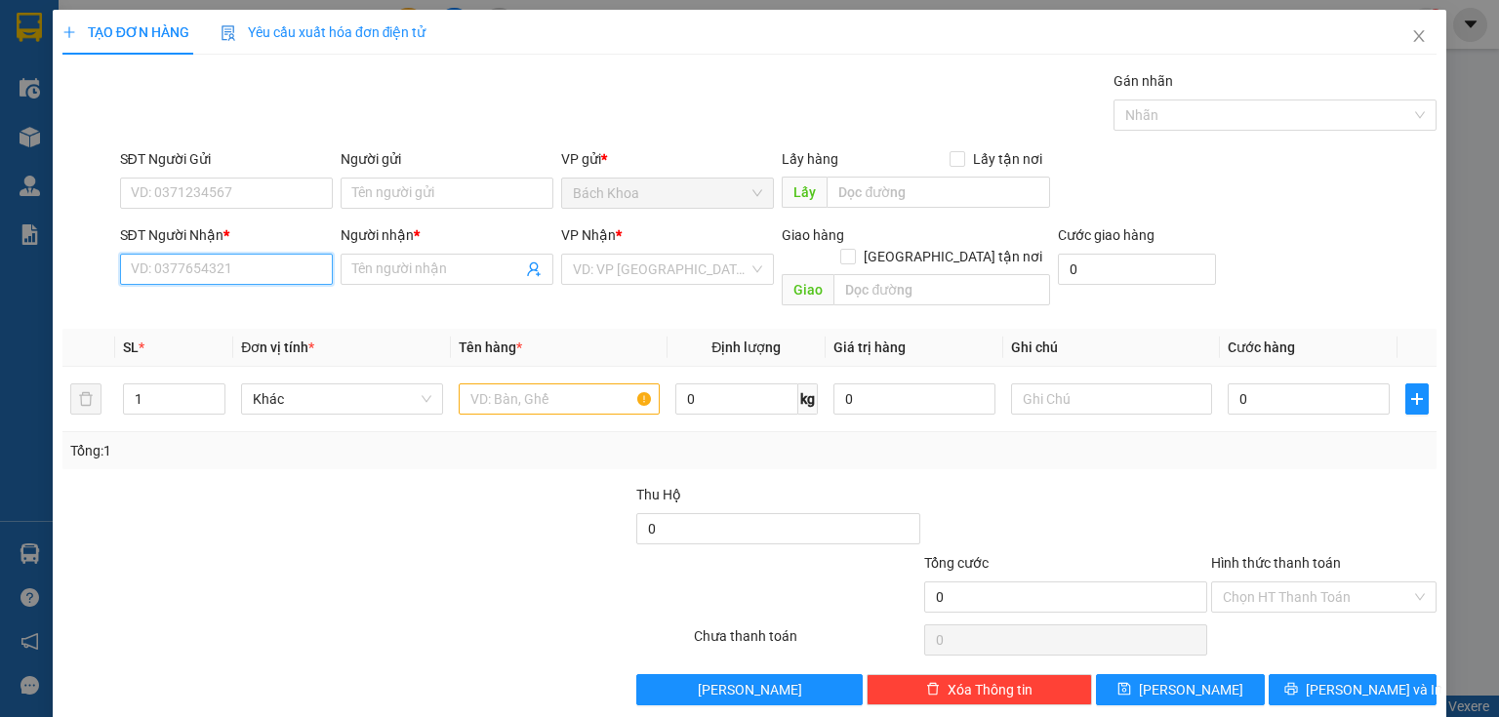
click at [326, 265] on input "SĐT Người Nhận *" at bounding box center [226, 269] width 213 height 31
click at [307, 312] on div "0972867929 - CƠM NIÊU QT" at bounding box center [224, 307] width 187 height 21
type input "0972867929"
type input "CƠM NIÊU QT"
type input "NINH PHÁT"
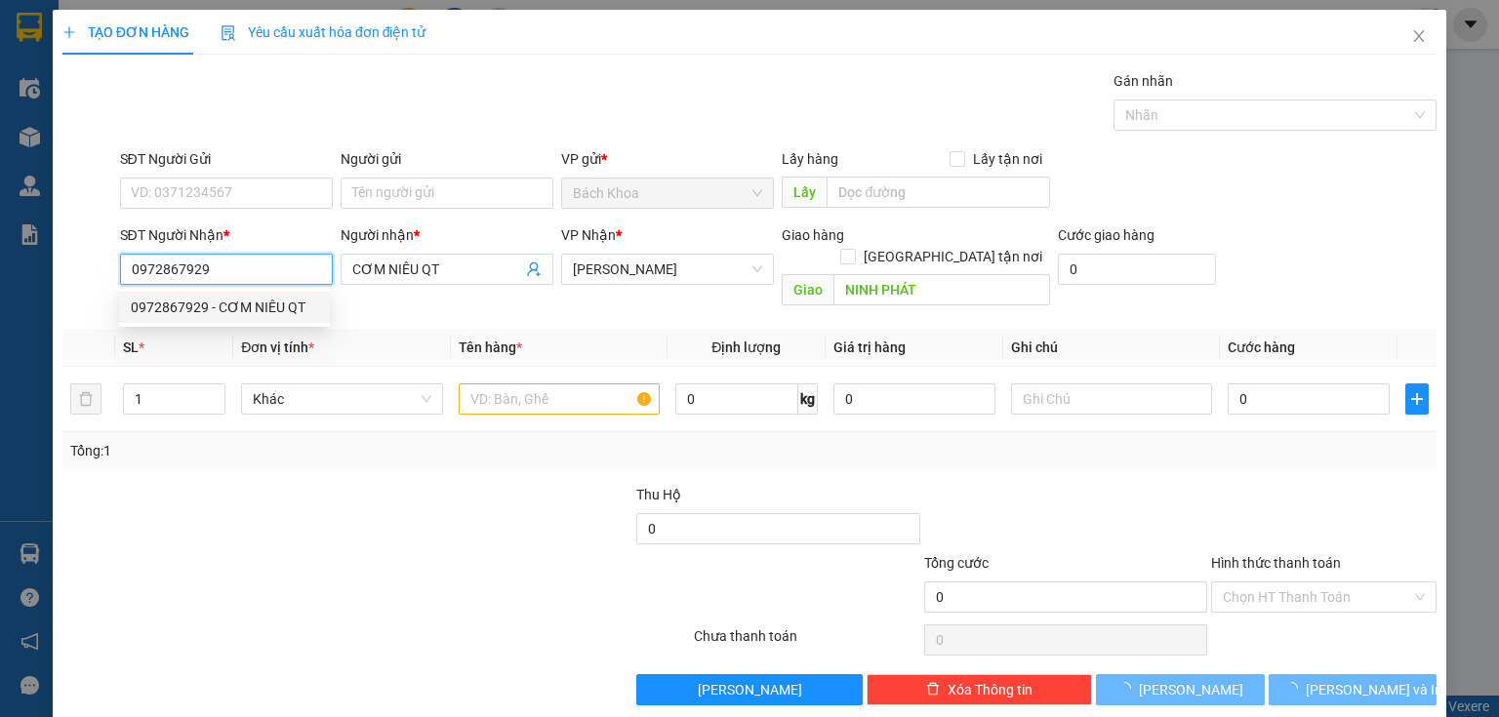
type input "50.000"
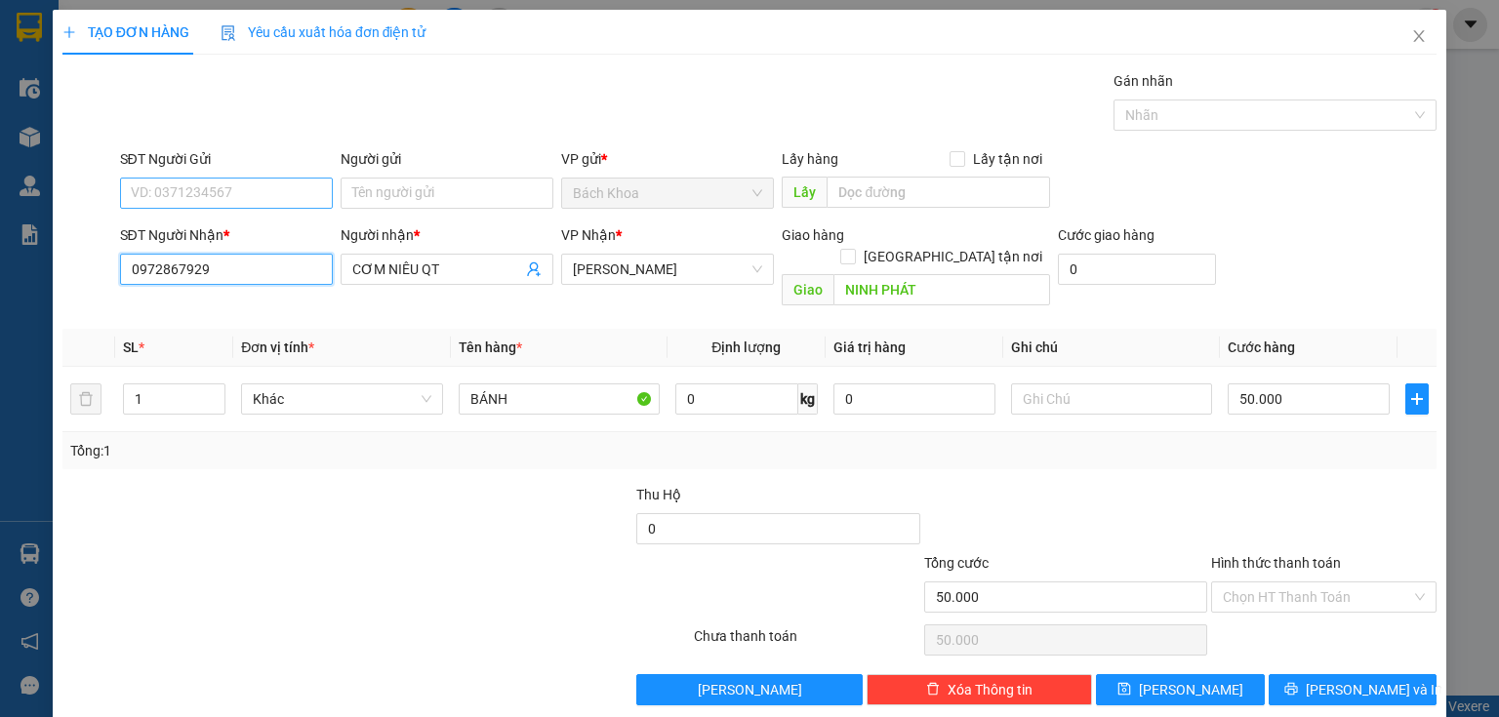
type input "0972867929"
click at [293, 192] on input "SĐT Người Gửi" at bounding box center [226, 193] width 213 height 31
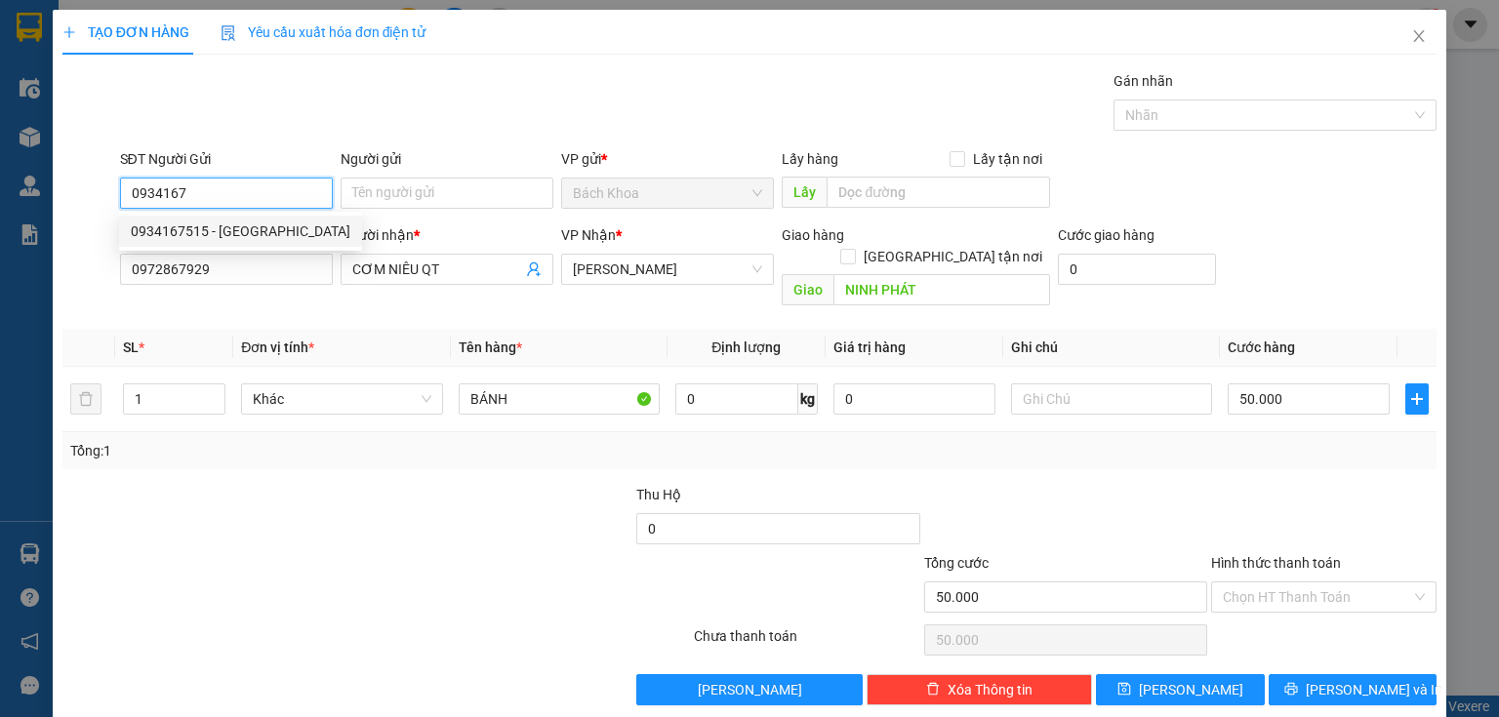
click at [289, 238] on div "0934167515 - [GEOGRAPHIC_DATA]" at bounding box center [241, 231] width 220 height 21
type input "0934167515"
type input "Ý"
type input "100.000"
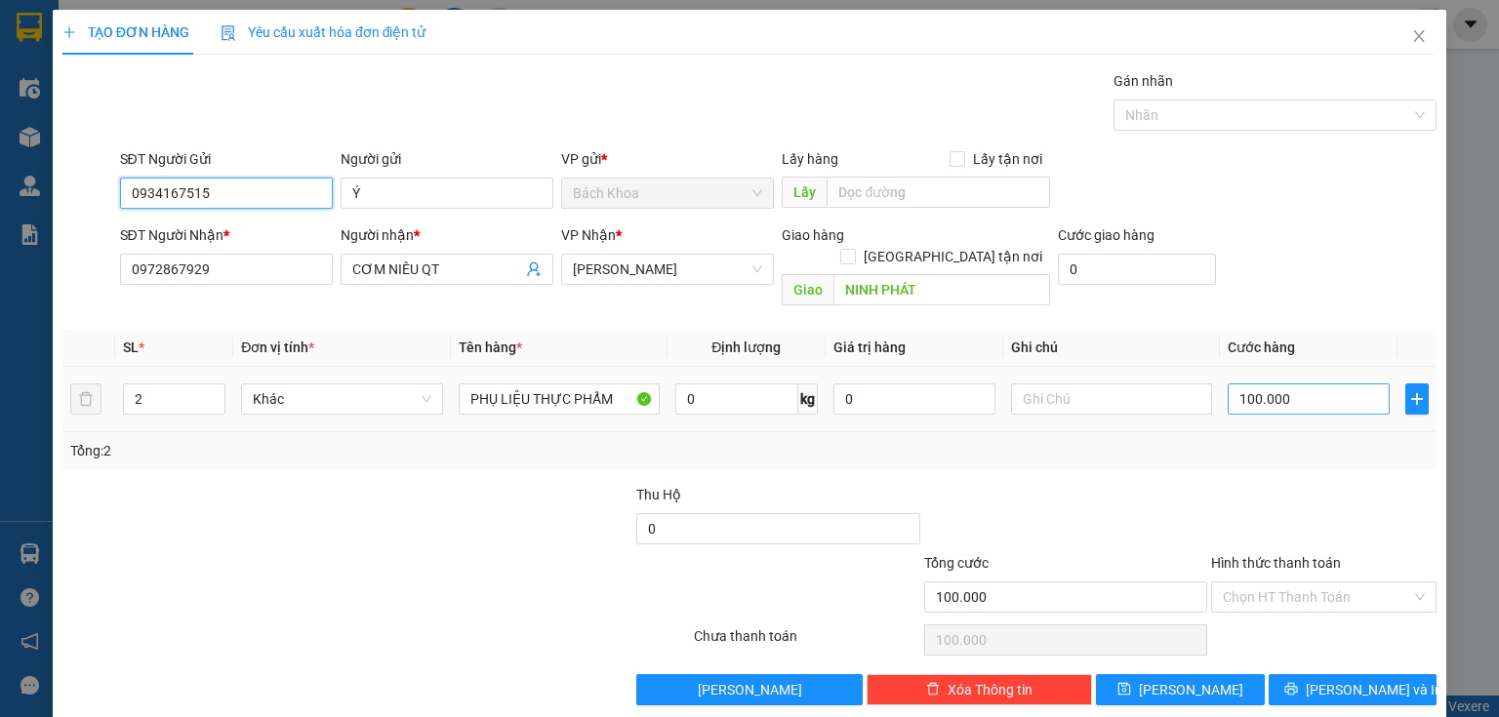
type input "0934167515"
click at [1302, 384] on input "100.000" at bounding box center [1309, 399] width 162 height 31
type input "5"
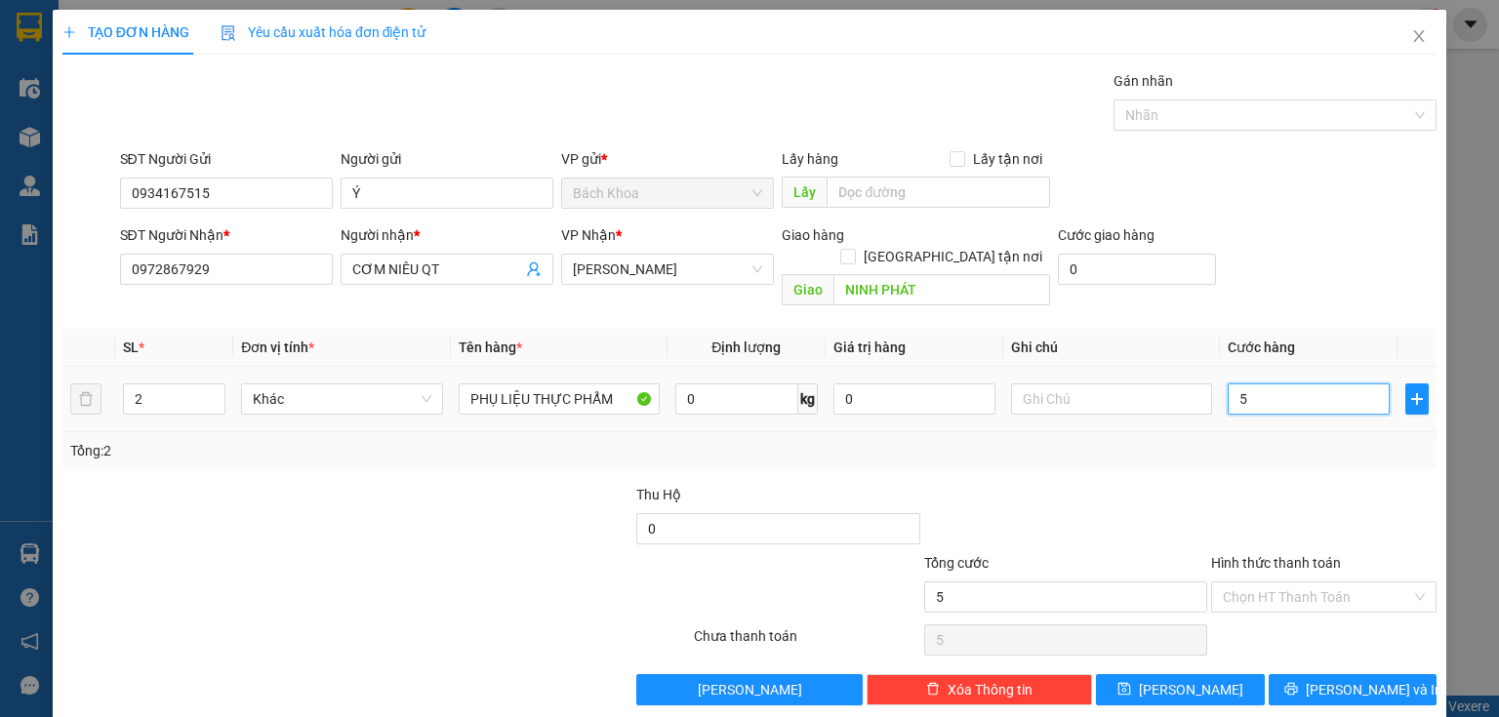
type input "50"
type input "50.000"
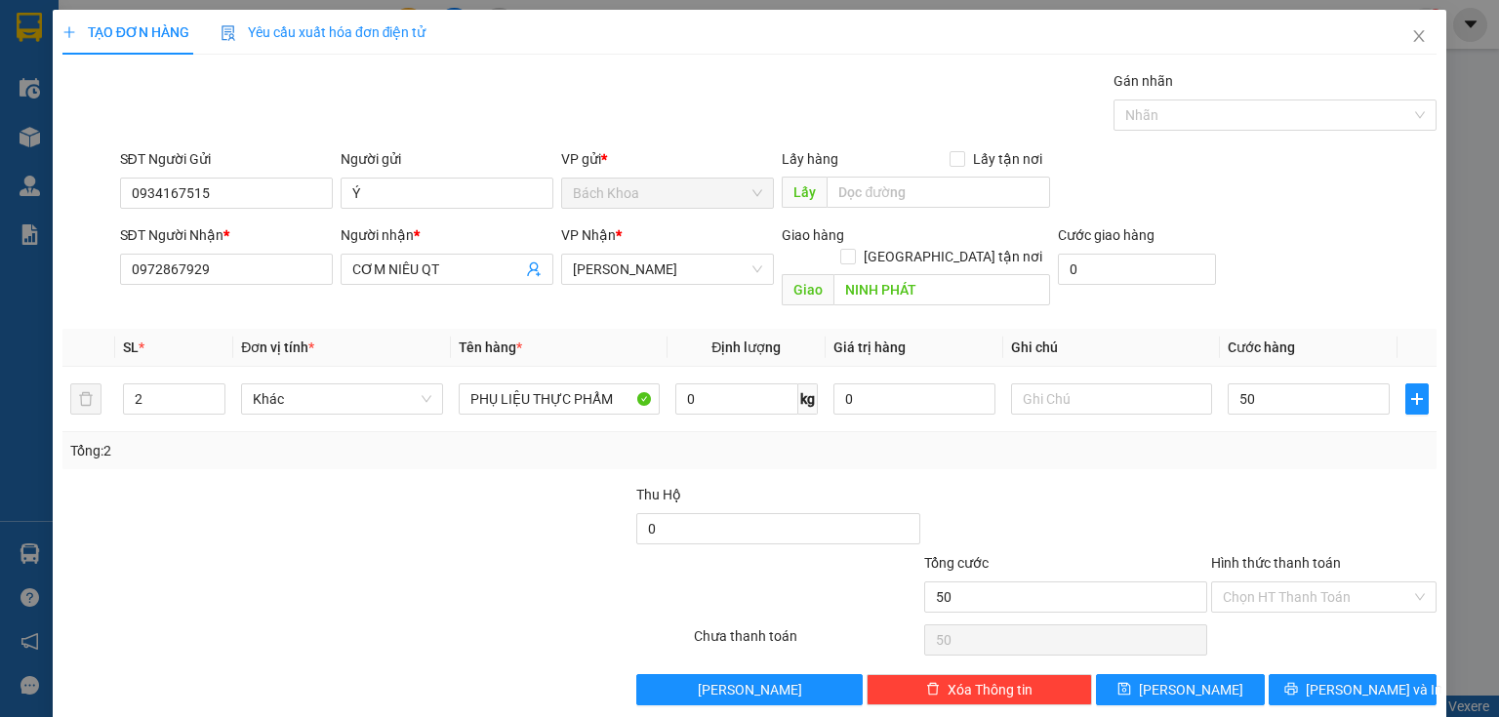
type input "50.000"
click at [1306, 484] on div at bounding box center [1323, 518] width 229 height 68
type input "1"
click at [209, 400] on span "down" at bounding box center [215, 406] width 12 height 12
click at [1394, 674] on button "[PERSON_NAME] và In" at bounding box center [1353, 689] width 169 height 31
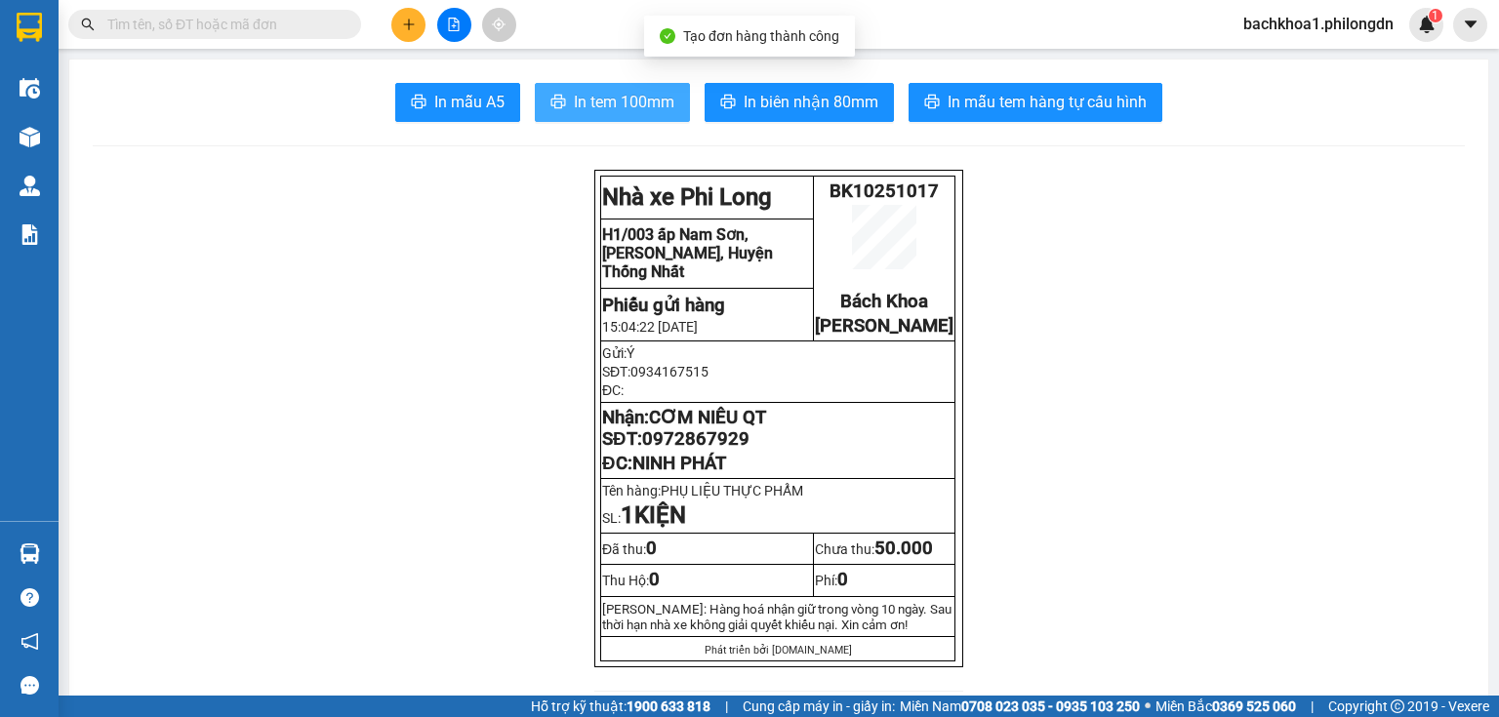
click at [645, 113] on span "In tem 100mm" at bounding box center [624, 102] width 101 height 24
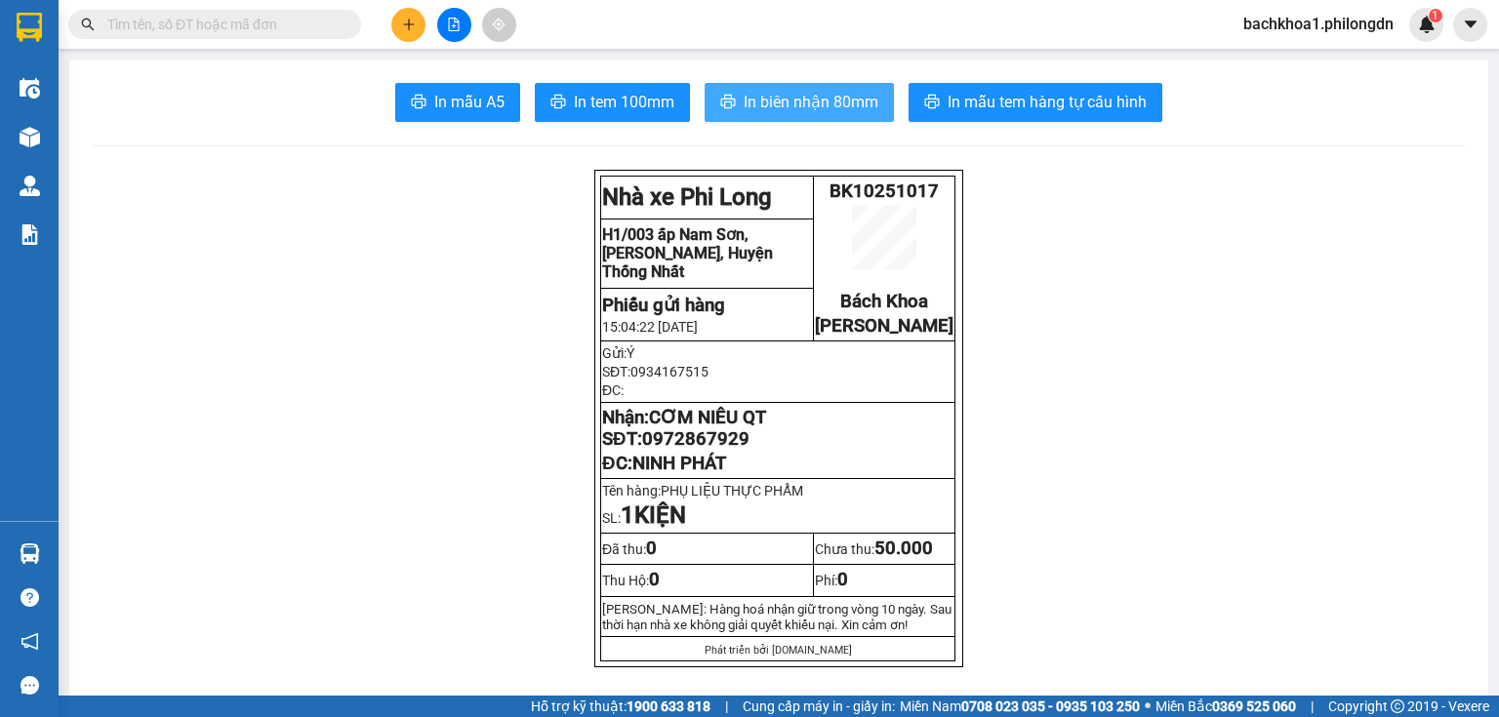
click at [750, 102] on span "In biên nhận 80mm" at bounding box center [811, 102] width 135 height 24
click at [704, 450] on span "0972867929" at bounding box center [695, 438] width 107 height 21
copy span "0972867929"
click at [417, 26] on button at bounding box center [408, 25] width 34 height 34
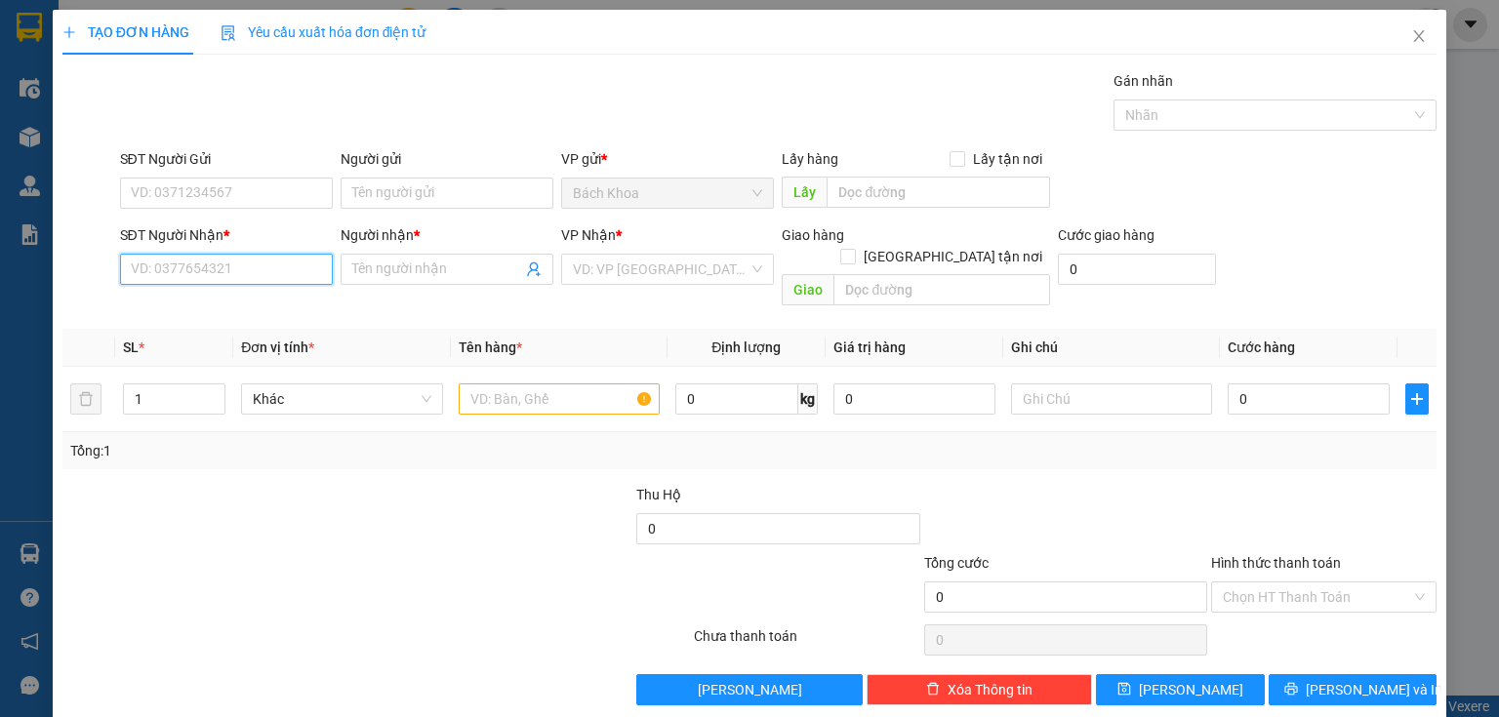
click at [312, 269] on input "SĐT Người Nhận *" at bounding box center [226, 269] width 213 height 31
type input "0979560934"
click at [421, 273] on input "Người nhận *" at bounding box center [437, 269] width 170 height 21
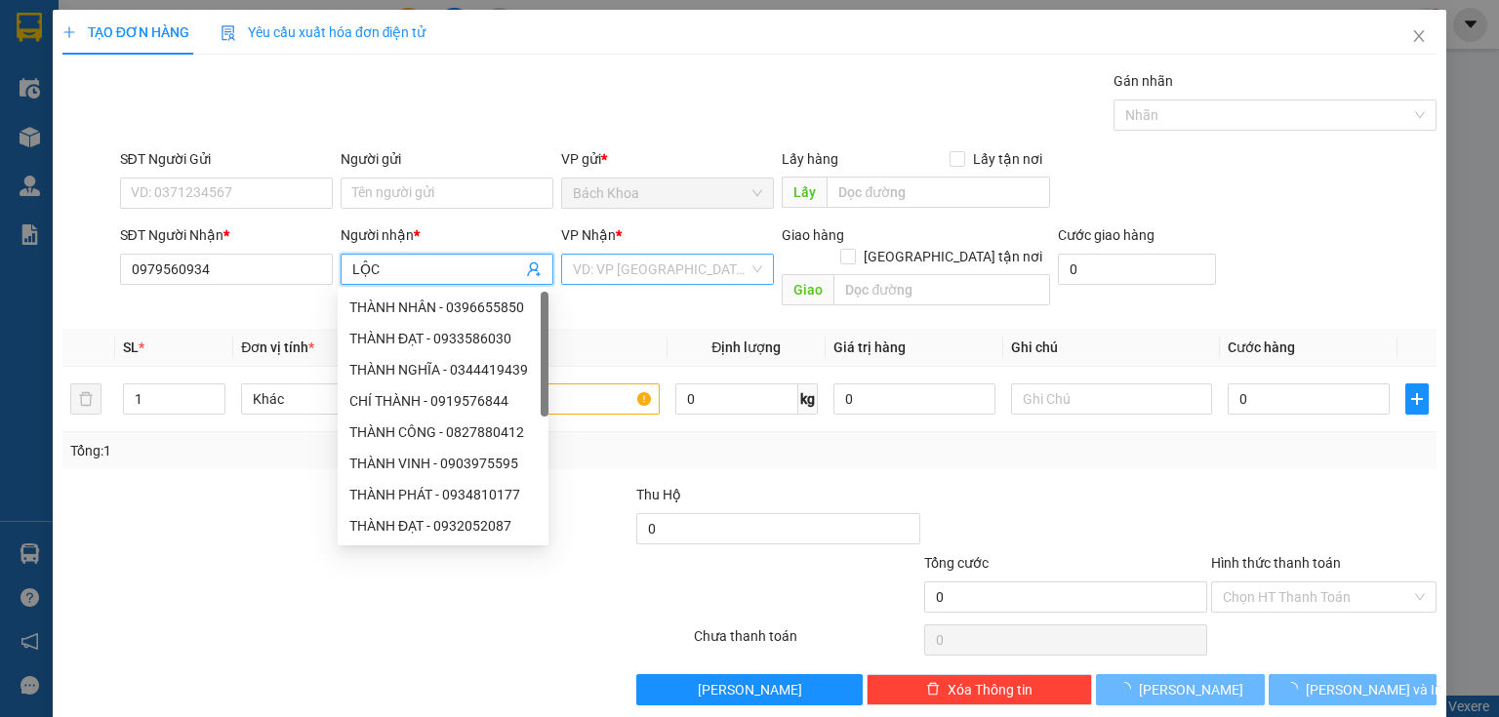
type input "LỘC"
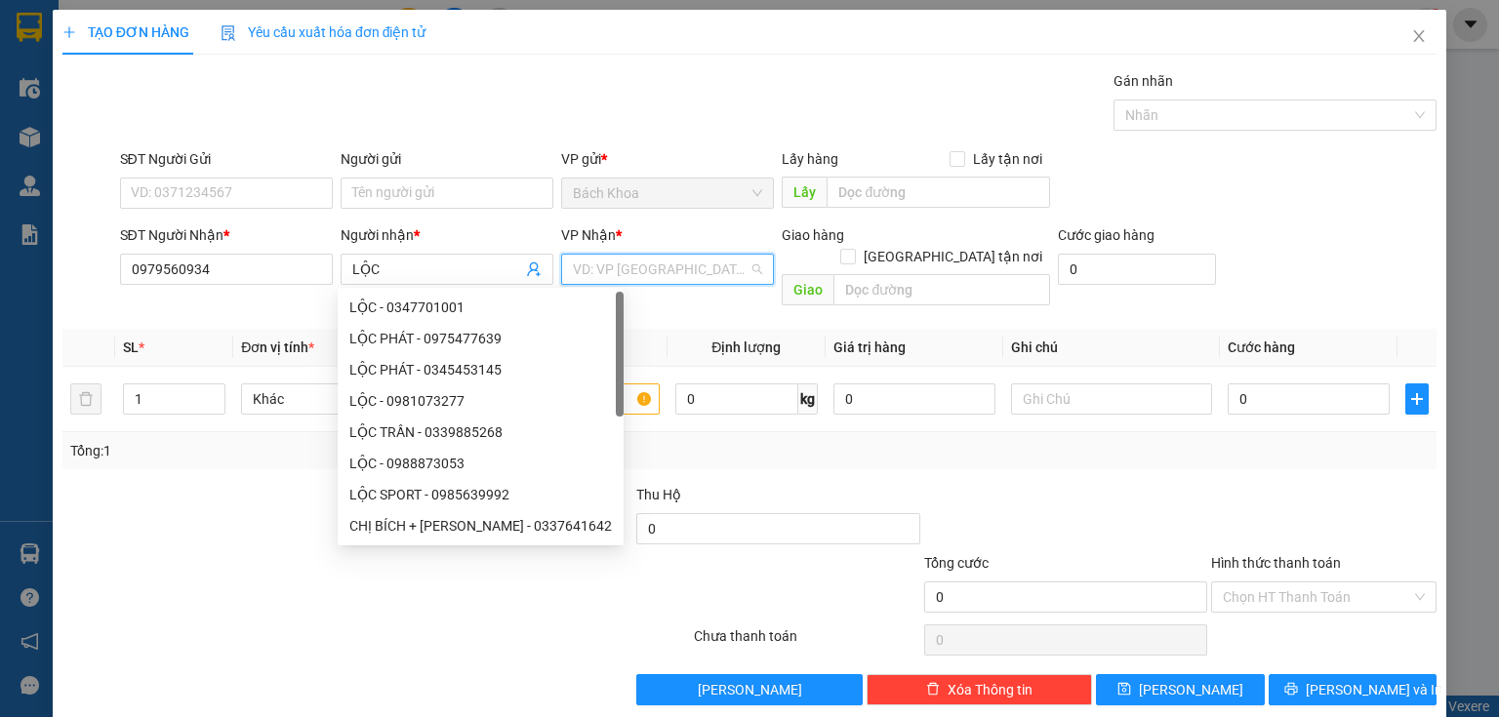
click at [687, 271] on input "search" at bounding box center [661, 269] width 176 height 29
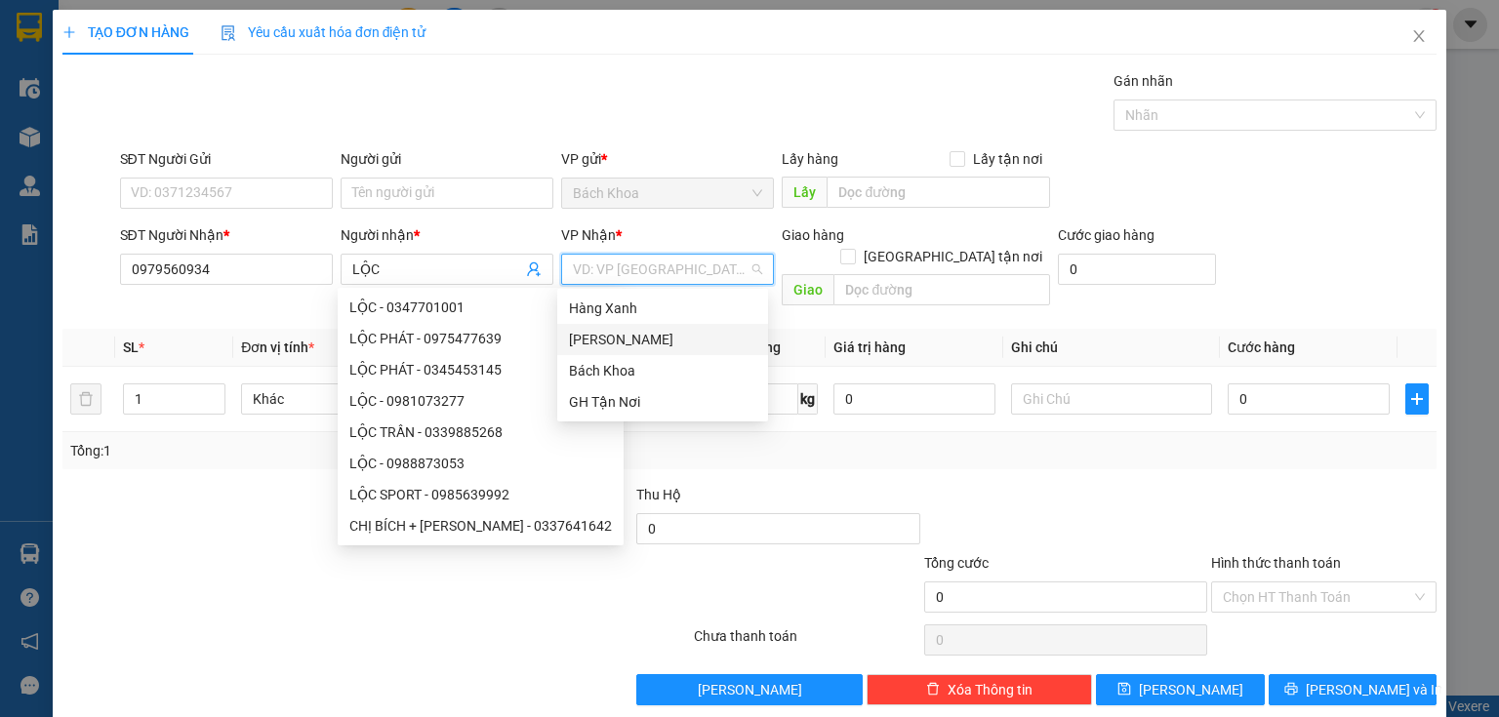
click at [652, 336] on div "[PERSON_NAME]" at bounding box center [662, 339] width 187 height 21
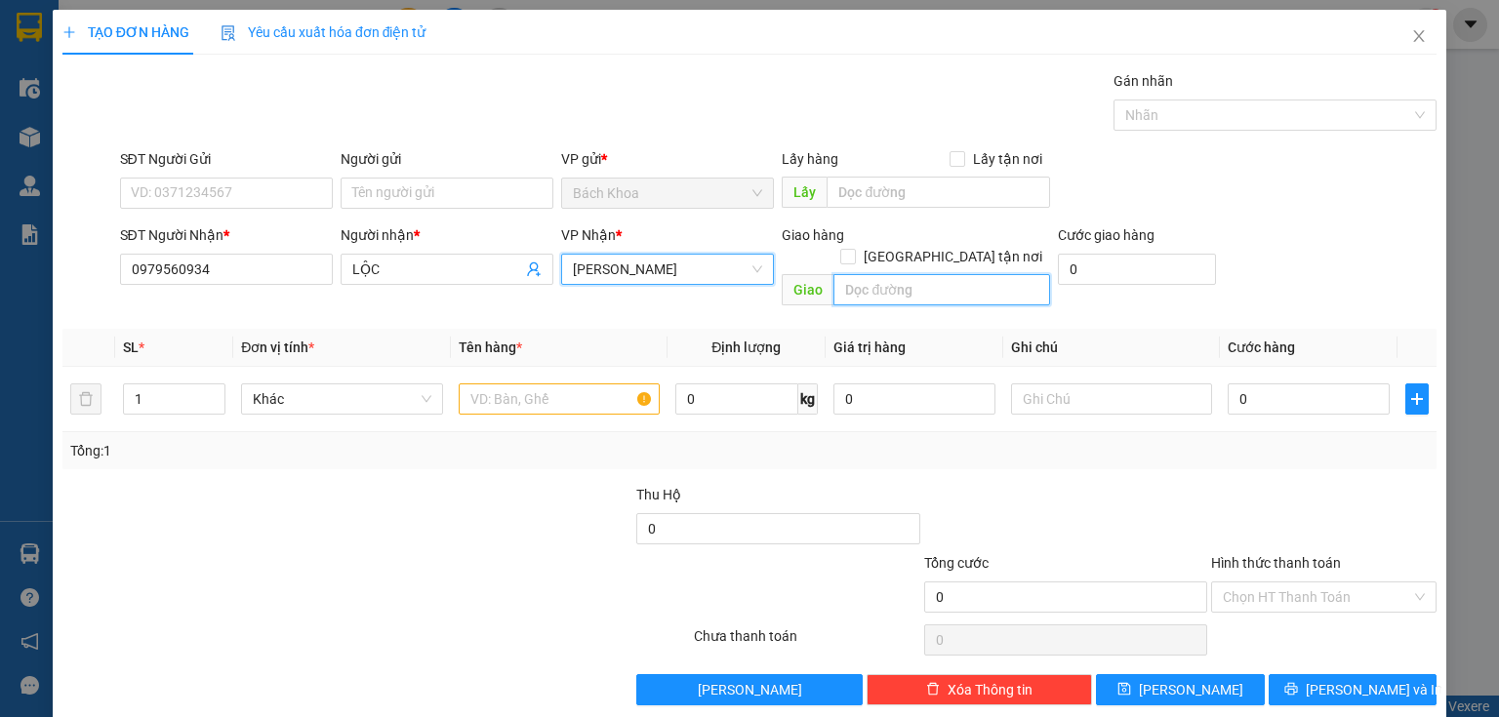
click at [900, 274] on input "text" at bounding box center [942, 289] width 217 height 31
type input "NHÀ XE"
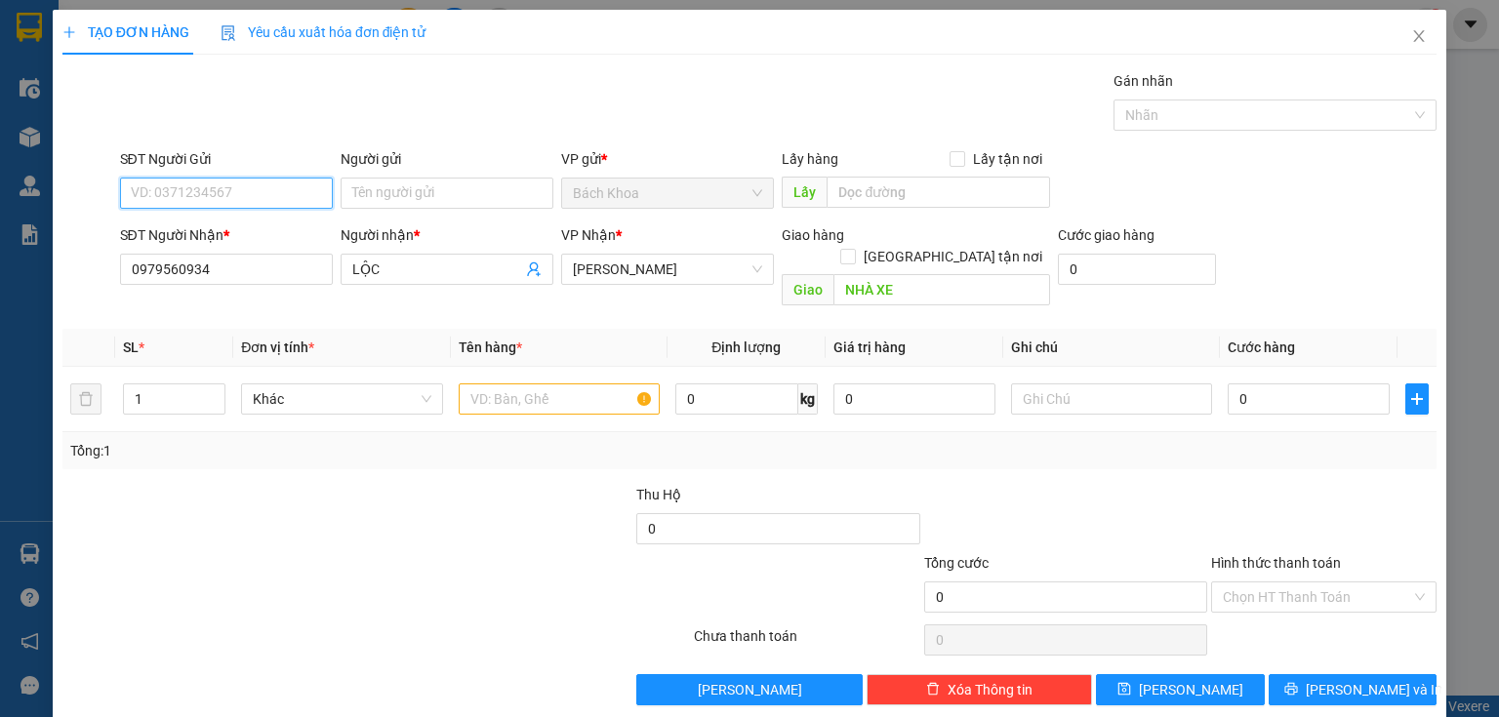
click at [223, 194] on input "SĐT Người Gửi" at bounding box center [226, 193] width 213 height 31
type input "0799150557"
click at [247, 226] on div "0799150557 - LIÊN" at bounding box center [224, 231] width 187 height 21
type input "LIÊN"
type input "50.000"
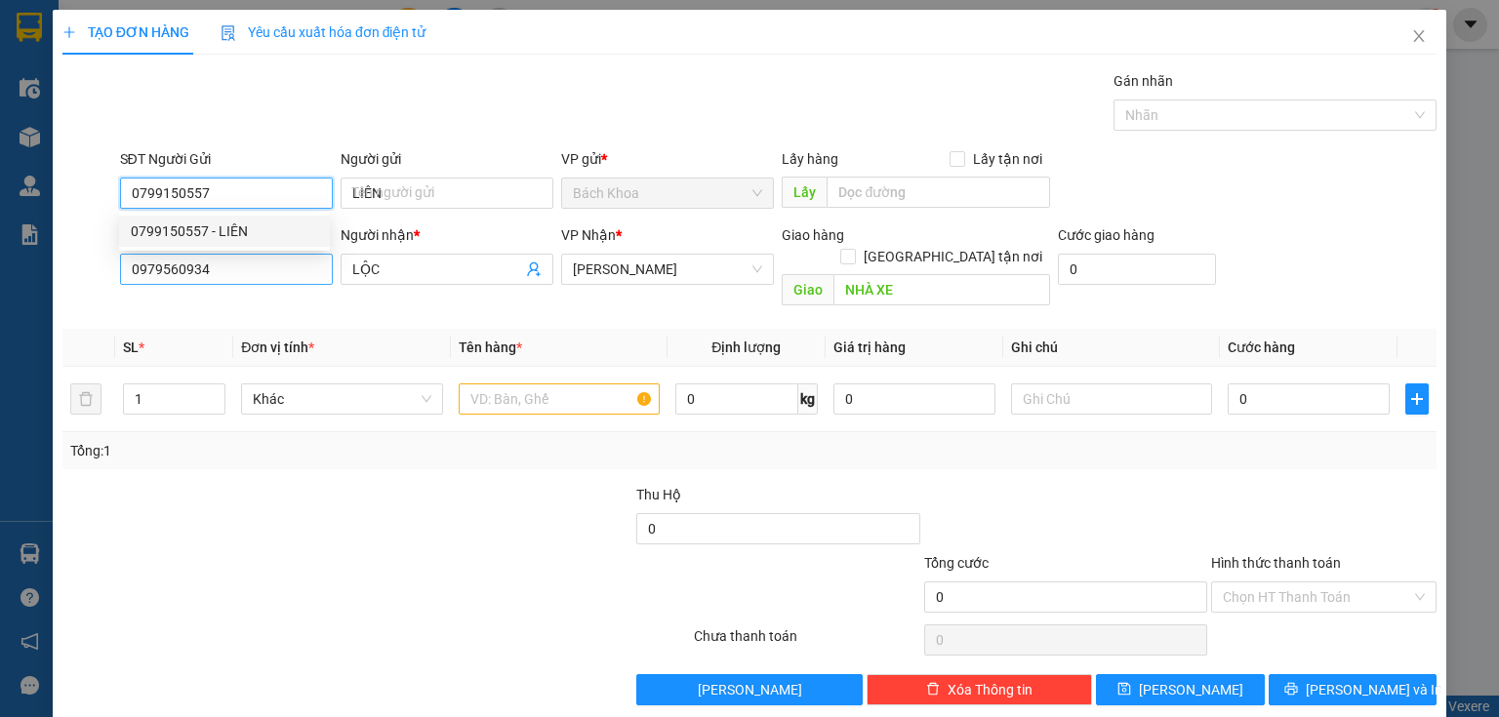
type input "50.000"
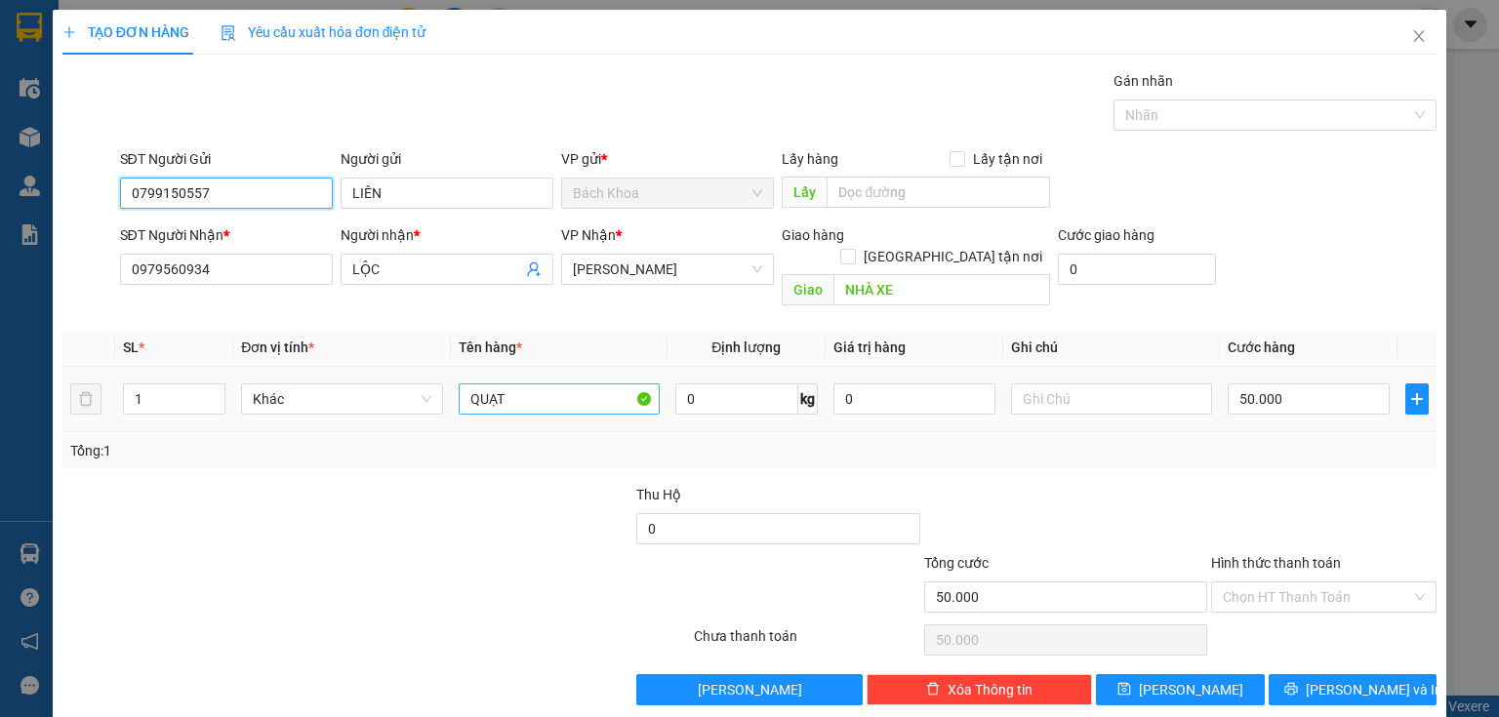
type input "0799150557"
drag, startPoint x: 549, startPoint y: 374, endPoint x: 414, endPoint y: 427, distance: 145.0
click at [414, 427] on div "SL * Đơn vị tính * Tên hàng * Định lượng Giá trị hàng Ghi chú Cước hàng 1 Khác …" at bounding box center [749, 399] width 1374 height 141
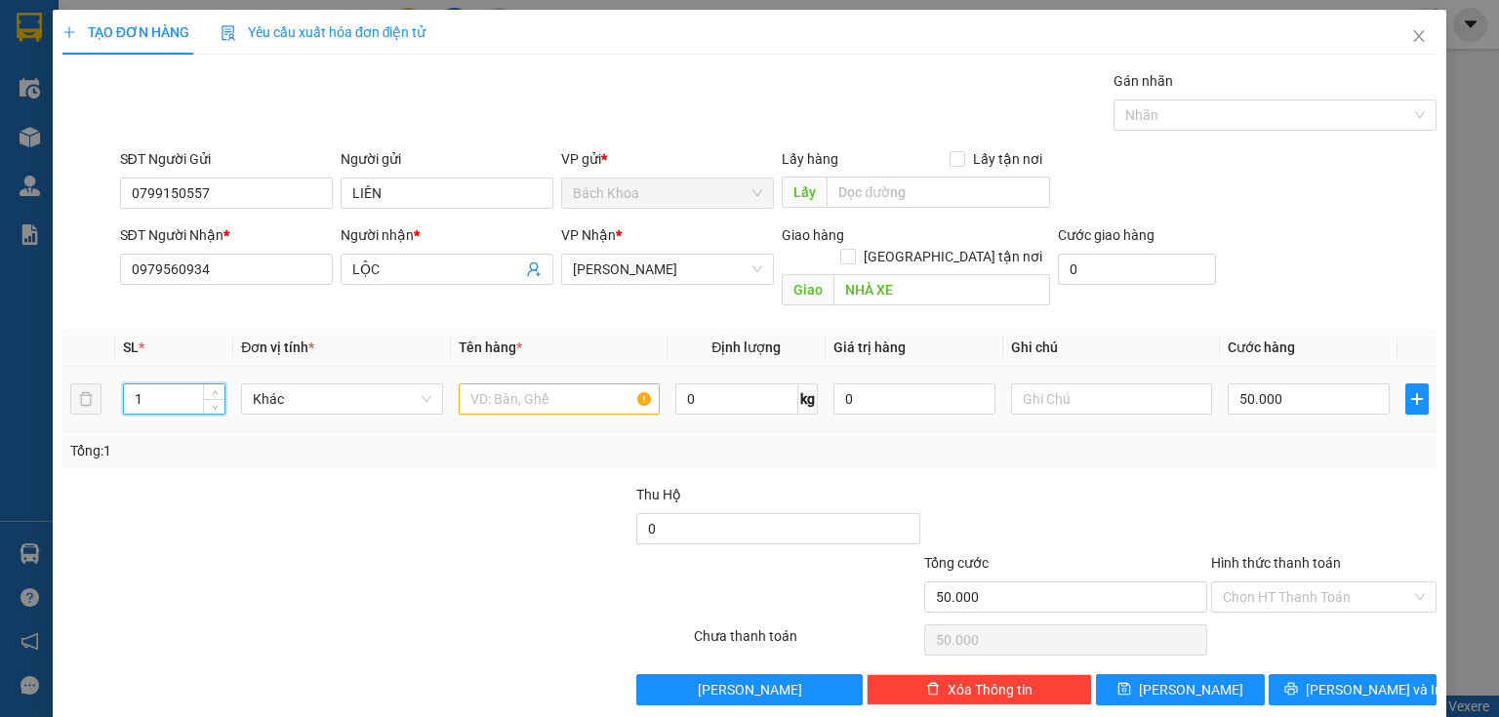
drag, startPoint x: 176, startPoint y: 367, endPoint x: 123, endPoint y: 379, distance: 54.0
click at [119, 381] on td "1" at bounding box center [174, 399] width 118 height 65
type input "2"
click at [527, 384] on input "text" at bounding box center [559, 399] width 201 height 31
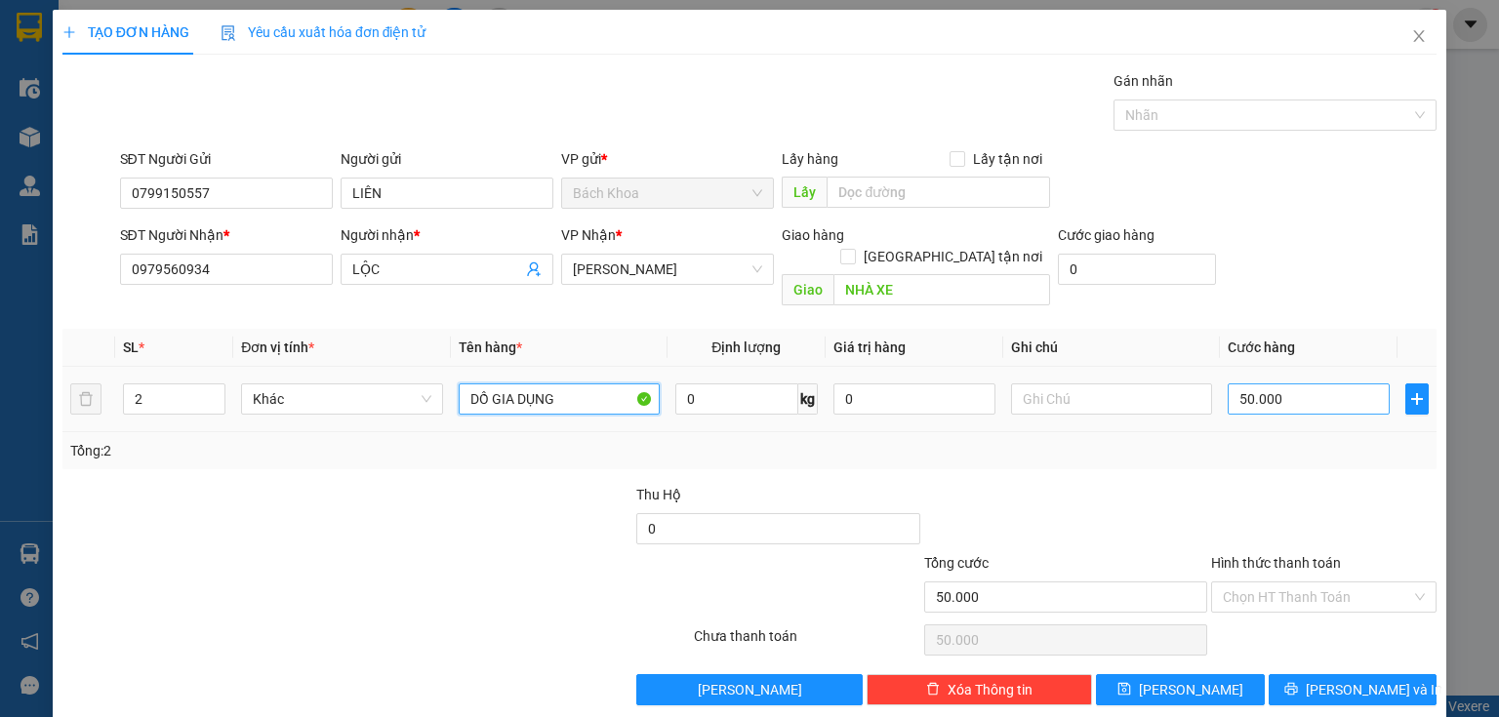
type input "DỒ GIA DỤNG"
click at [1298, 384] on input "50.000" at bounding box center [1309, 399] width 162 height 31
click at [1333, 384] on input "50.000" at bounding box center [1309, 399] width 162 height 31
click at [1343, 384] on input "50.000" at bounding box center [1309, 399] width 162 height 31
drag, startPoint x: 1343, startPoint y: 378, endPoint x: 1157, endPoint y: 449, distance: 199.6
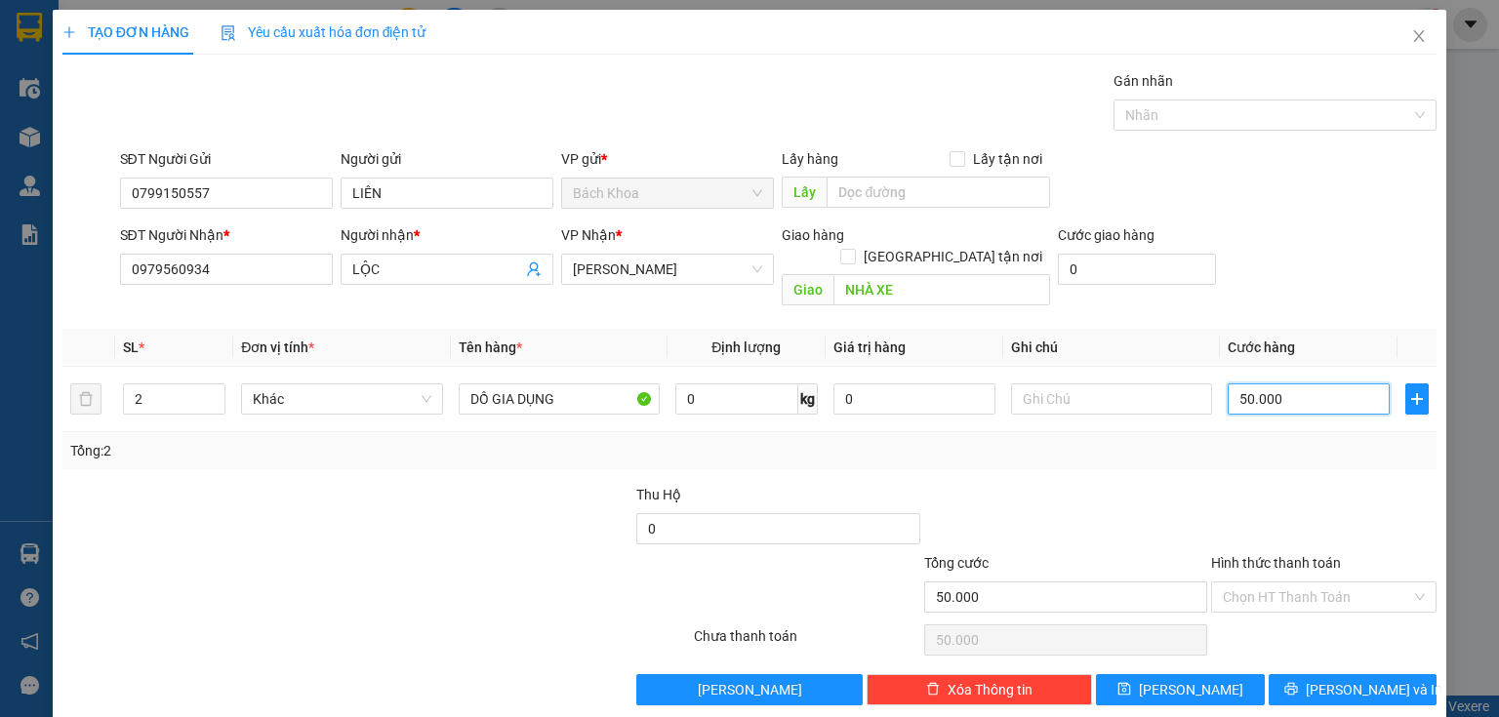
click at [1157, 449] on div "Transit Pickup Surcharge Ids Transit Deliver Surcharge Ids Transit Deliver Surc…" at bounding box center [749, 387] width 1374 height 635
type input "1"
type input "10"
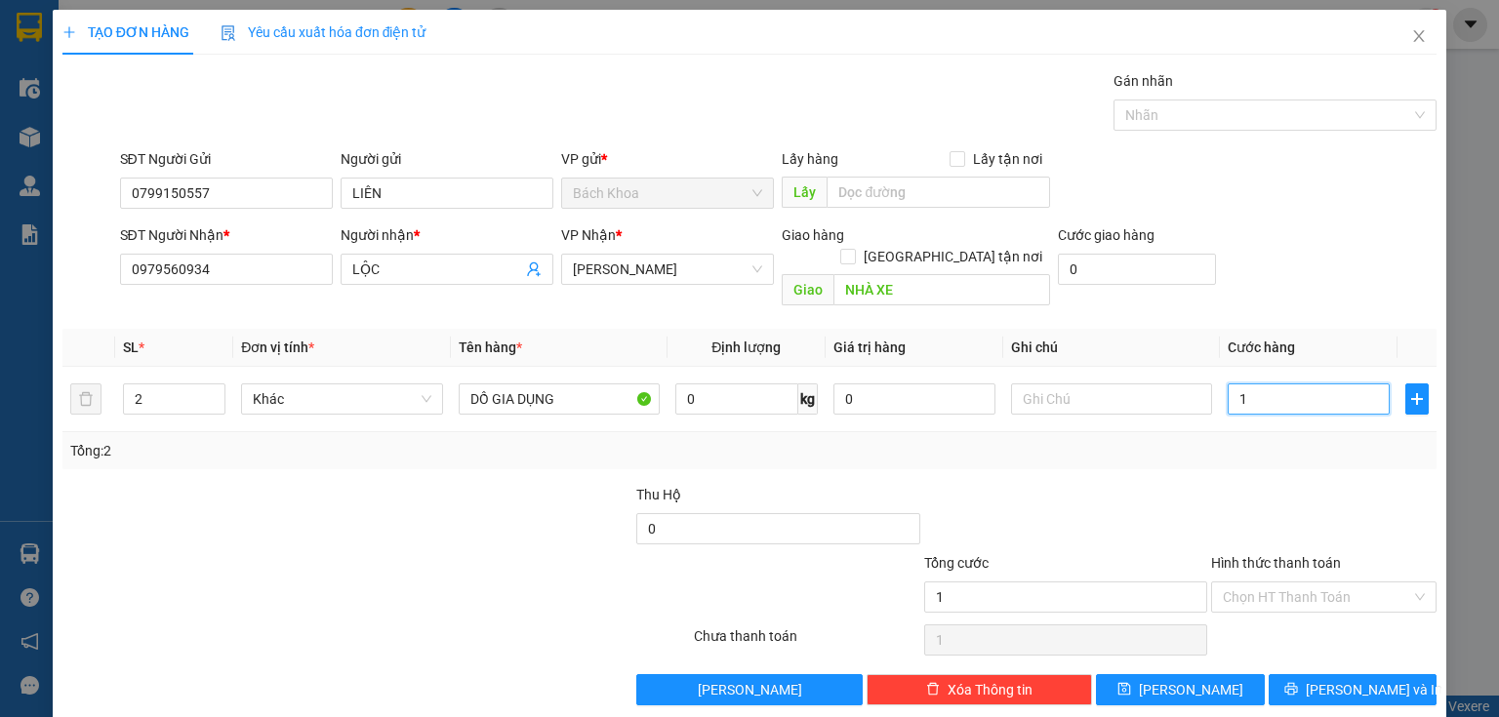
type input "10"
type input "100"
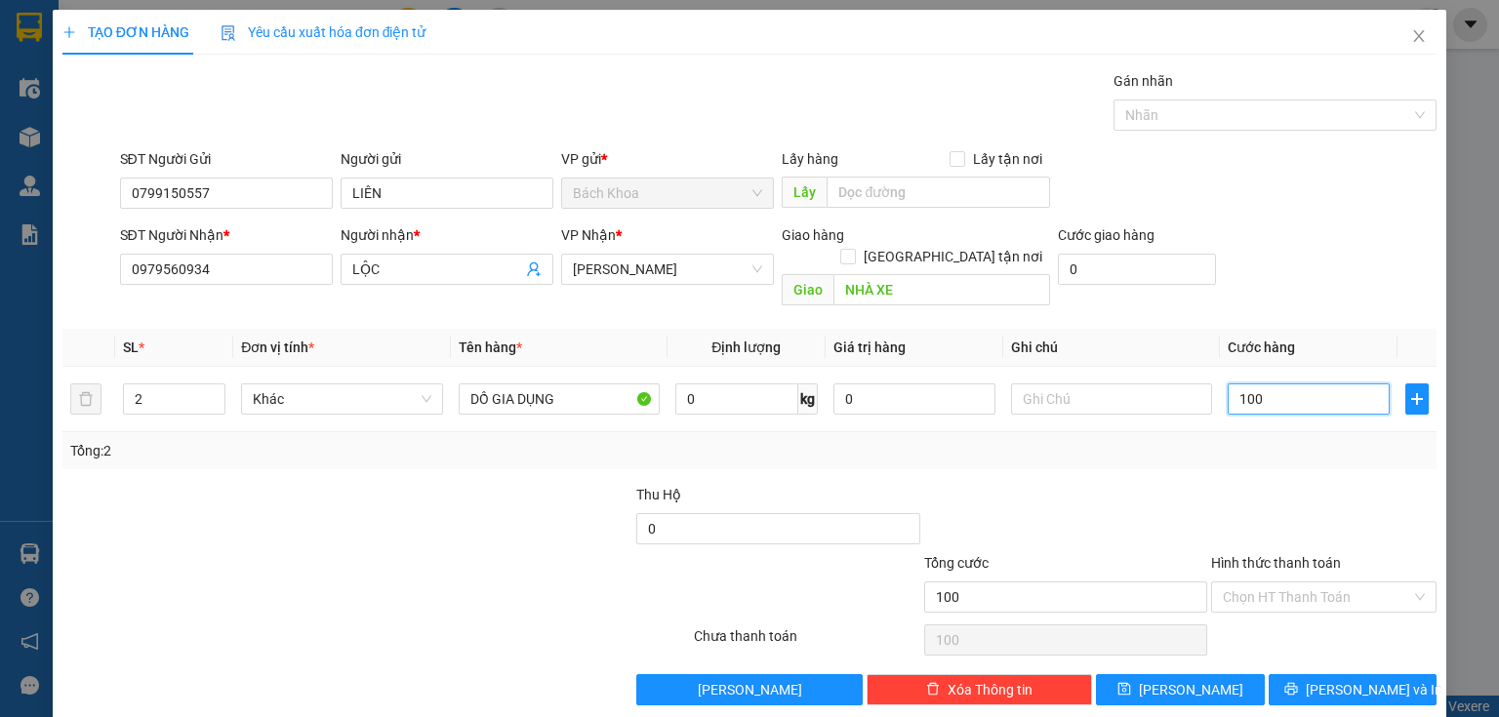
type input "1.000"
type input "100"
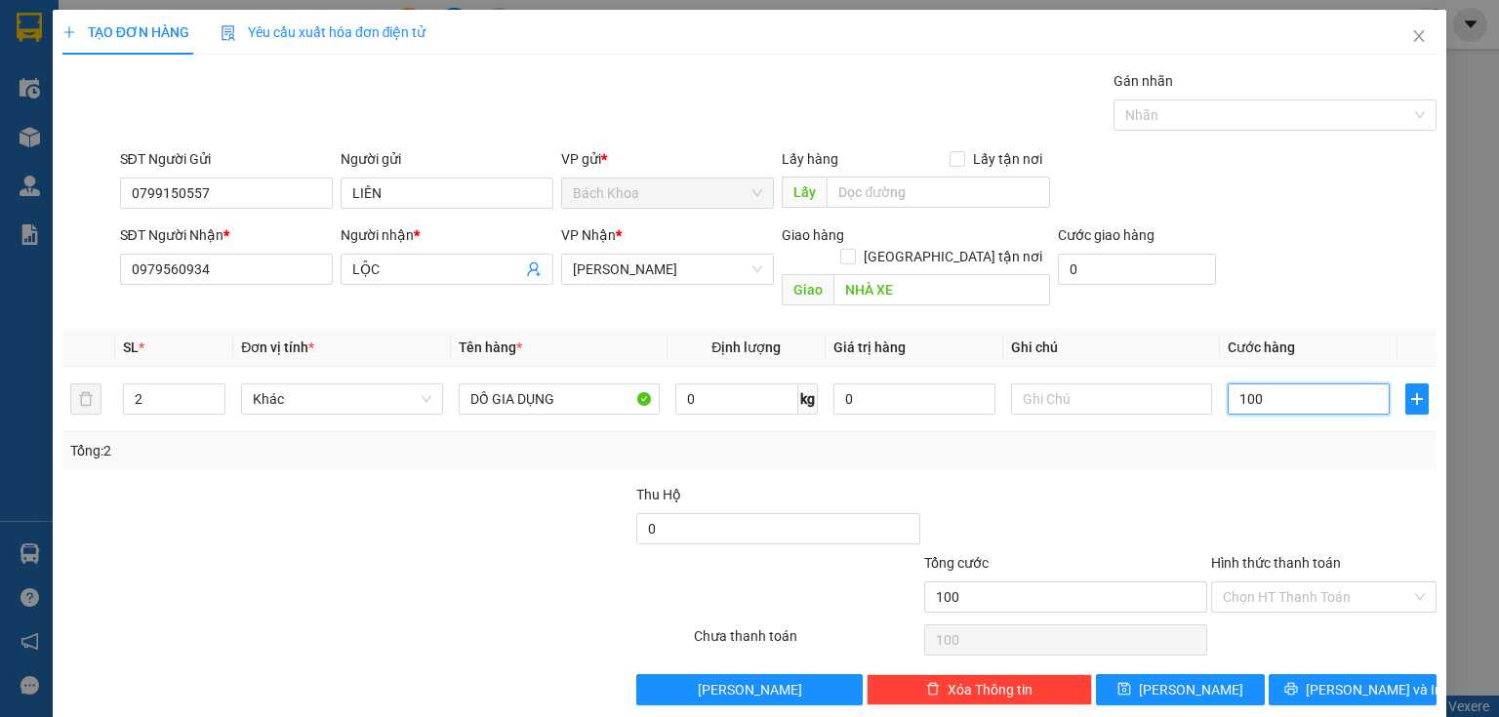
type input "100"
type input "100.000"
click at [1257, 484] on div at bounding box center [1323, 518] width 229 height 68
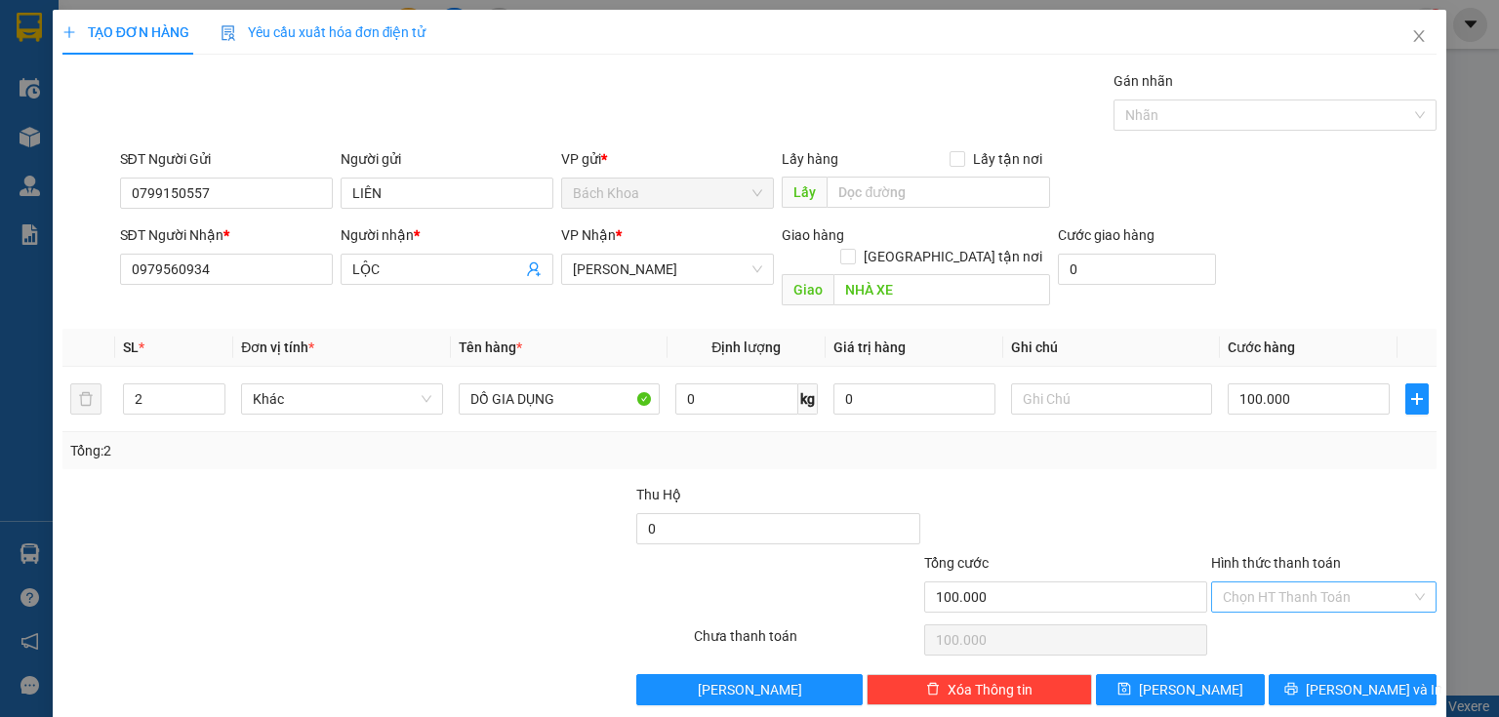
click at [1304, 583] on input "Hình thức thanh toán" at bounding box center [1317, 597] width 188 height 29
click at [1395, 674] on button "[PERSON_NAME] và In" at bounding box center [1353, 689] width 169 height 31
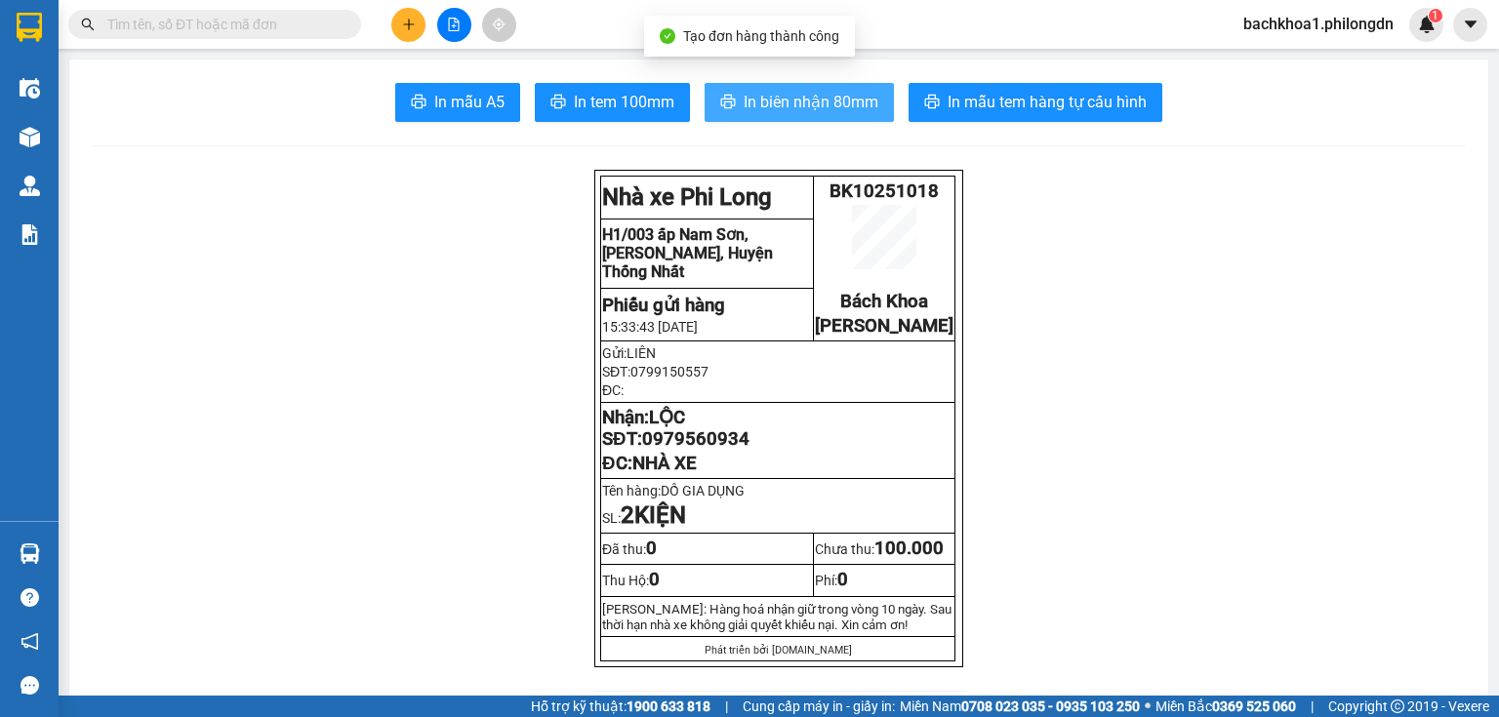
click at [795, 106] on span "In biên nhận 80mm" at bounding box center [811, 102] width 135 height 24
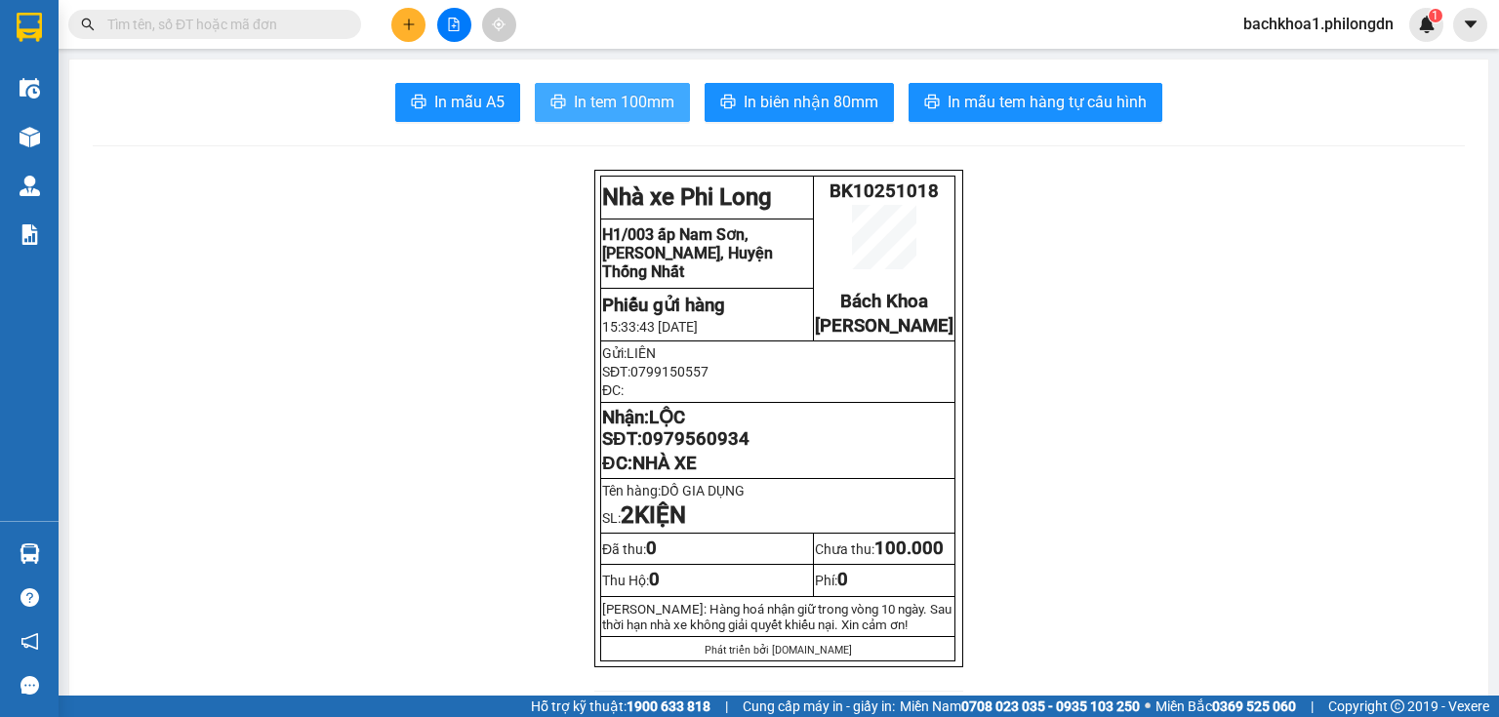
click at [663, 105] on span "In tem 100mm" at bounding box center [624, 102] width 101 height 24
click at [714, 450] on span "0979560934" at bounding box center [695, 438] width 107 height 21
copy span "0979560934"
click at [407, 30] on icon "plus" at bounding box center [409, 25] width 14 height 14
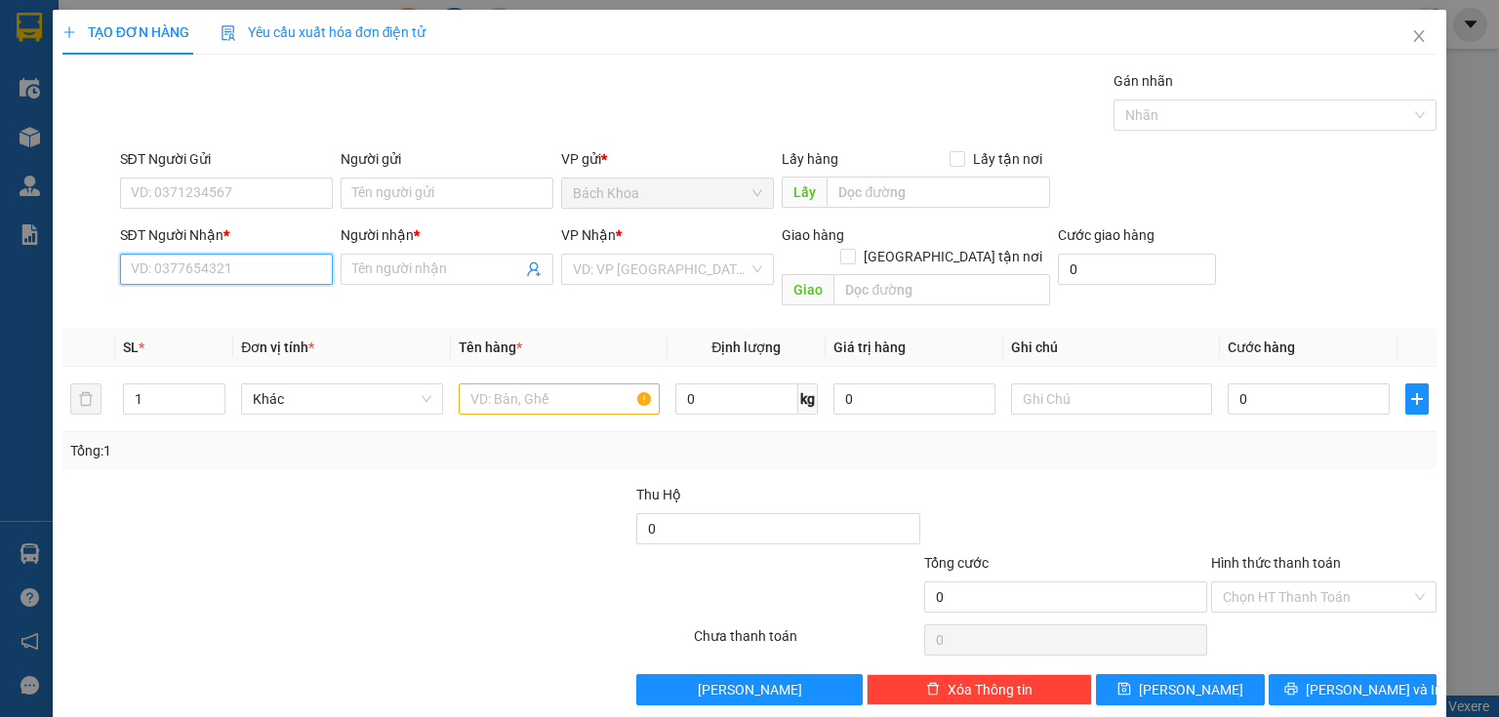
click at [279, 265] on input "SĐT Người Nhận *" at bounding box center [226, 269] width 213 height 31
click at [283, 313] on div "0337258268 - PHÚ" at bounding box center [224, 307] width 187 height 21
type input "0337258268"
type input "PHÚ"
type input "DỐC MƠ"
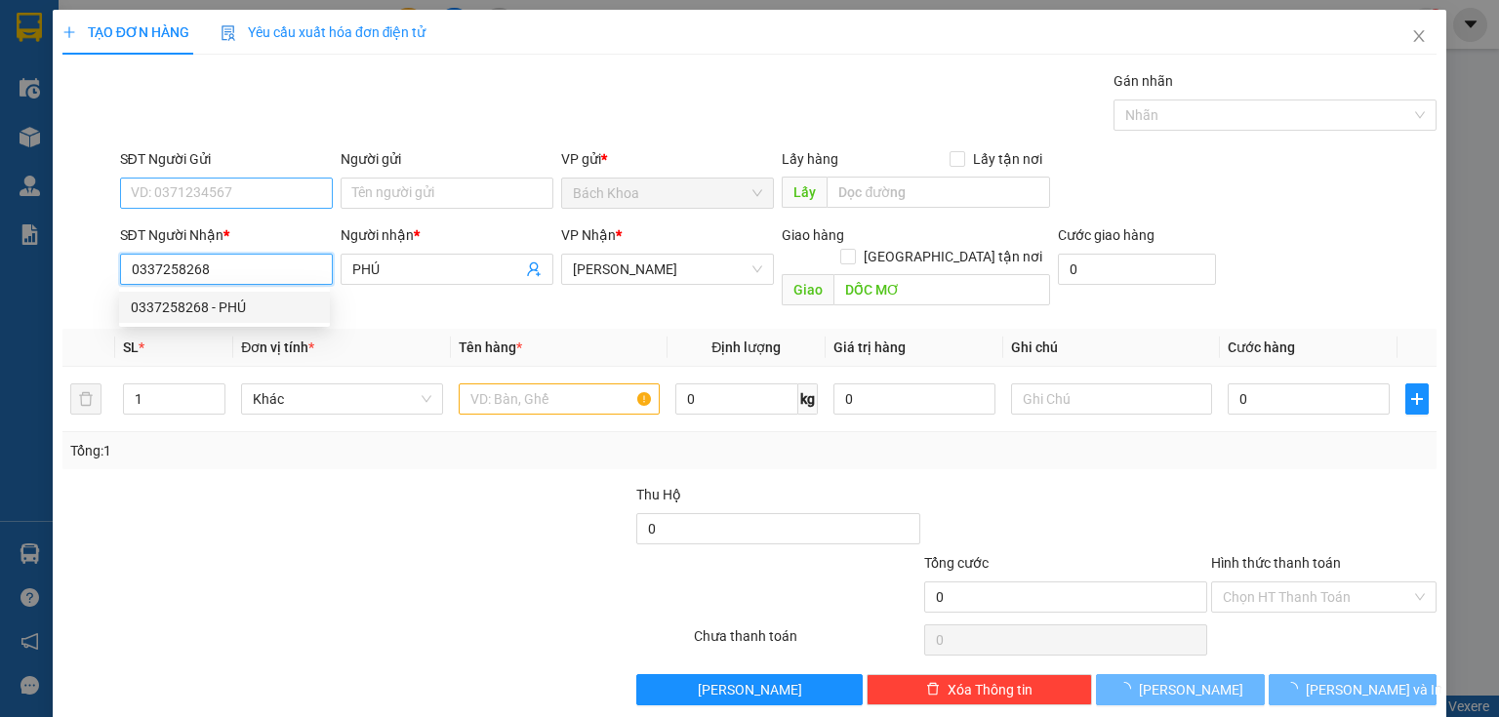
type input "50.000"
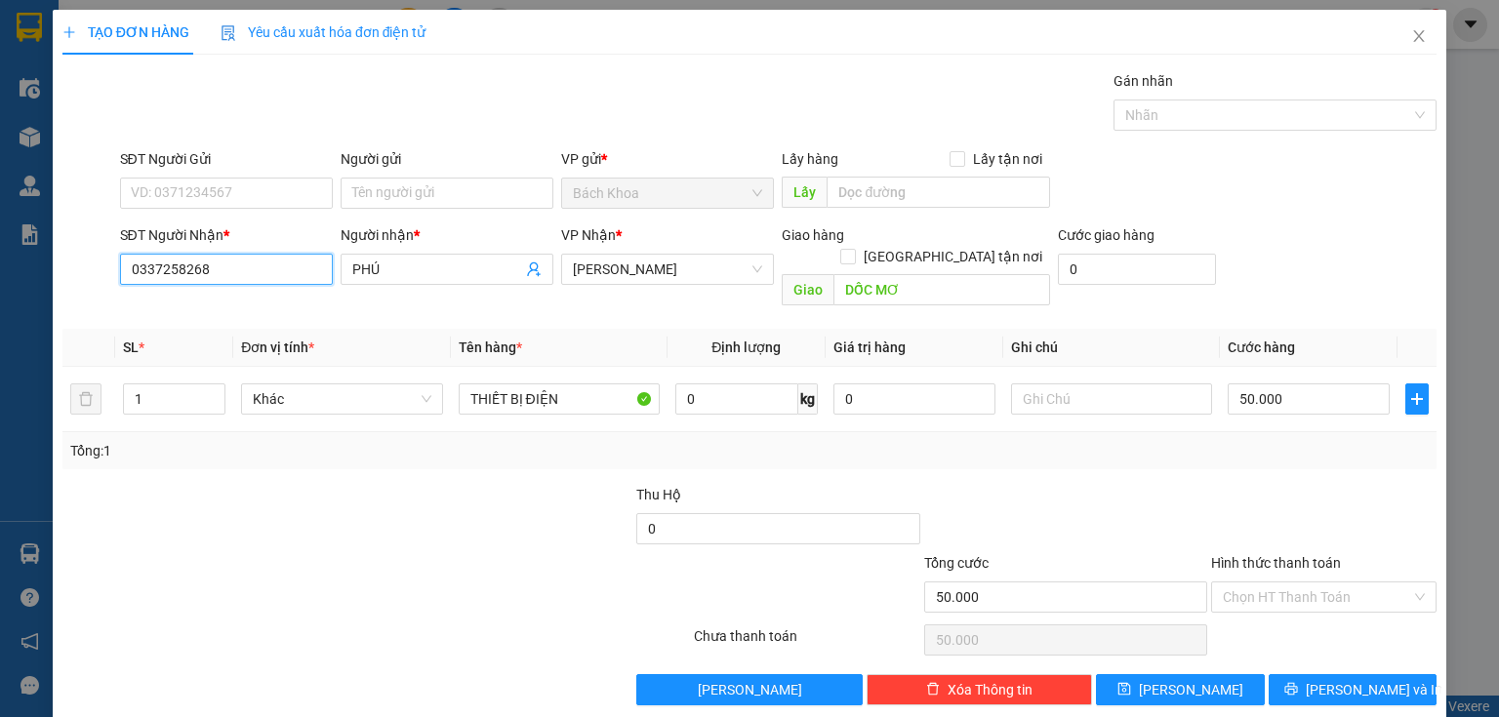
type input "0337258268"
click at [244, 175] on div "SĐT Người Gửi" at bounding box center [226, 162] width 213 height 29
click at [247, 181] on input "SĐT Người Gửi" at bounding box center [226, 193] width 213 height 31
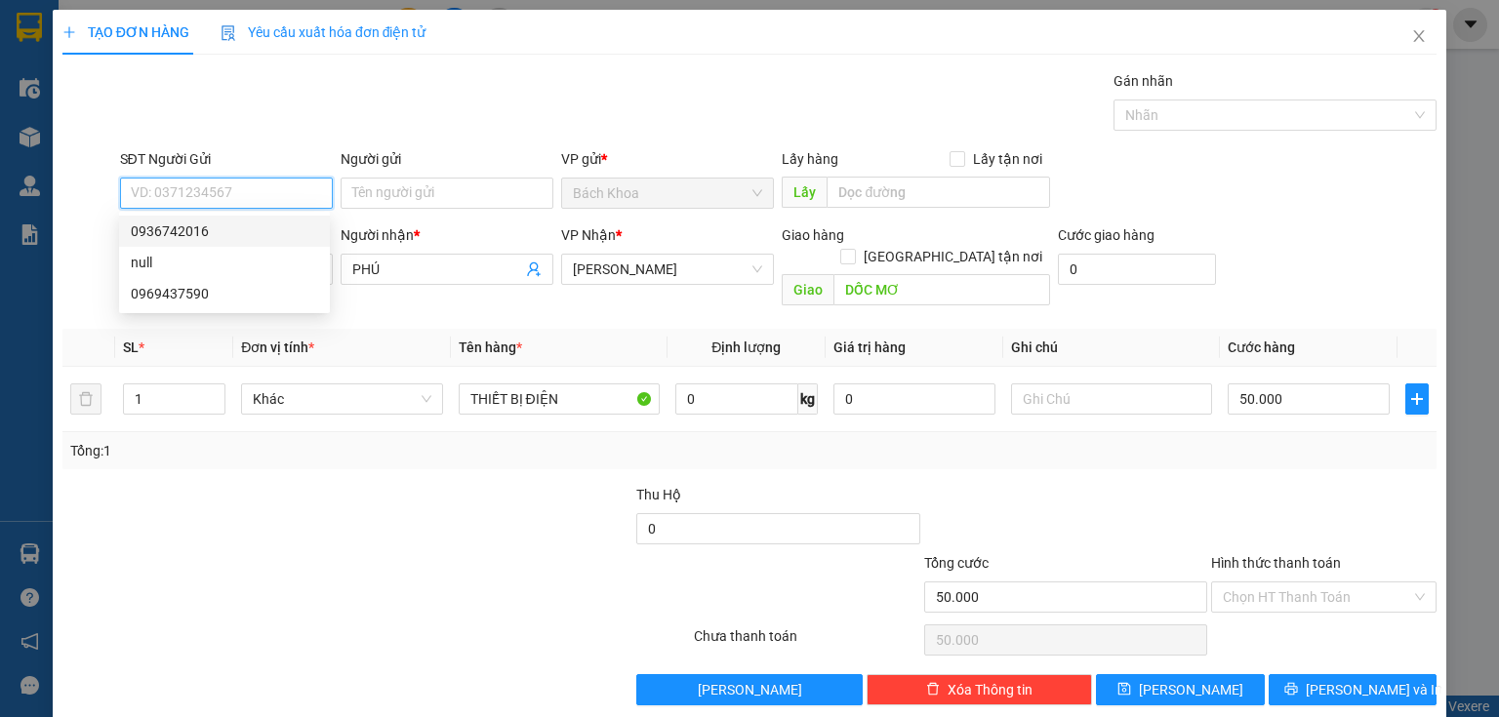
click at [227, 225] on div "0936742016" at bounding box center [224, 231] width 187 height 21
type input "0936742016"
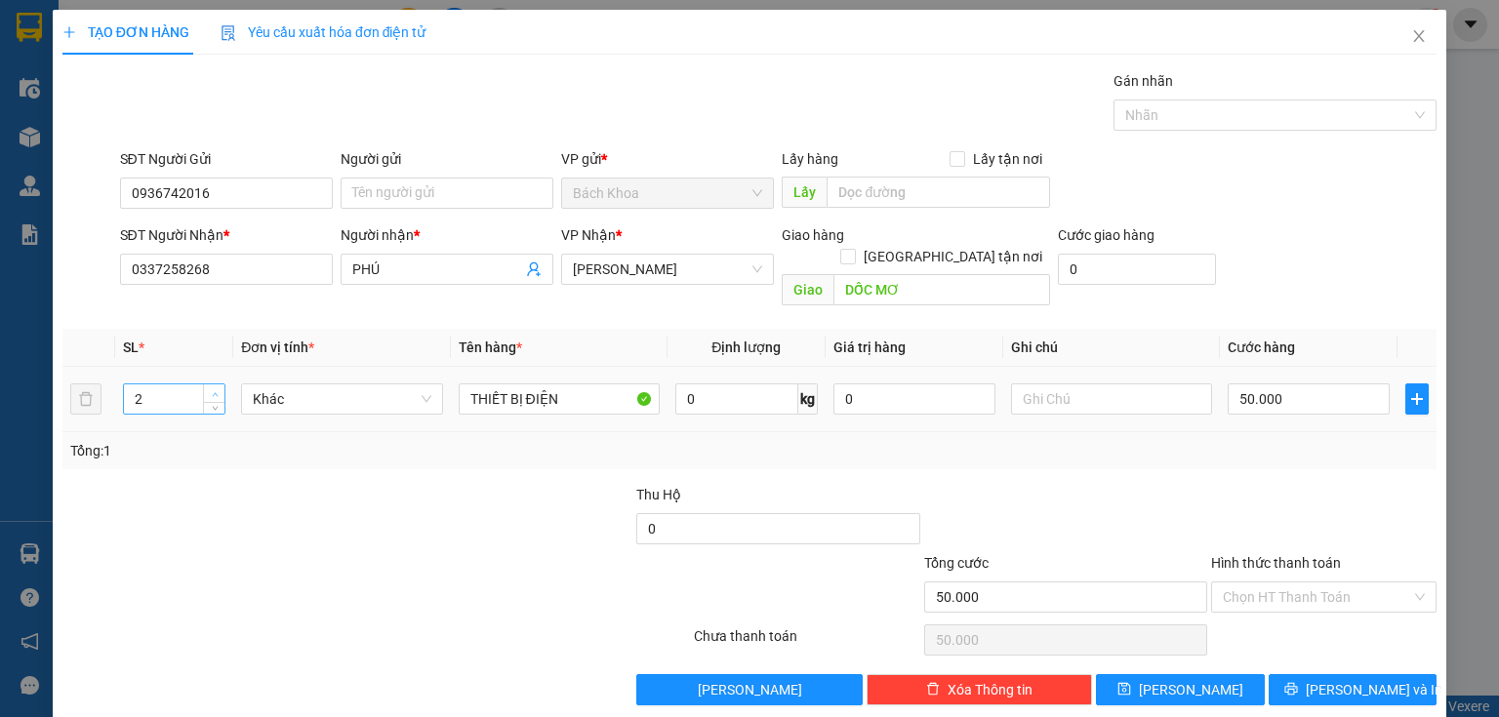
click at [214, 392] on icon "up" at bounding box center [215, 394] width 6 height 4
type input "3"
click at [214, 392] on icon "up" at bounding box center [215, 394] width 6 height 4
click at [1282, 384] on input "50.000" at bounding box center [1309, 399] width 162 height 31
type input "1"
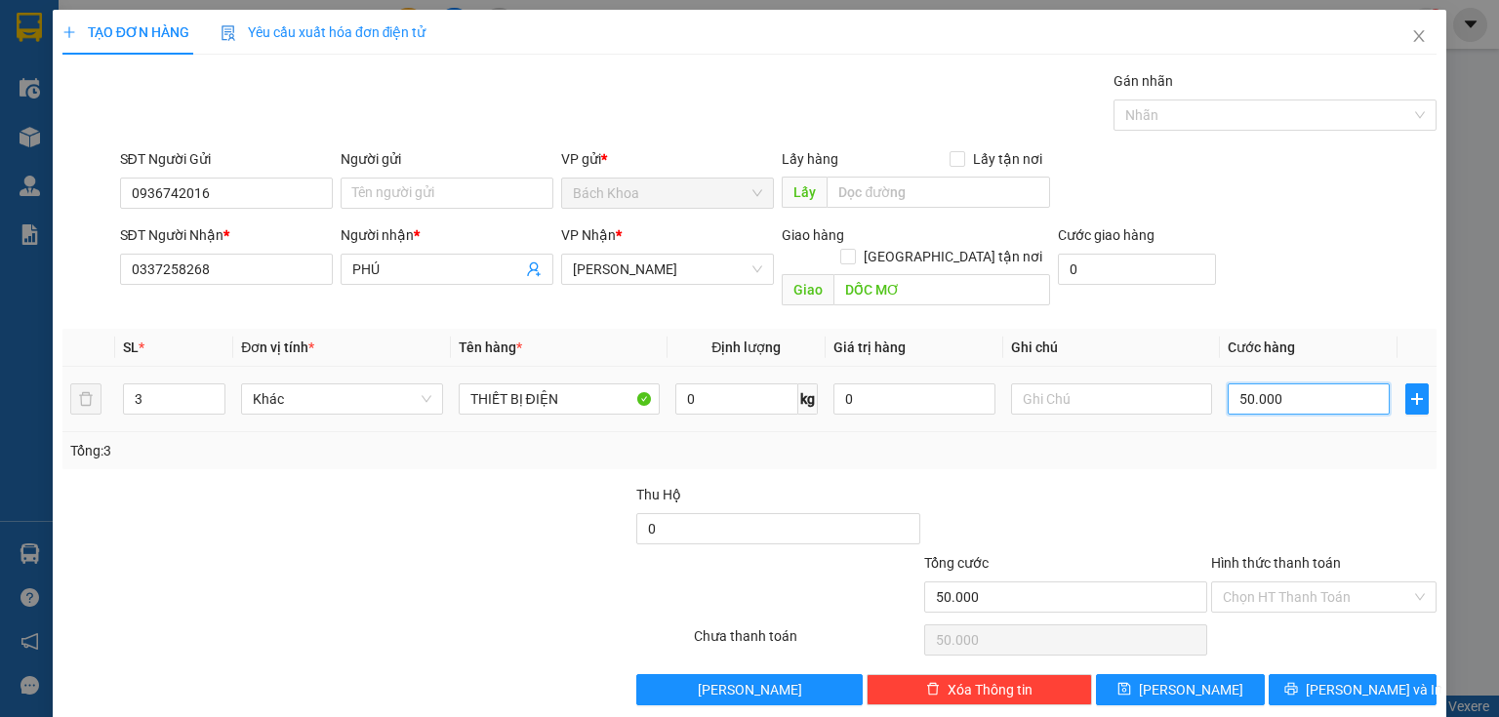
type input "1"
type input "15"
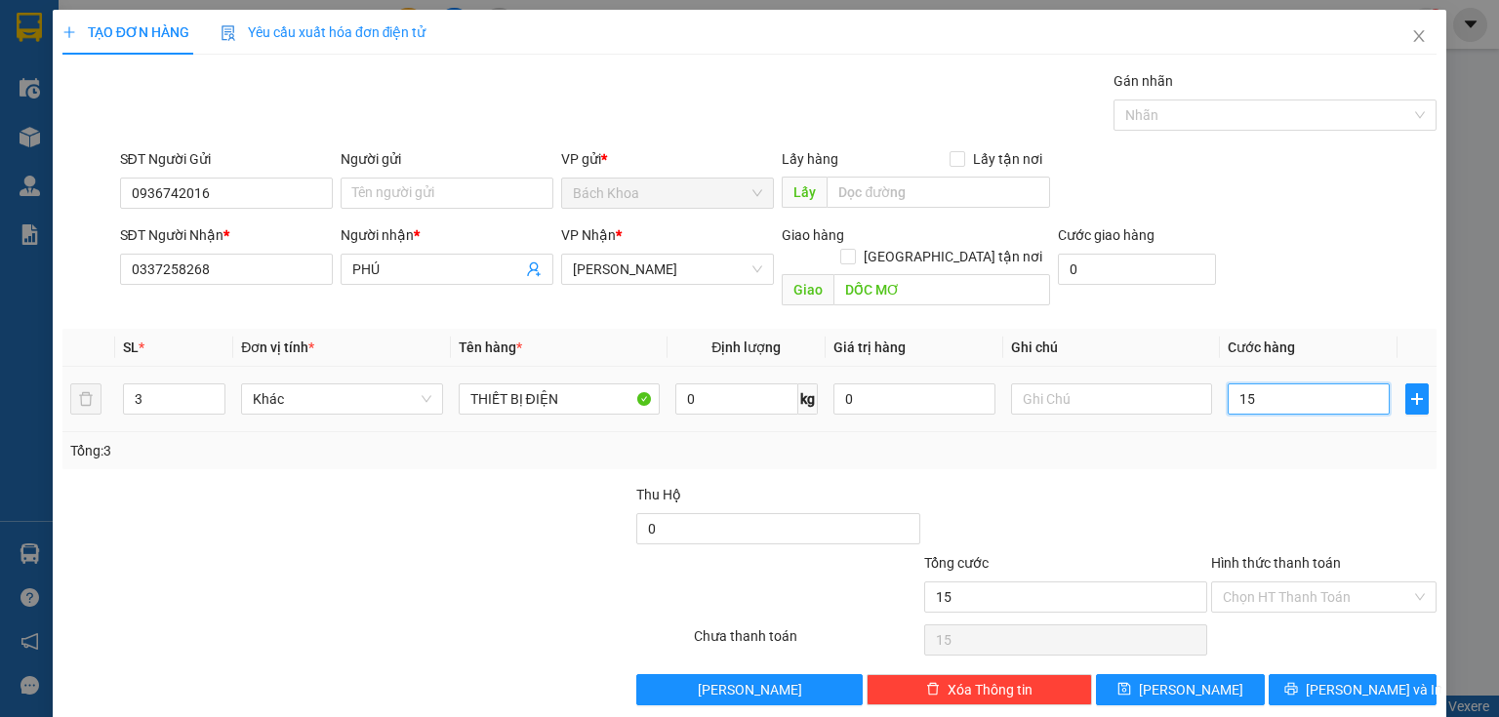
type input "150"
type input "150.000"
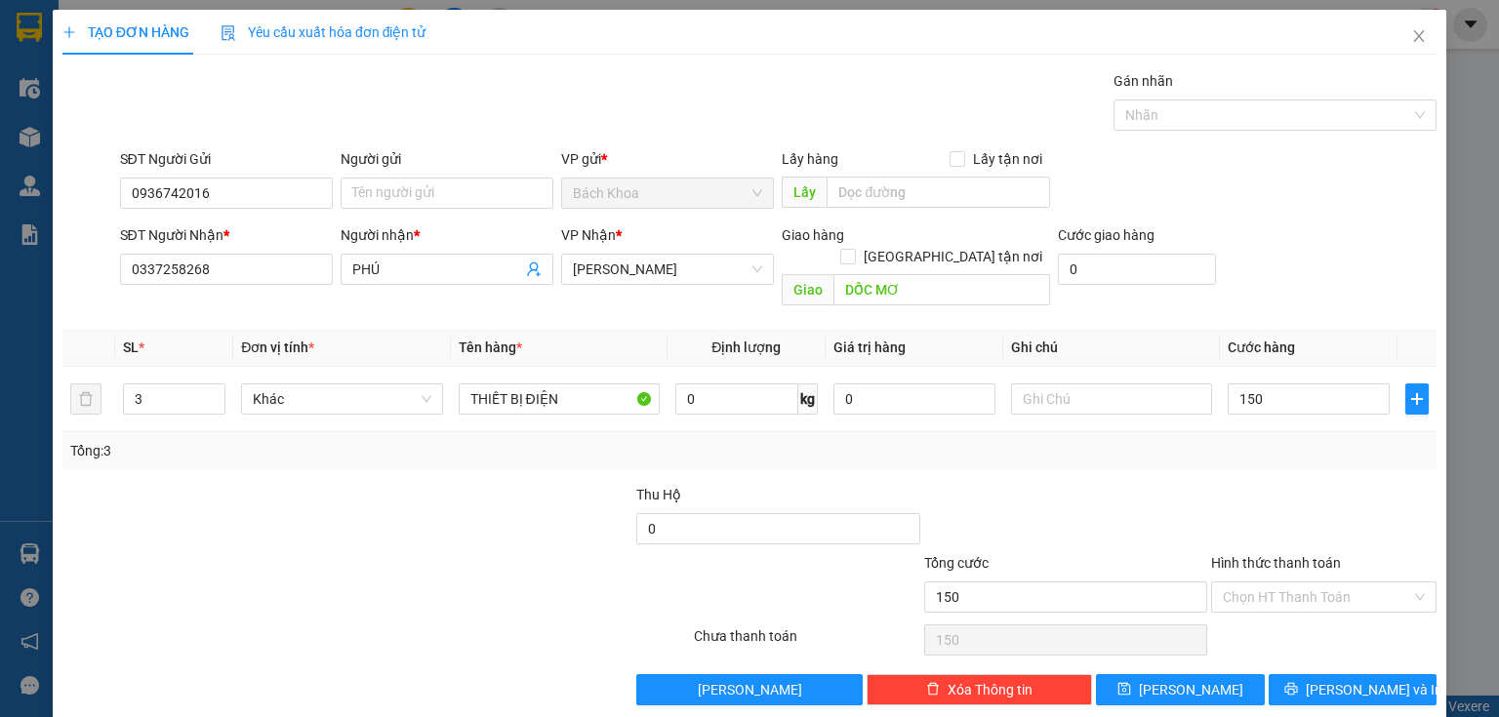
type input "150.000"
click at [1300, 484] on div at bounding box center [1323, 518] width 229 height 68
click at [1358, 583] on input "Hình thức thanh toán" at bounding box center [1317, 597] width 188 height 29
click at [1374, 616] on div "Tại văn phòng" at bounding box center [1313, 612] width 201 height 21
type input "150.000"
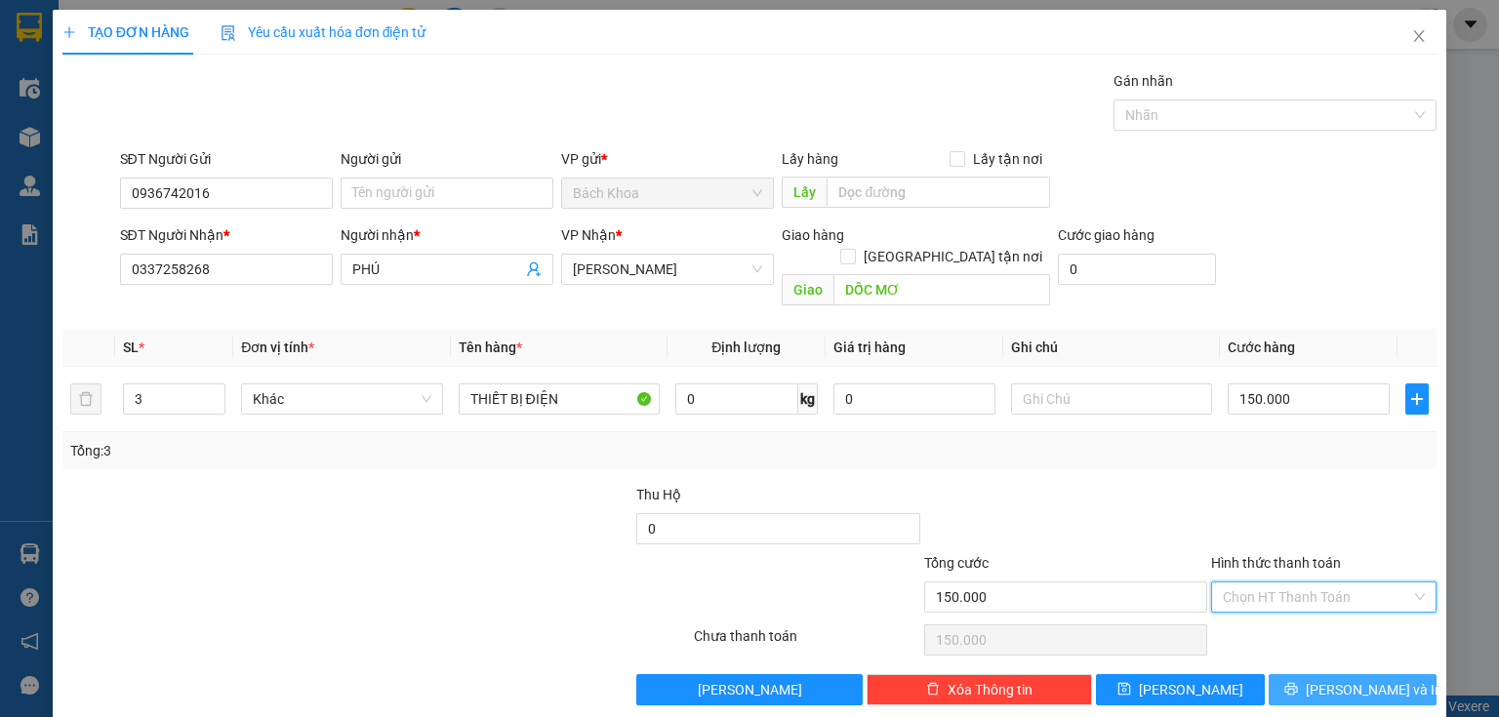
click at [1390, 674] on button "[PERSON_NAME] và In" at bounding box center [1353, 689] width 169 height 31
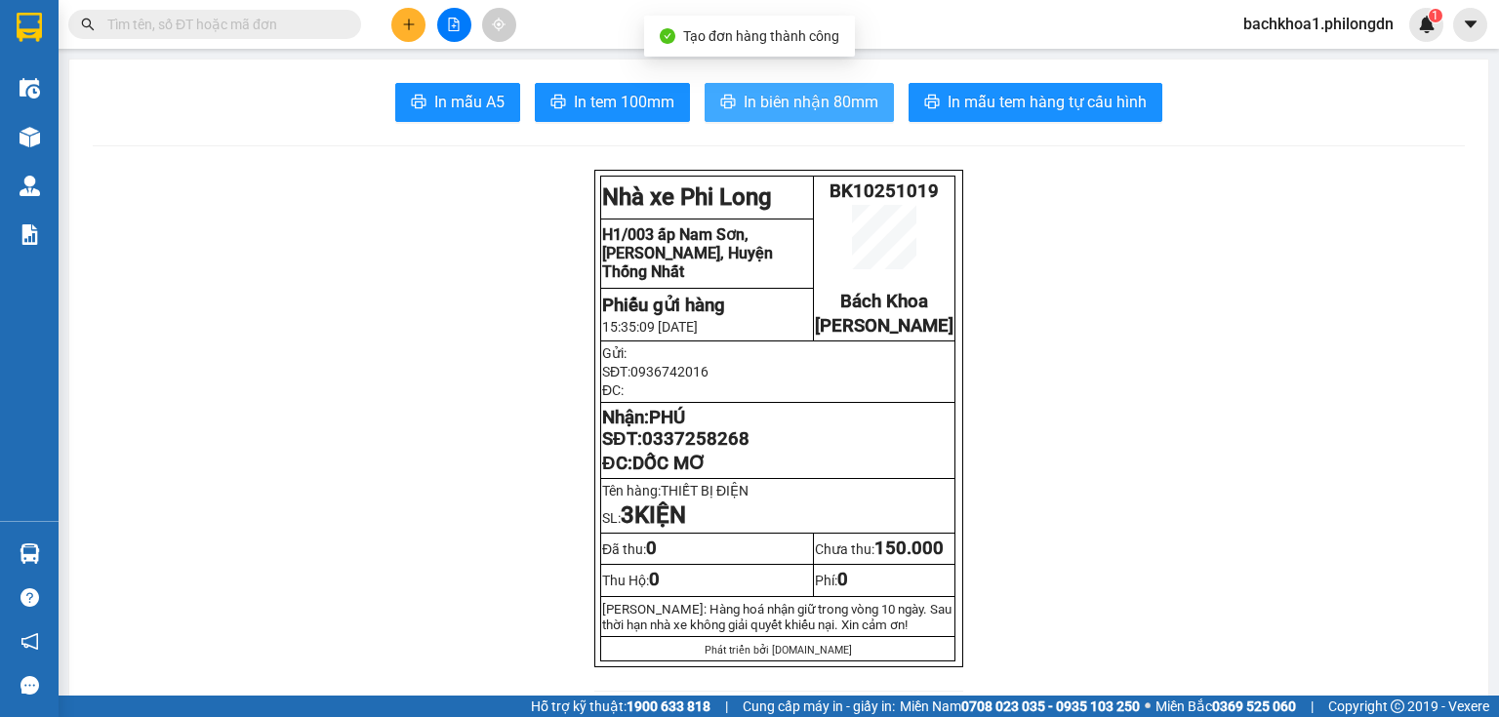
click at [744, 106] on span "In biên nhận 80mm" at bounding box center [811, 102] width 135 height 24
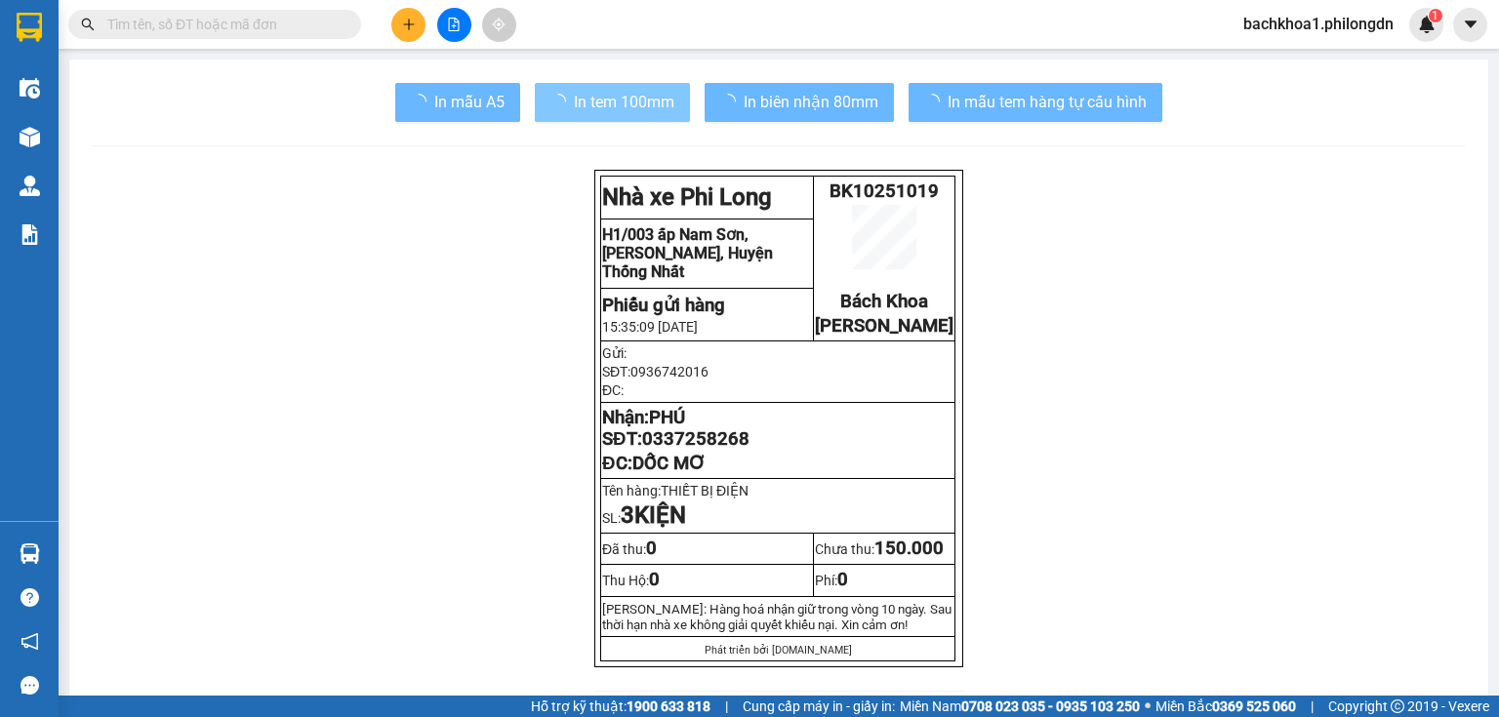
click at [590, 90] on span "In tem 100mm" at bounding box center [624, 102] width 101 height 24
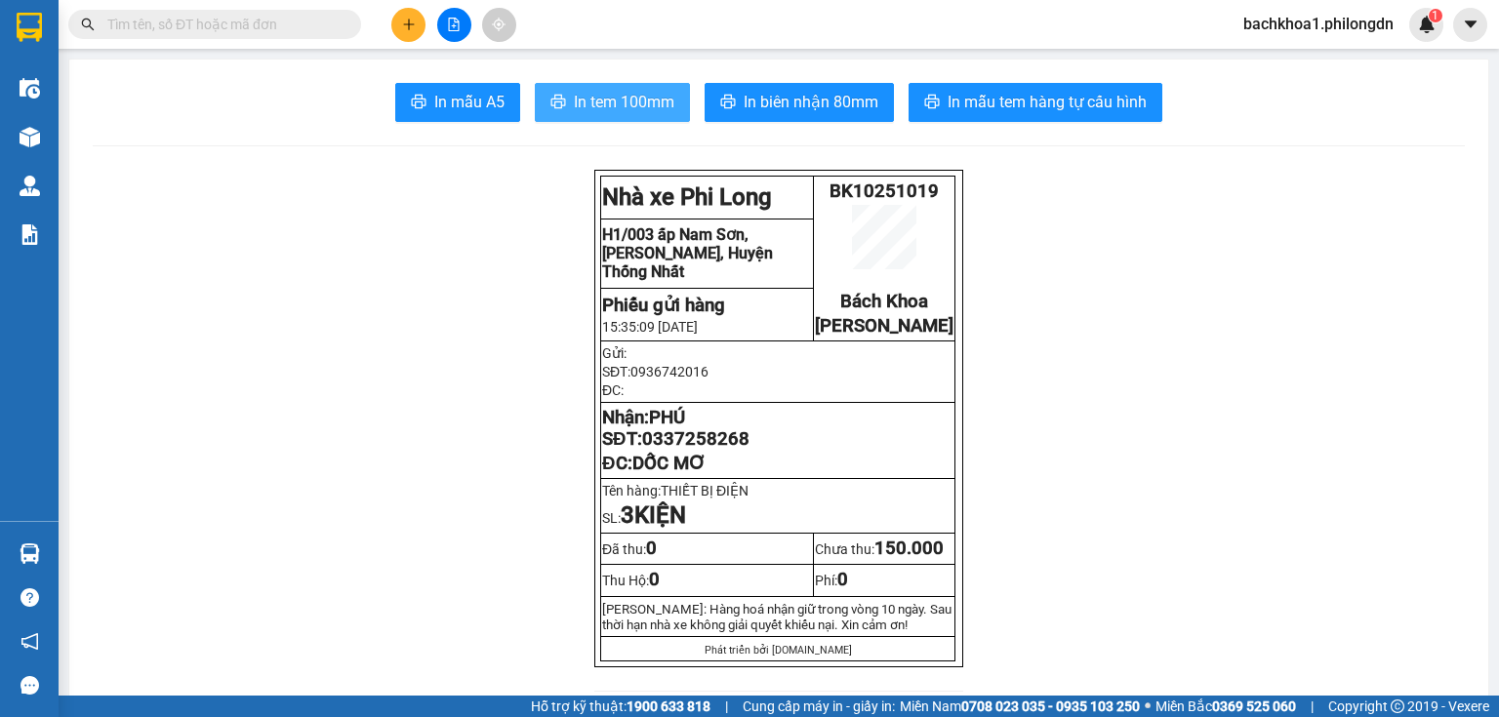
click at [613, 95] on span "In tem 100mm" at bounding box center [624, 102] width 101 height 24
click at [714, 450] on span "0337258268" at bounding box center [695, 438] width 107 height 21
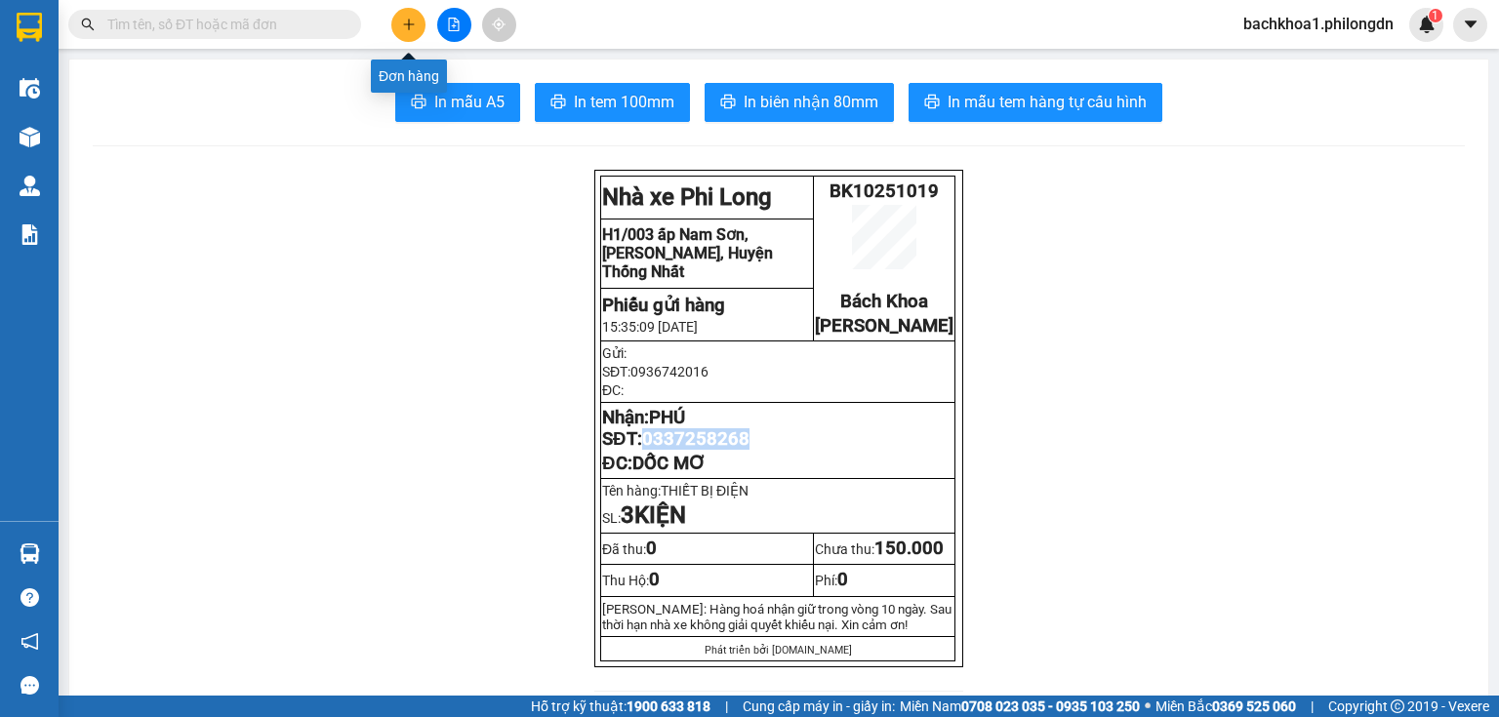
click at [398, 29] on button at bounding box center [408, 25] width 34 height 34
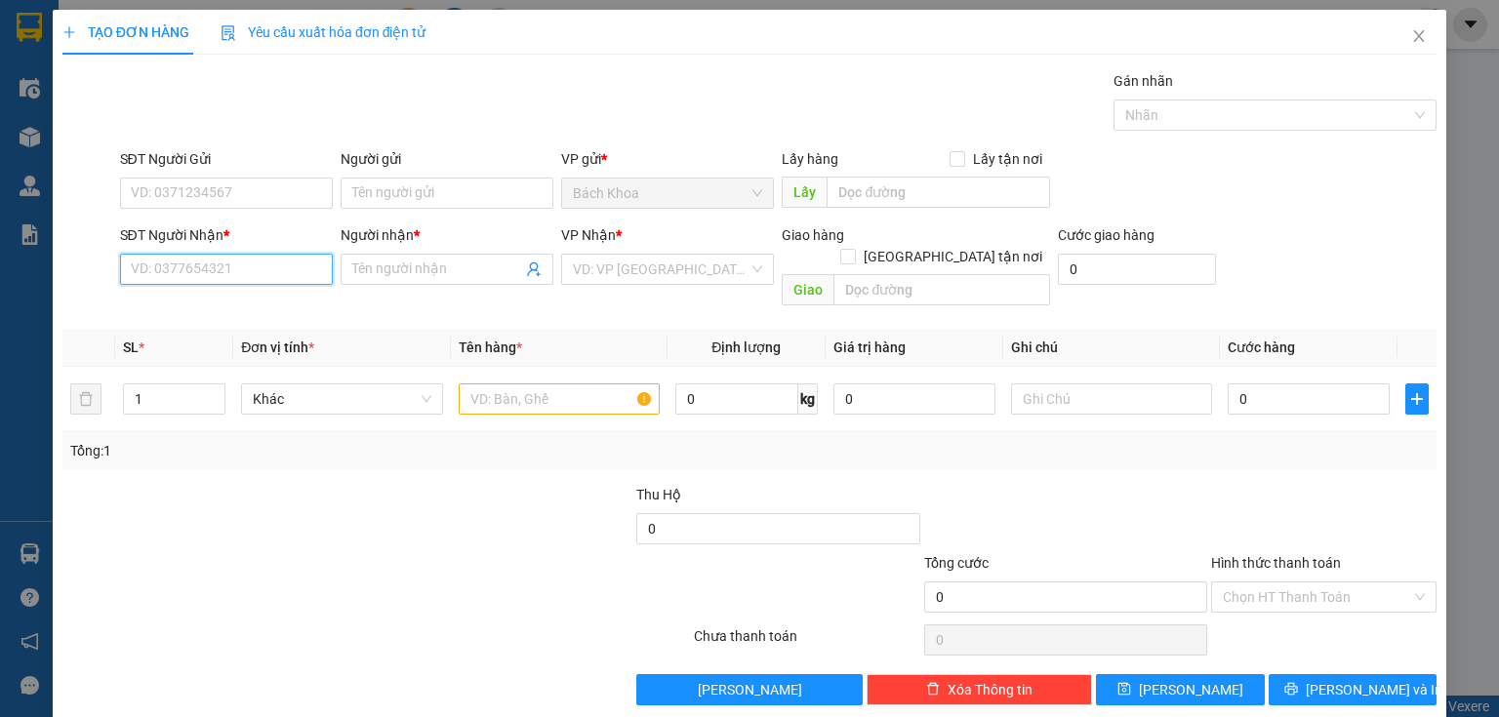
click at [242, 282] on input "SĐT Người Nhận *" at bounding box center [226, 269] width 213 height 31
click at [265, 309] on div "0949415979 - MAI" at bounding box center [224, 307] width 187 height 21
type input "0949415979"
type input "MAI"
type input "CX ĐỨC THÀNH"
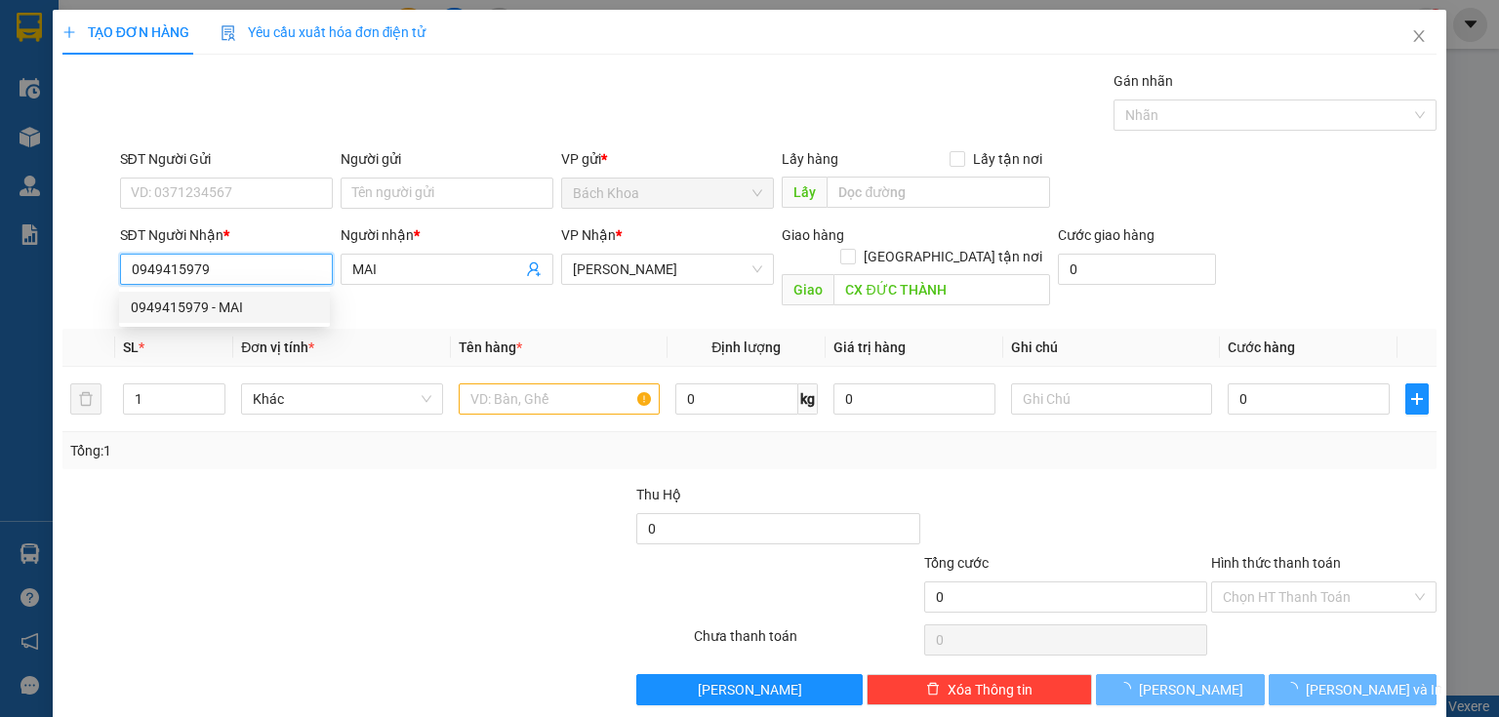
type input "40.000"
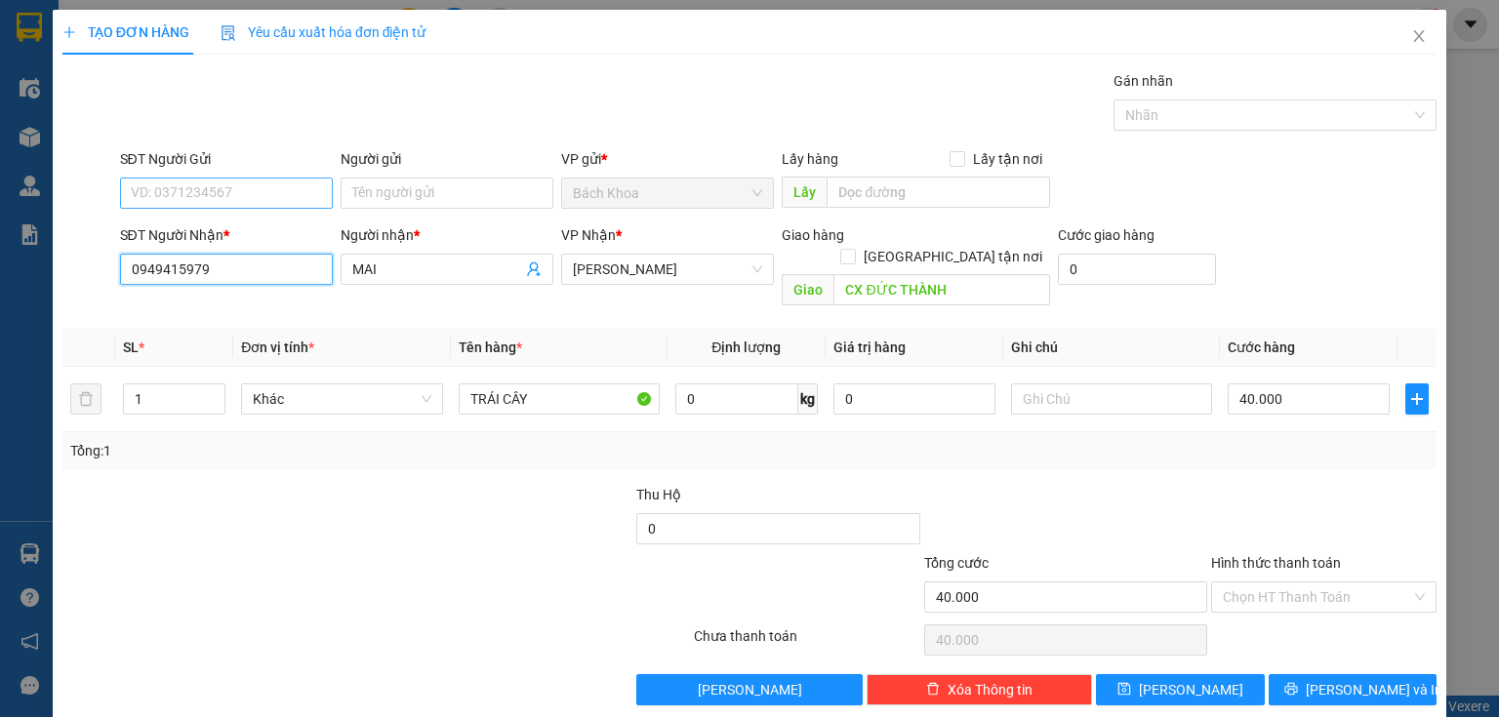
type input "0949415979"
click at [296, 203] on input "SĐT Người Gửi" at bounding box center [226, 193] width 213 height 31
click at [293, 228] on div "0865605625" at bounding box center [224, 231] width 187 height 21
type input "0865605625"
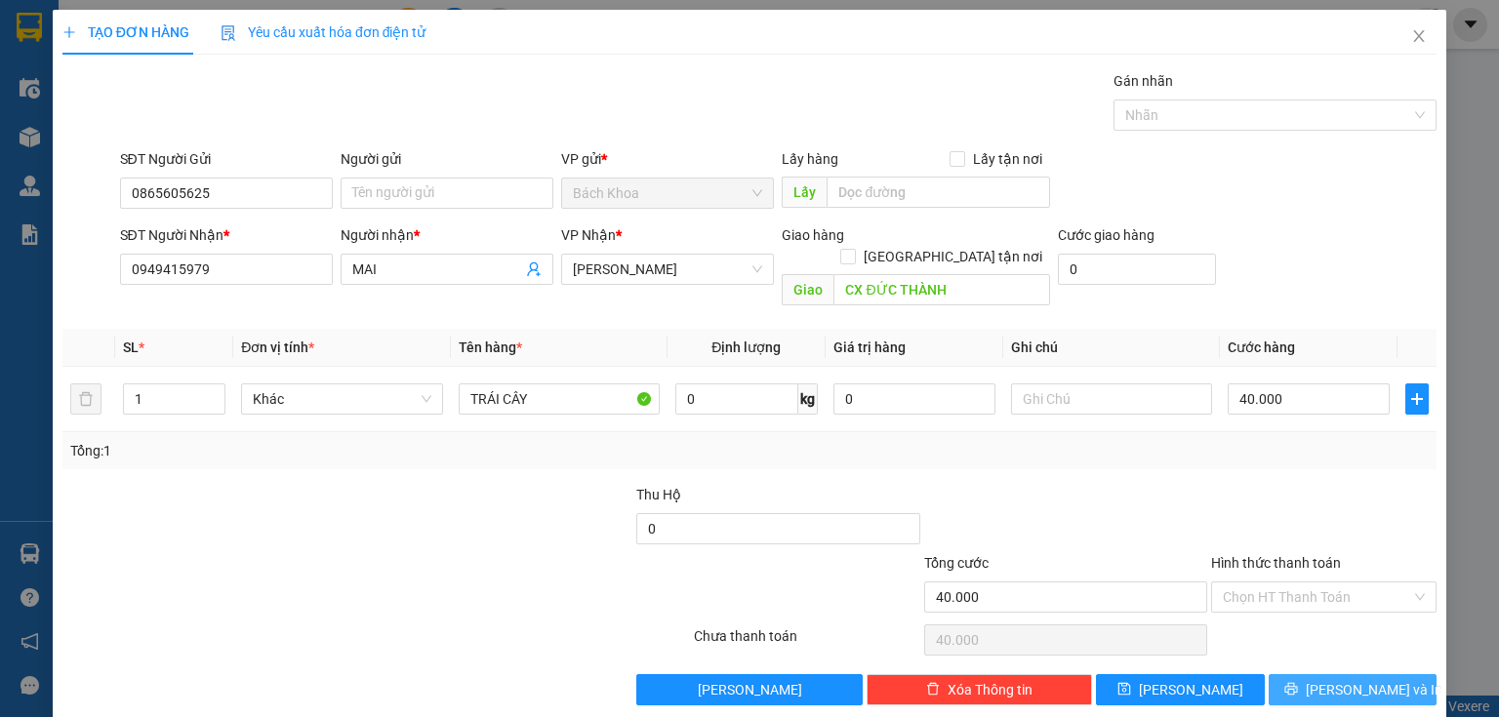
drag, startPoint x: 1363, startPoint y: 666, endPoint x: 1289, endPoint y: 615, distance: 89.1
click at [1364, 679] on span "[PERSON_NAME] và In" at bounding box center [1374, 689] width 137 height 21
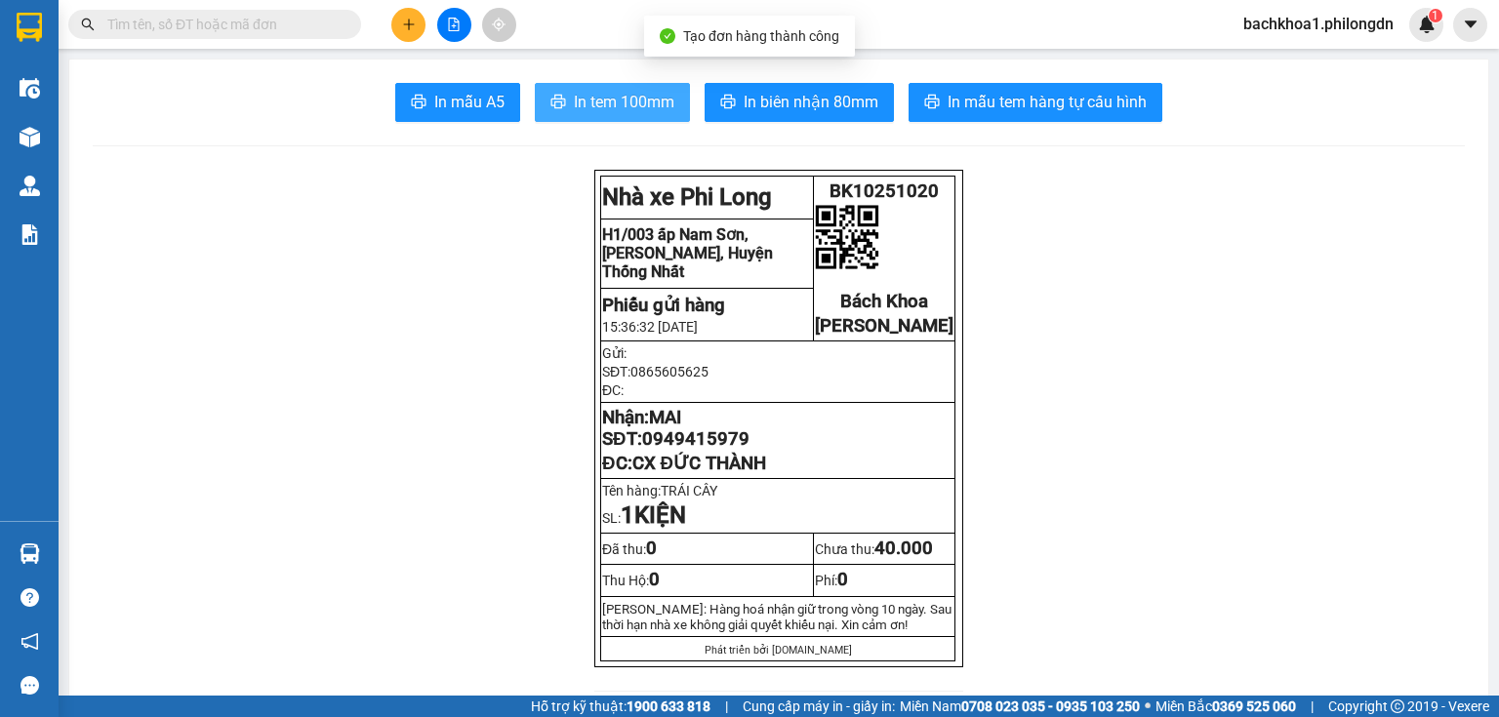
click at [582, 105] on span "In tem 100mm" at bounding box center [624, 102] width 101 height 24
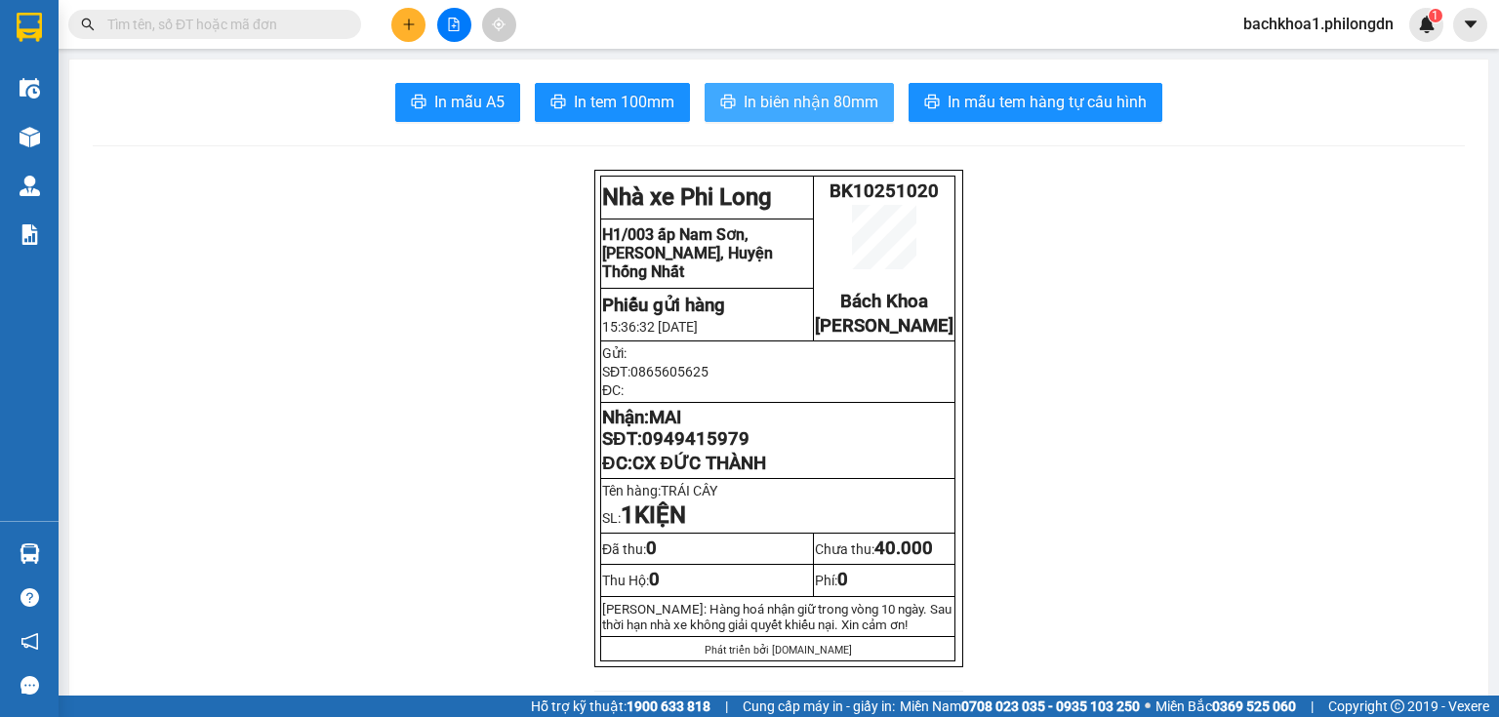
click at [870, 96] on span "In biên nhận 80mm" at bounding box center [811, 102] width 135 height 24
click at [777, 95] on span "In biên nhận 80mm" at bounding box center [811, 102] width 135 height 24
click at [730, 450] on span "0949415979" at bounding box center [695, 438] width 107 height 21
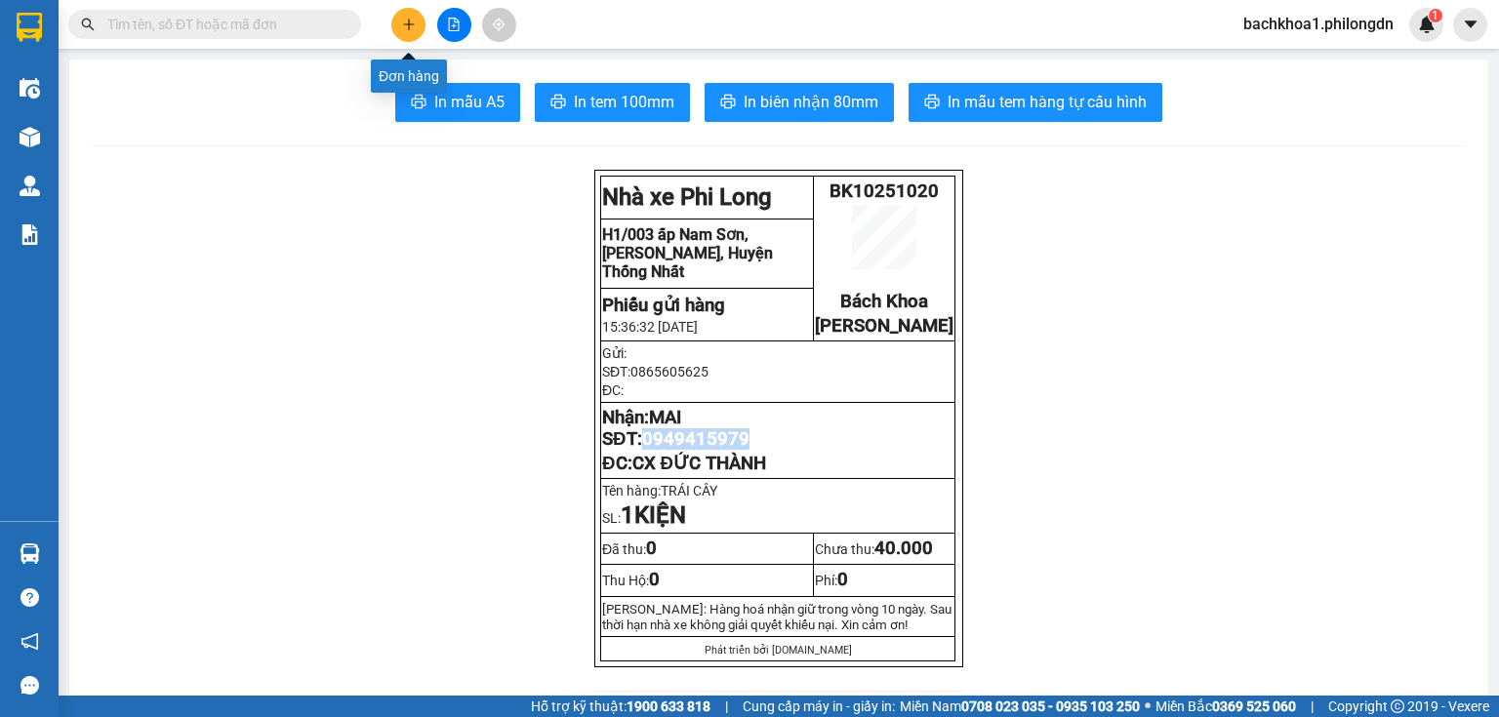
click at [409, 25] on icon "plus" at bounding box center [408, 24] width 1 height 11
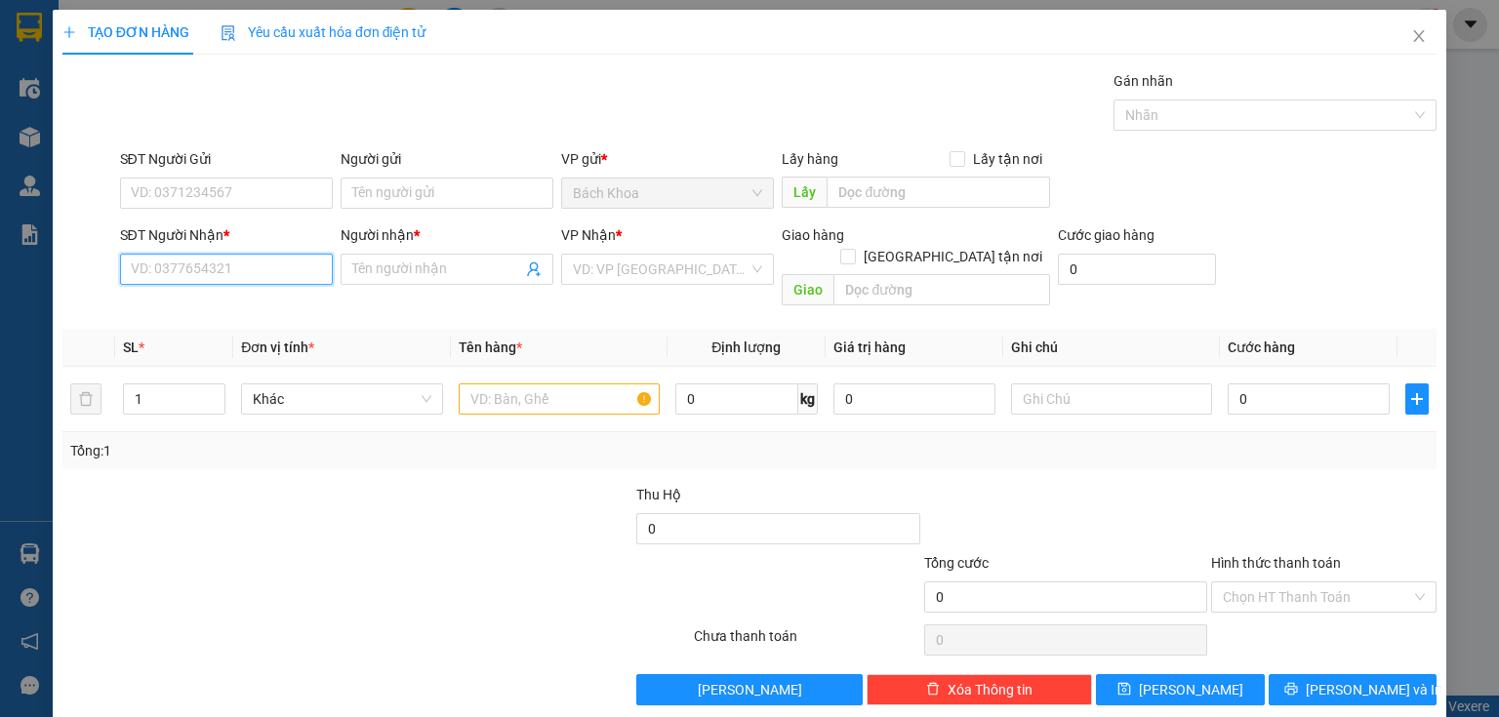
click at [150, 260] on input "SĐT Người Nhận *" at bounding box center [226, 269] width 213 height 31
click at [236, 298] on div "0937868625 - [PERSON_NAME]" at bounding box center [227, 307] width 192 height 21
type input "0937868625"
type input "[PERSON_NAME]"
type input "PHÚ CƯỜNG"
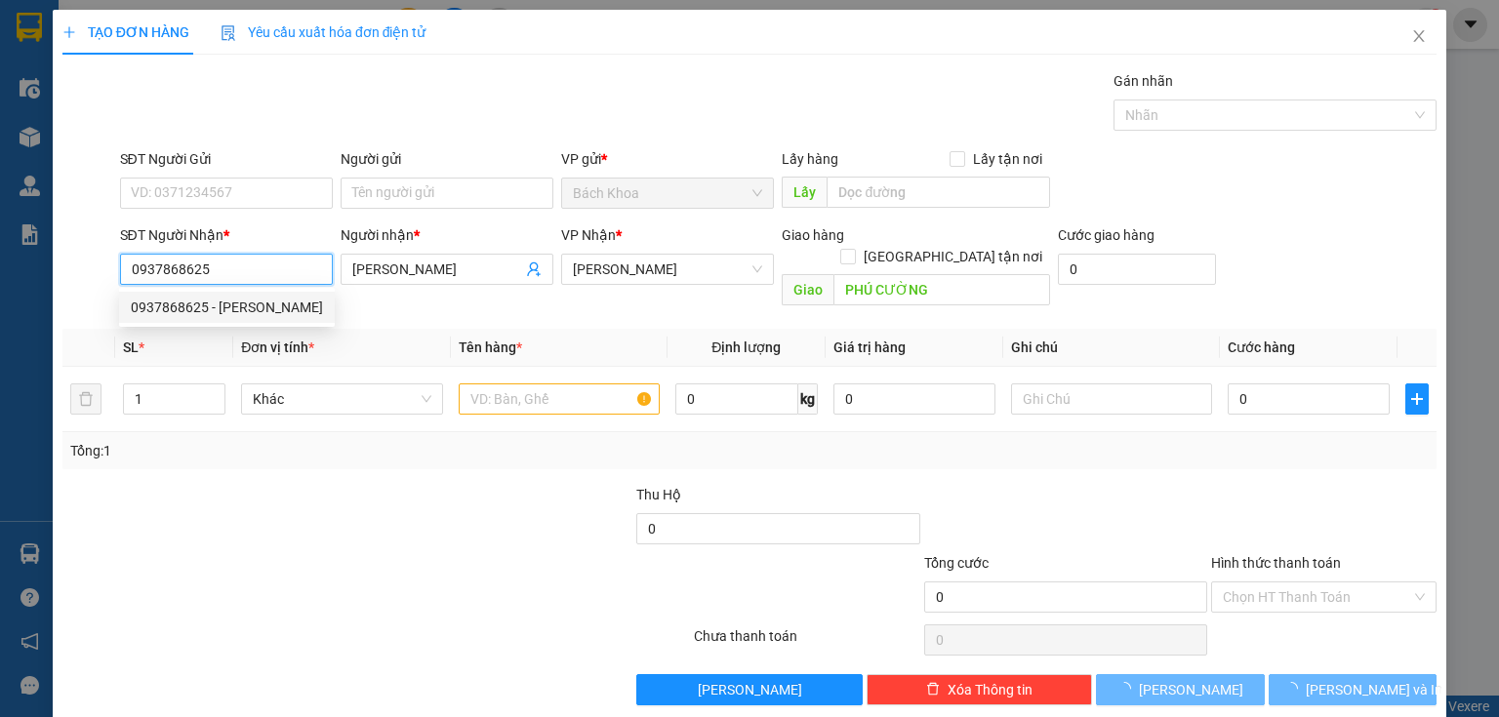
type input "40.000"
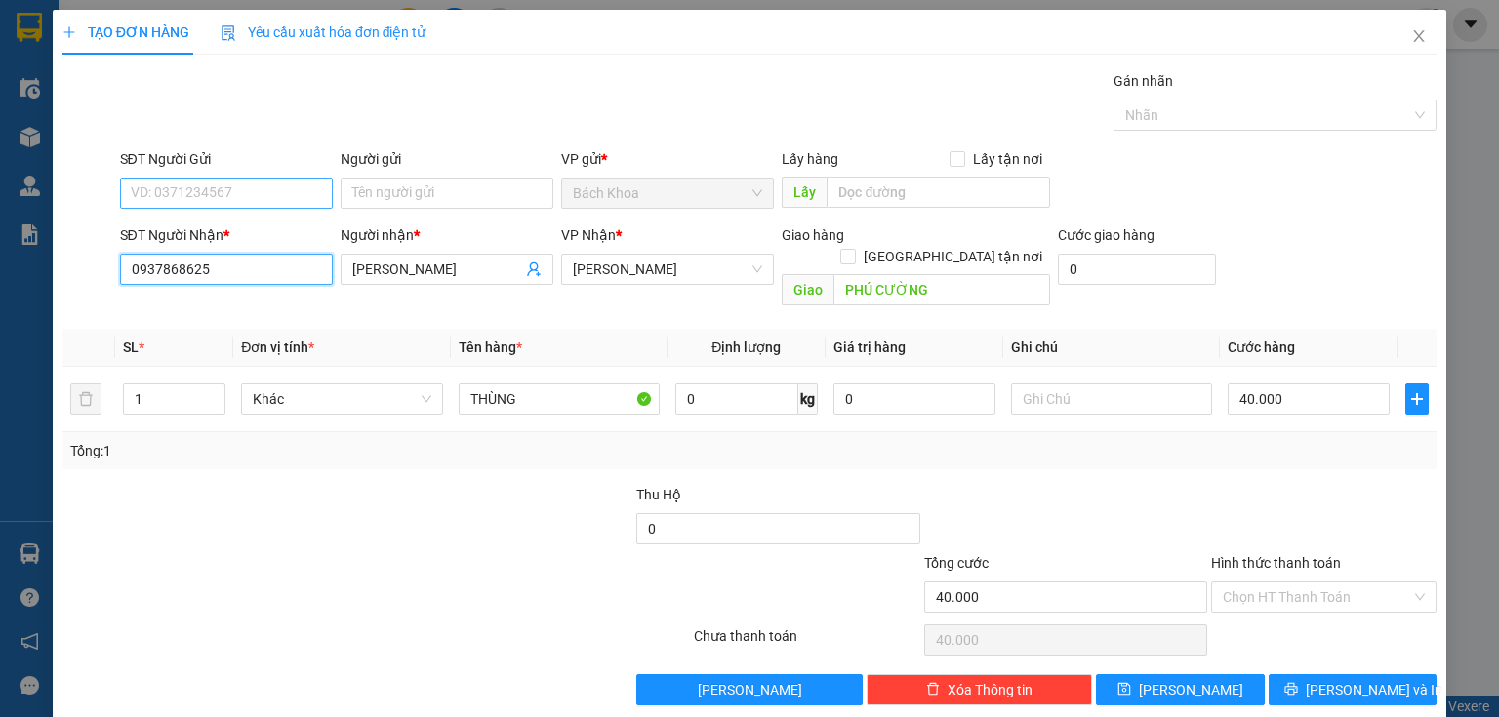
type input "0937868625"
click at [231, 196] on input "SĐT Người Gửi" at bounding box center [226, 193] width 213 height 31
click at [227, 227] on div "0342670314" at bounding box center [224, 231] width 187 height 21
type input "0342670314"
click at [1256, 583] on input "Hình thức thanh toán" at bounding box center [1317, 597] width 188 height 29
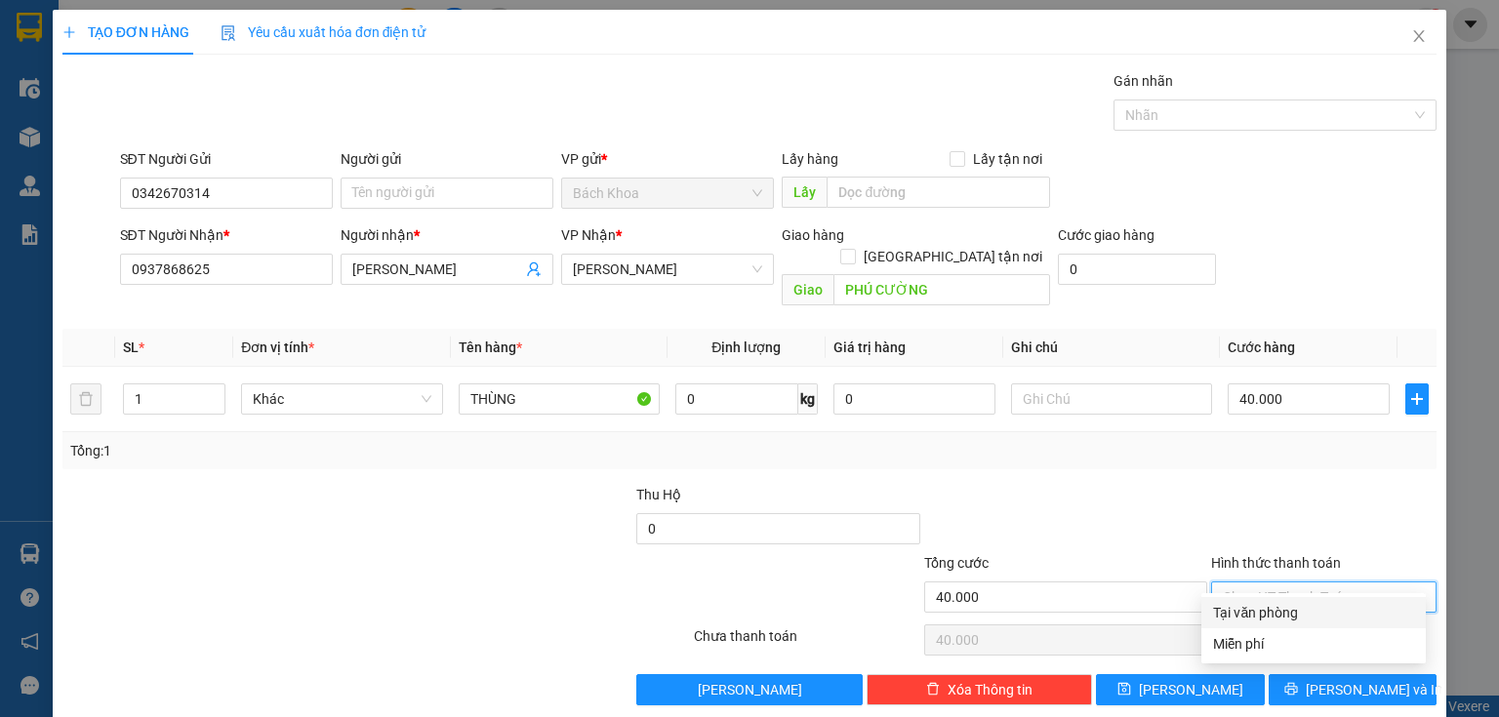
click at [1362, 615] on div "Tại văn phòng" at bounding box center [1313, 612] width 201 height 21
type input "0"
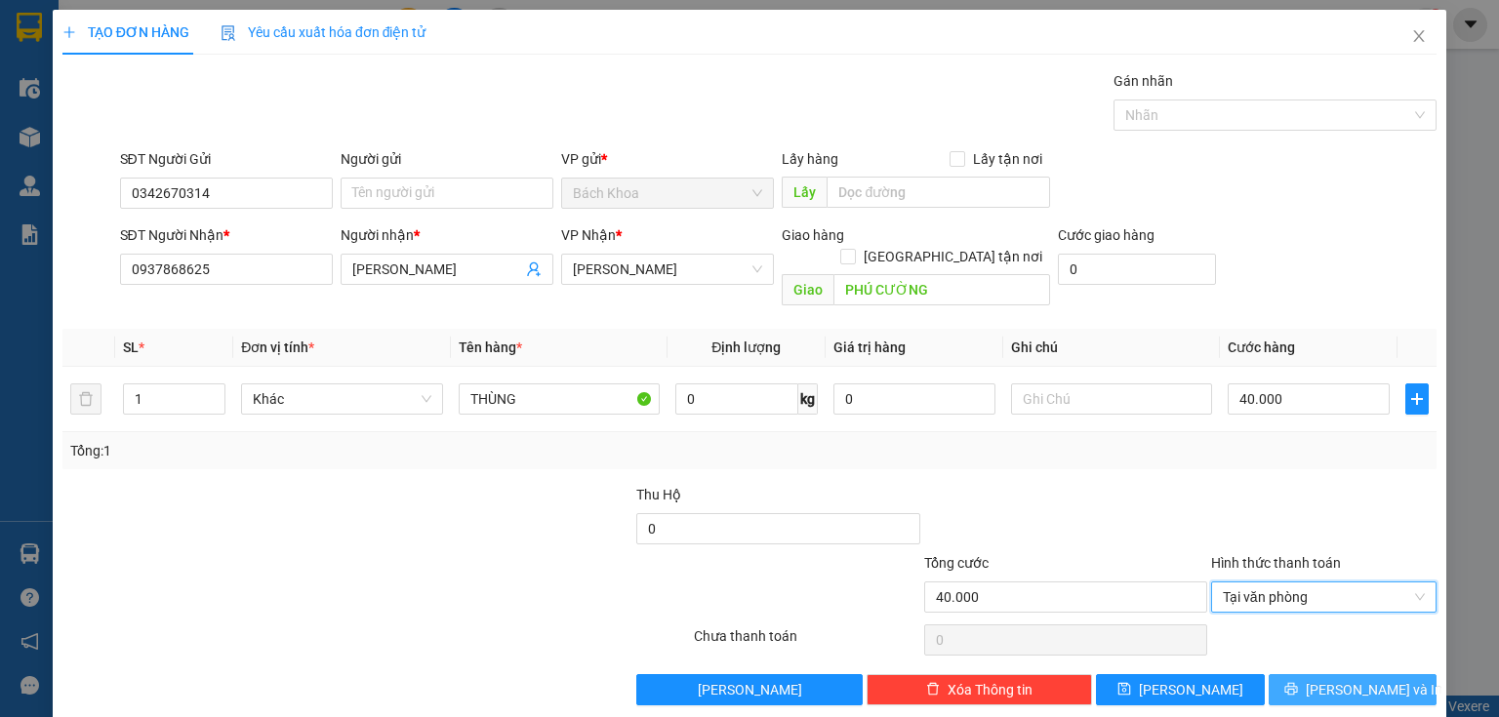
click at [1349, 679] on span "[PERSON_NAME] và In" at bounding box center [1374, 689] width 137 height 21
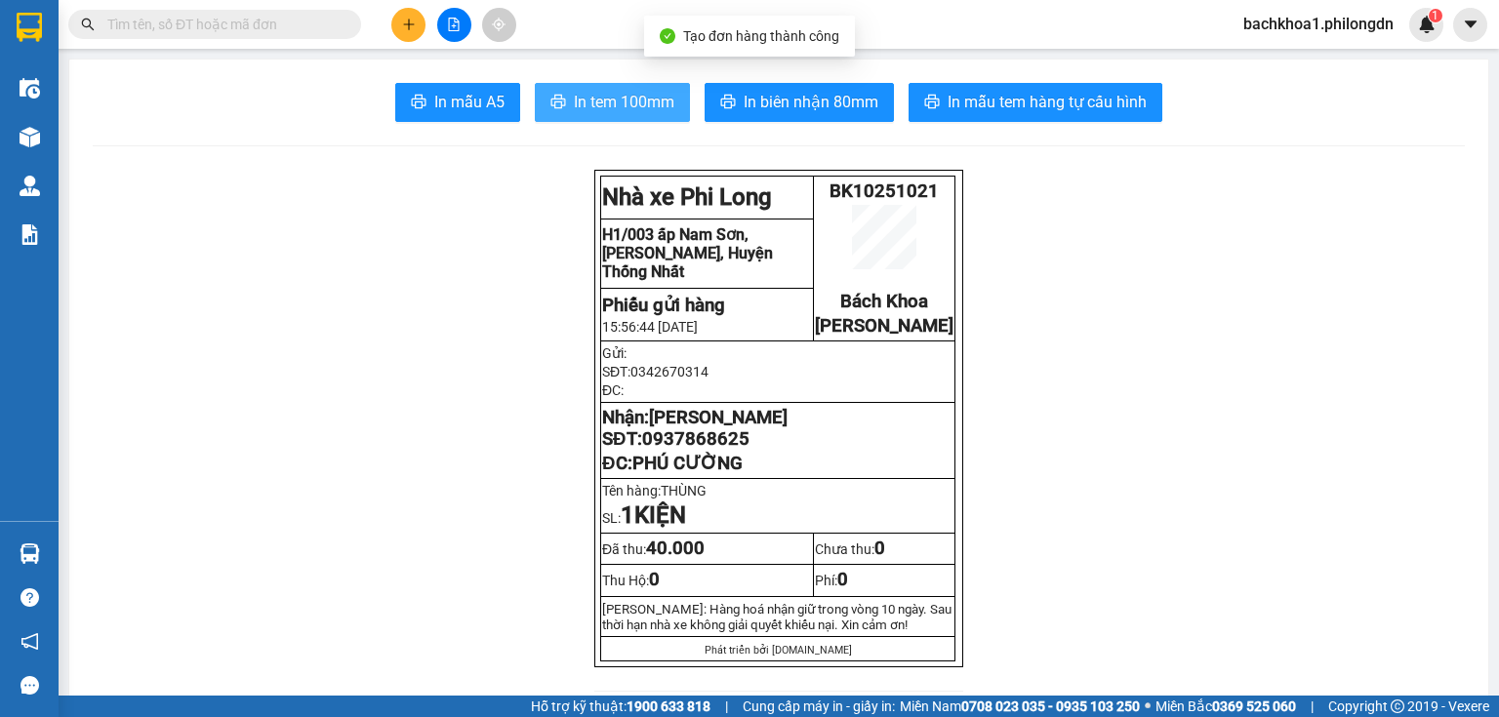
click at [586, 98] on span "In tem 100mm" at bounding box center [624, 102] width 101 height 24
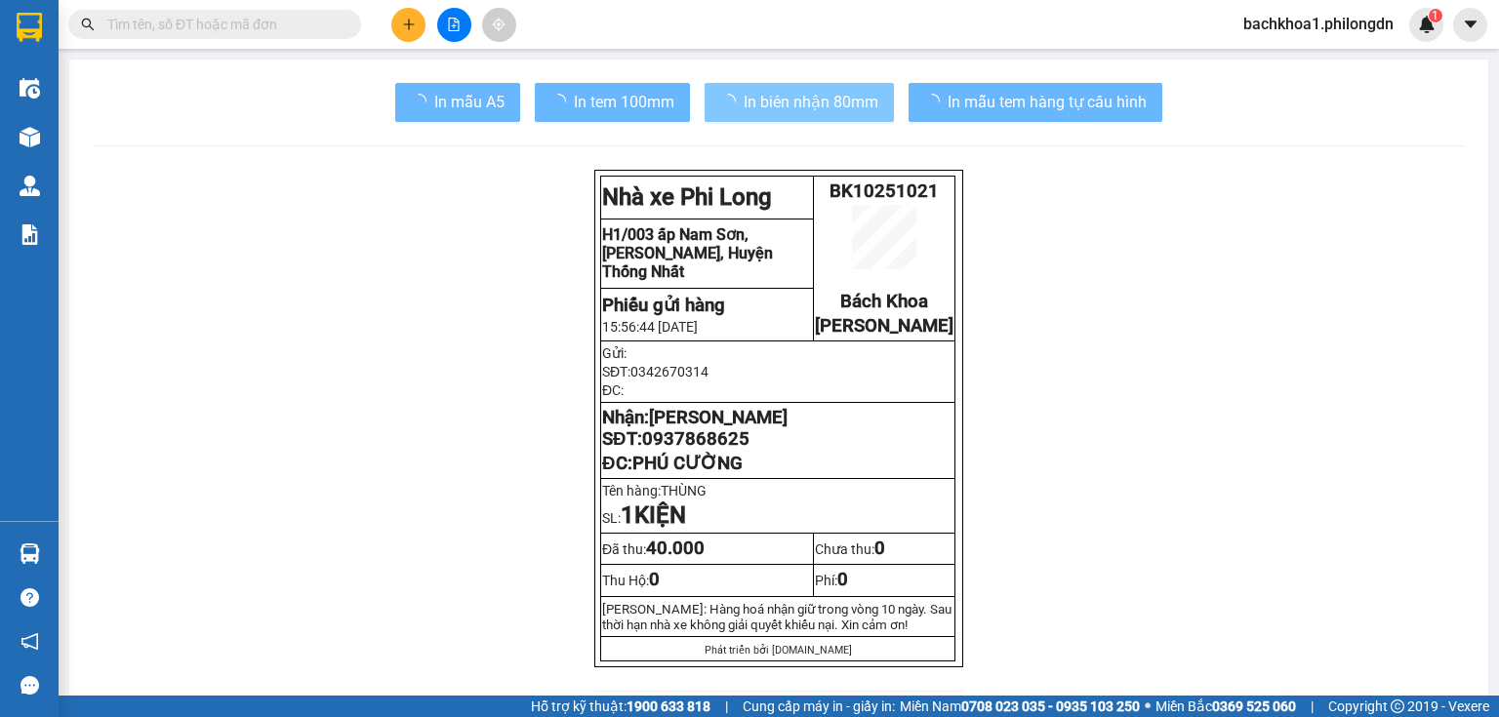
click at [805, 90] on span "In biên nhận 80mm" at bounding box center [811, 102] width 135 height 24
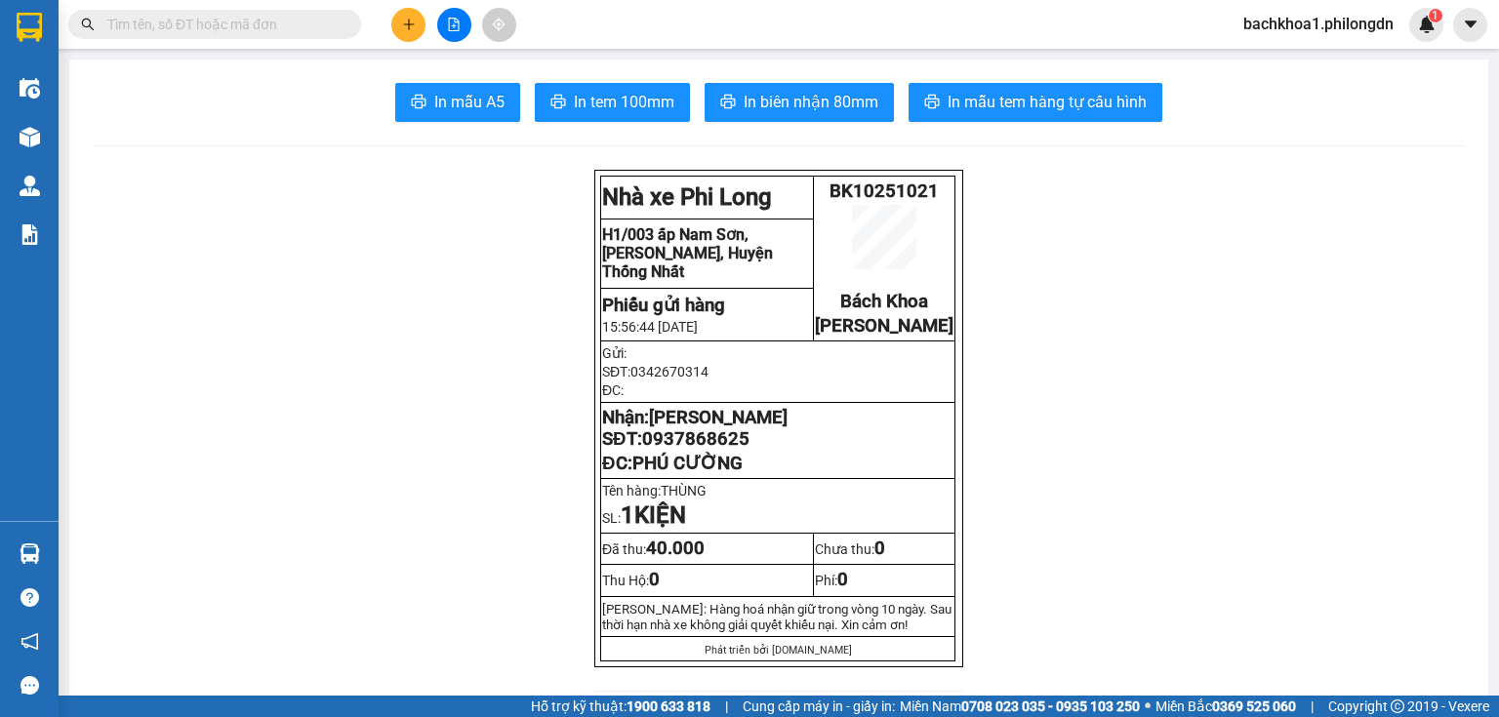
click at [655, 428] on span "[PERSON_NAME]" at bounding box center [718, 417] width 139 height 21
click at [680, 450] on span "0937868625" at bounding box center [695, 438] width 107 height 21
click at [402, 20] on icon "plus" at bounding box center [409, 25] width 14 height 14
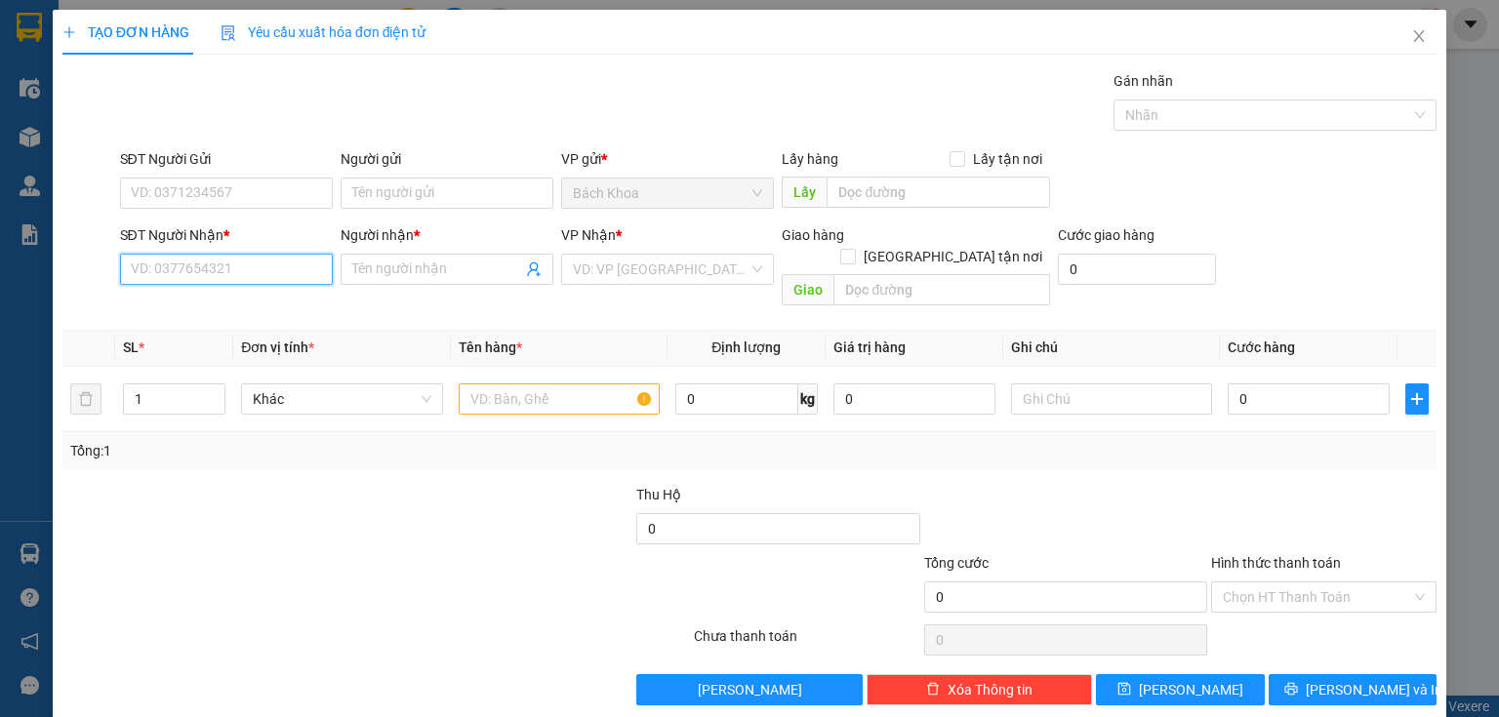
click at [236, 258] on input "SĐT Người Nhận *" at bounding box center [226, 269] width 213 height 31
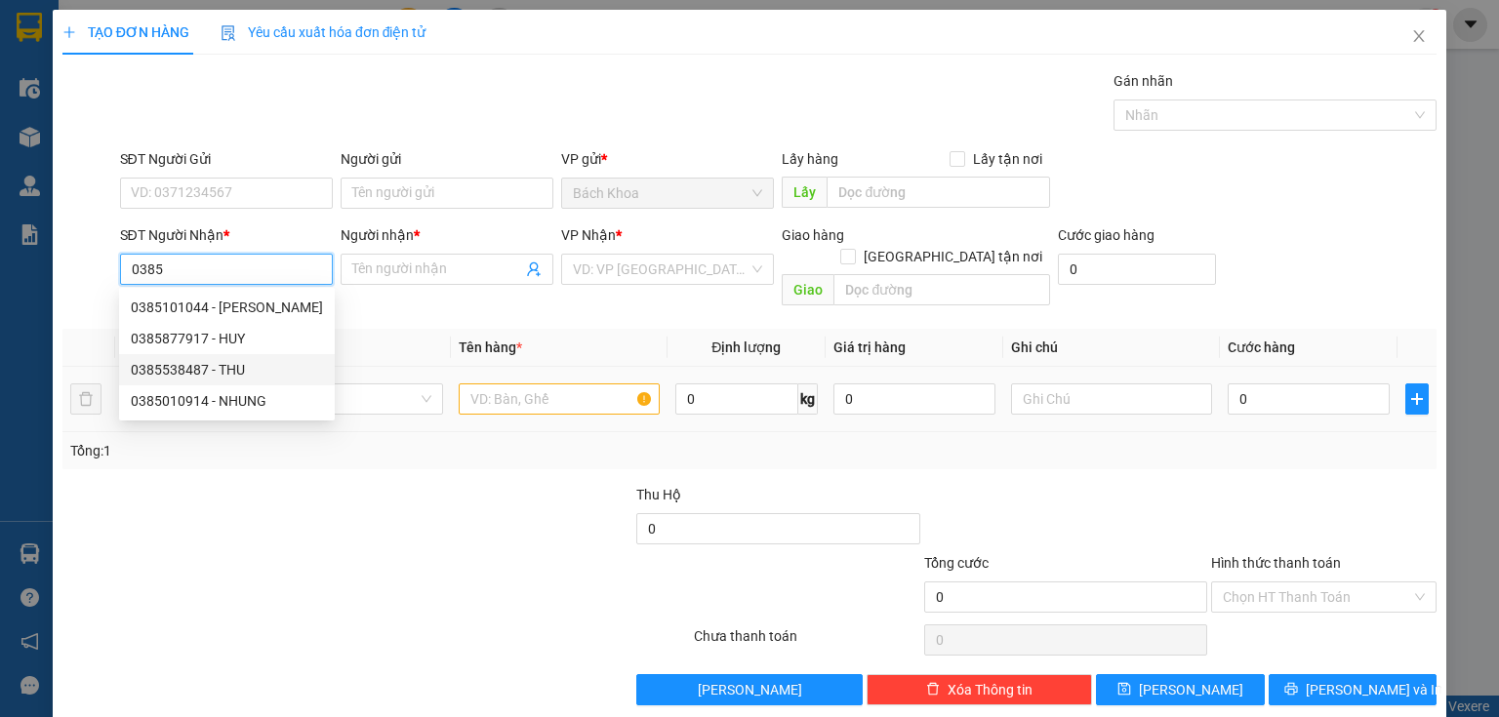
click at [204, 380] on div "0385538487 - THU" at bounding box center [227, 369] width 192 height 21
type input "0385538487"
type input "THU"
type input "DỐC MƠ"
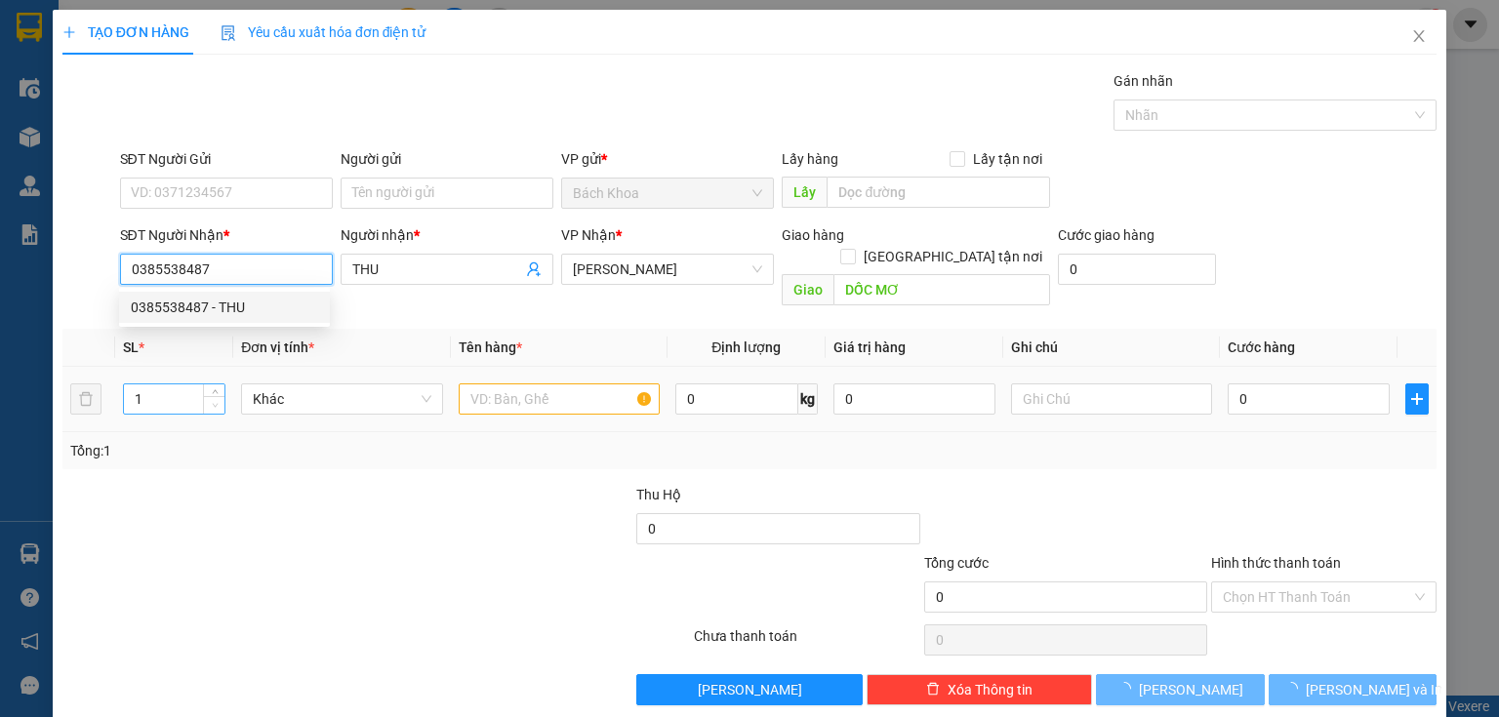
type input "50.000"
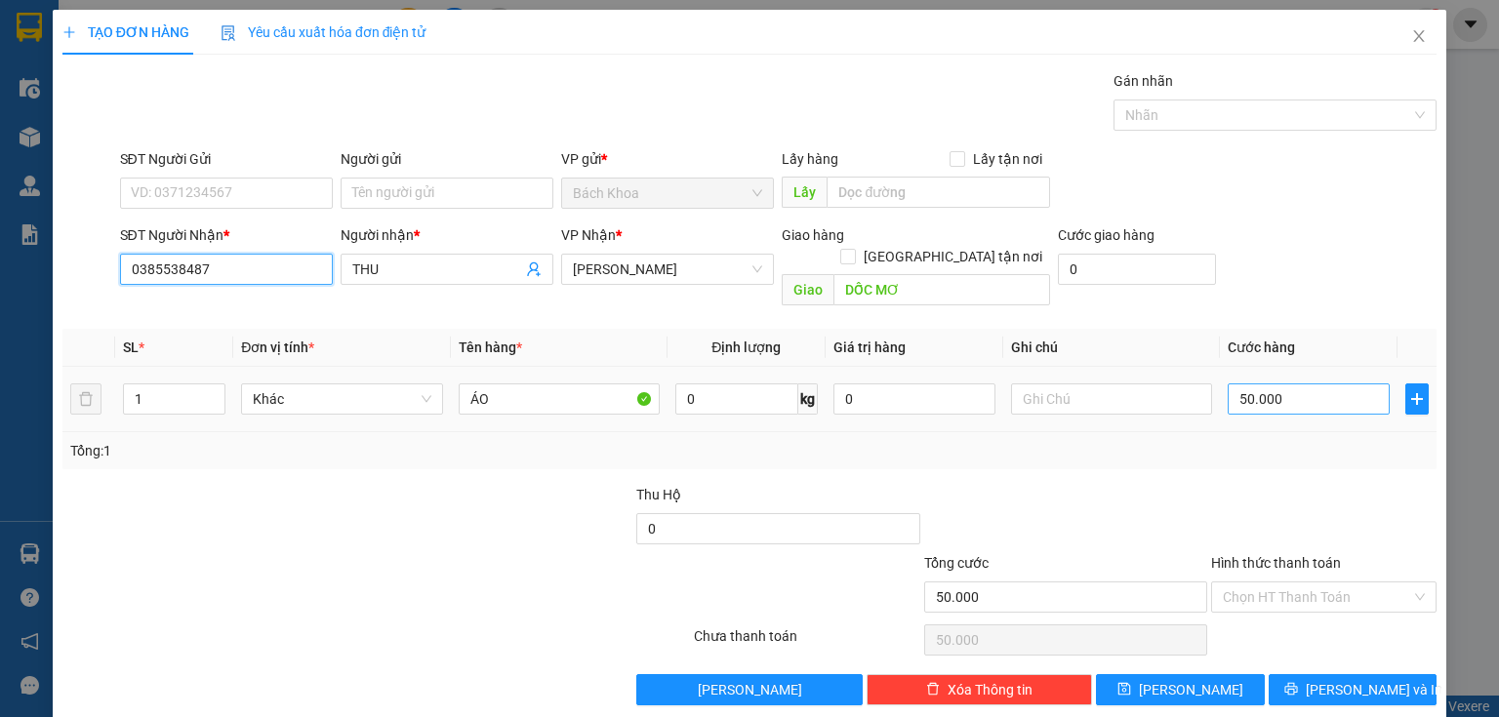
type input "0385538487"
click at [1288, 384] on input "50.000" at bounding box center [1309, 399] width 162 height 31
type input "4"
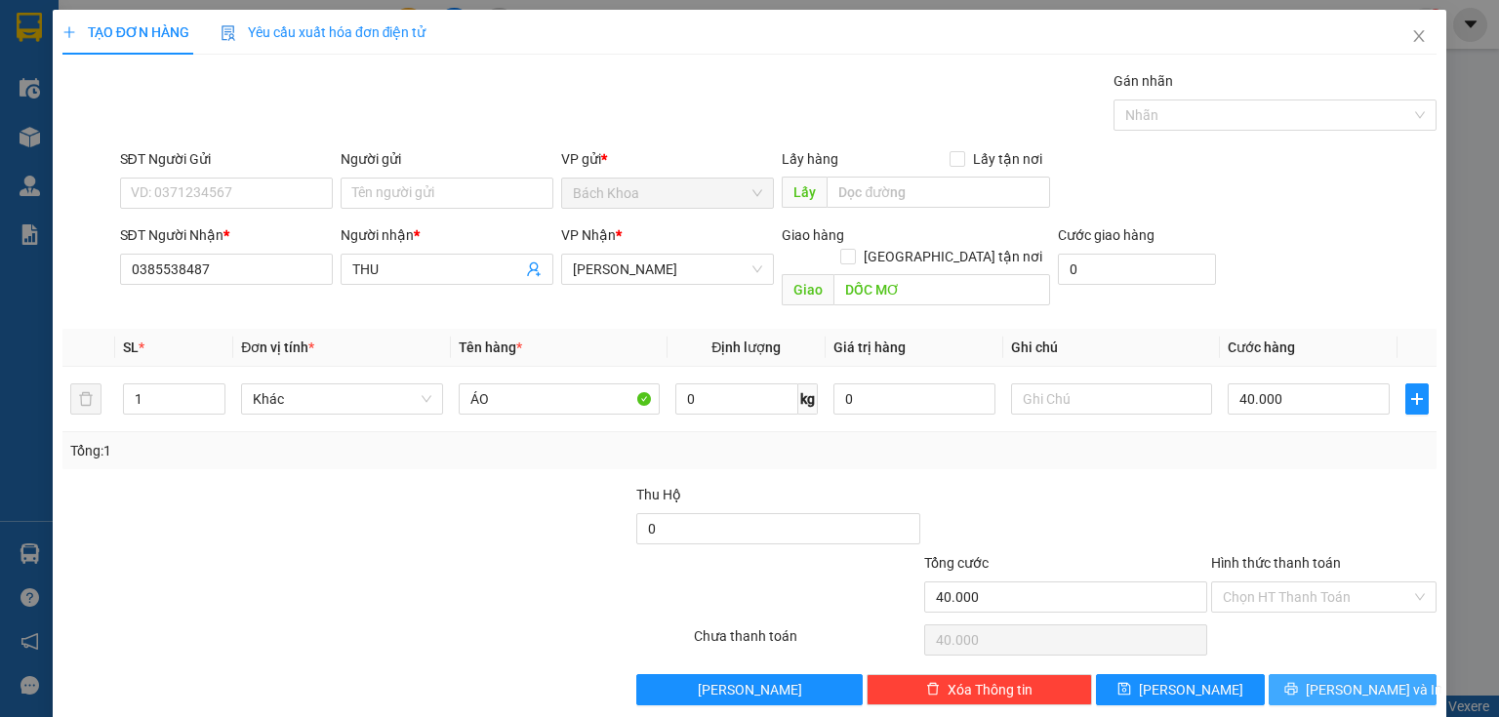
click at [1281, 674] on button "[PERSON_NAME] và In" at bounding box center [1353, 689] width 169 height 31
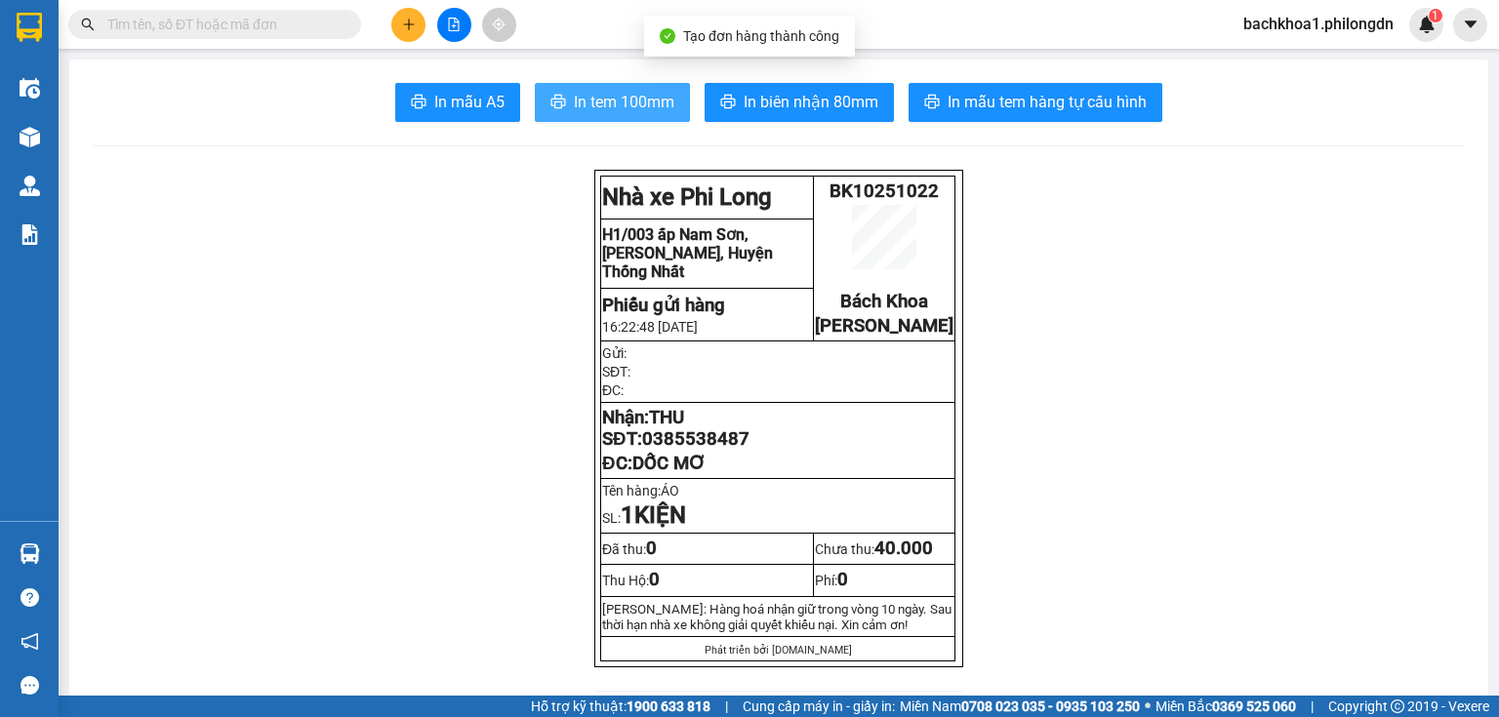
click at [612, 101] on span "In tem 100mm" at bounding box center [624, 102] width 101 height 24
click at [699, 450] on span "0385538487" at bounding box center [695, 438] width 107 height 21
